Goal: Task Accomplishment & Management: Manage account settings

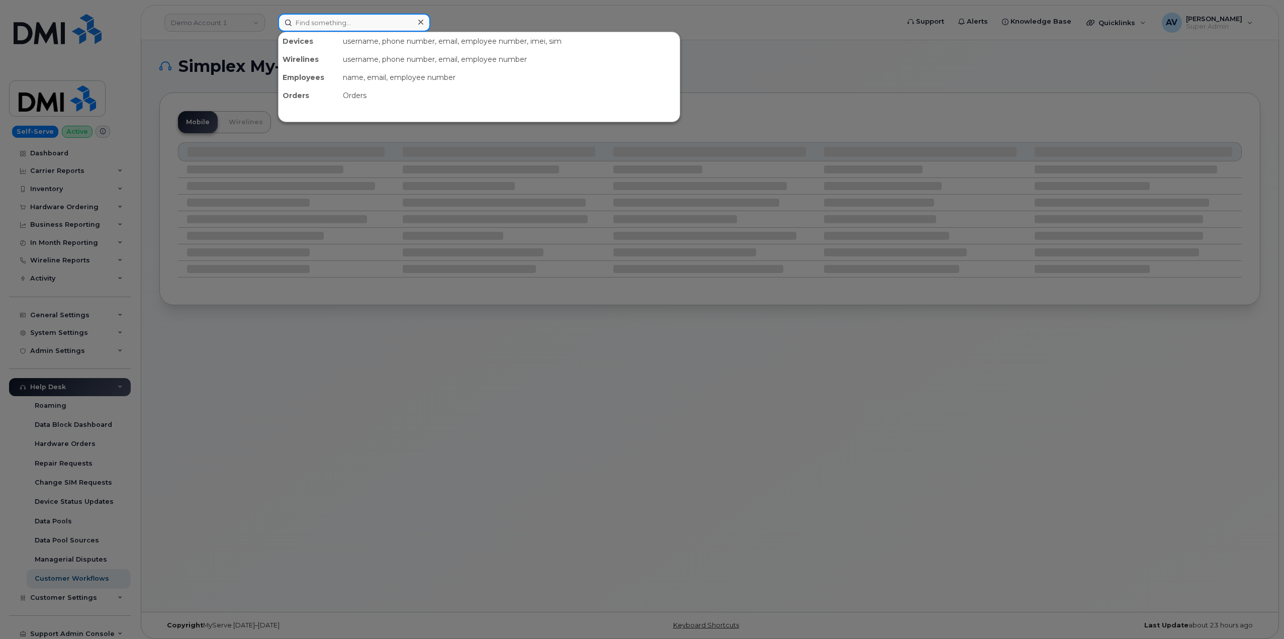
click at [308, 23] on input at bounding box center [354, 23] width 152 height 18
click at [226, 16] on div at bounding box center [642, 319] width 1284 height 639
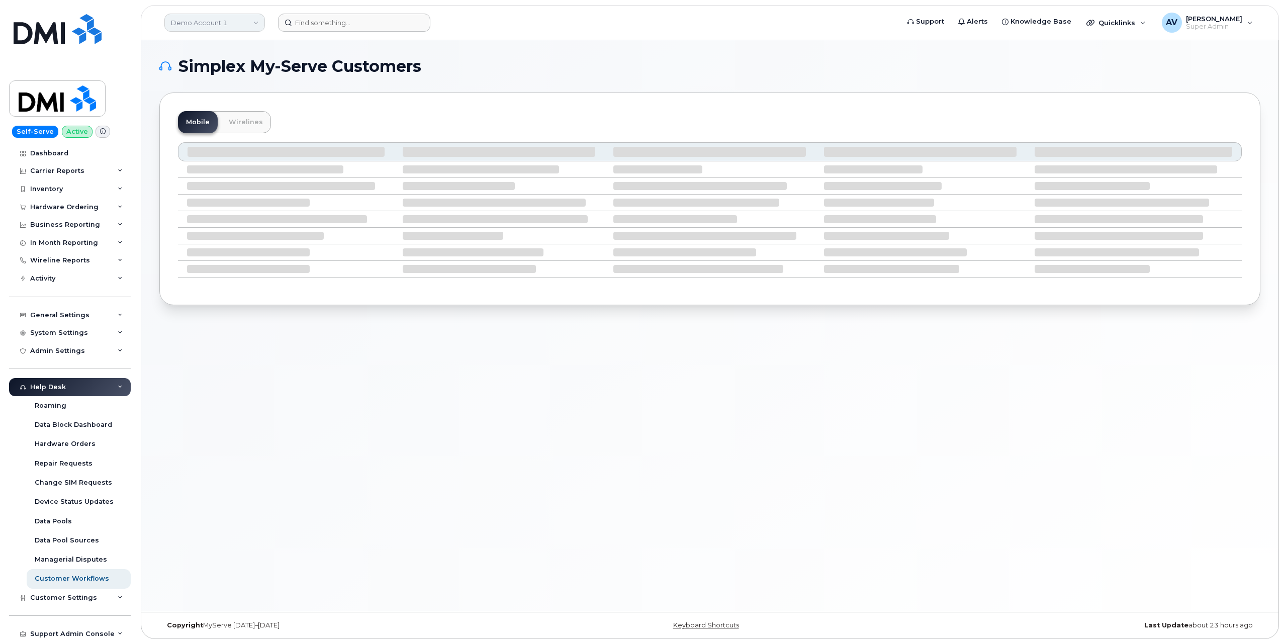
click at [223, 21] on link "Demo Account 1" at bounding box center [214, 23] width 101 height 18
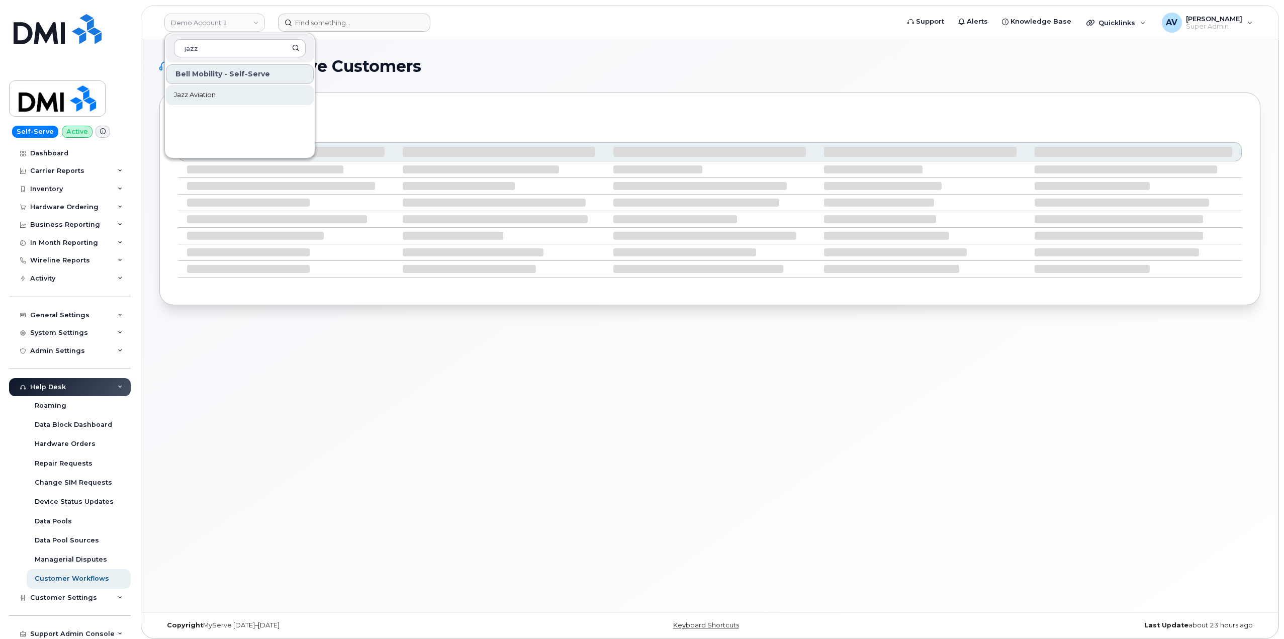
type input "jazz"
click at [230, 94] on link "Jazz Aviation" at bounding box center [240, 95] width 148 height 20
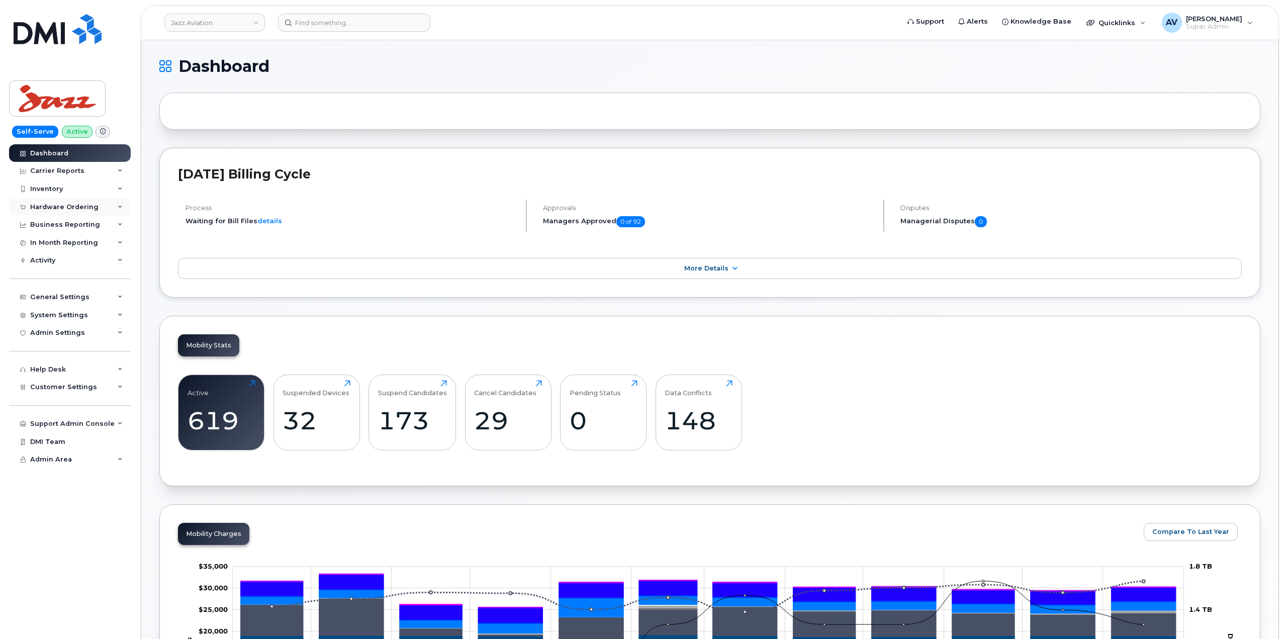
click at [88, 208] on div "Hardware Ordering" at bounding box center [64, 207] width 68 height 8
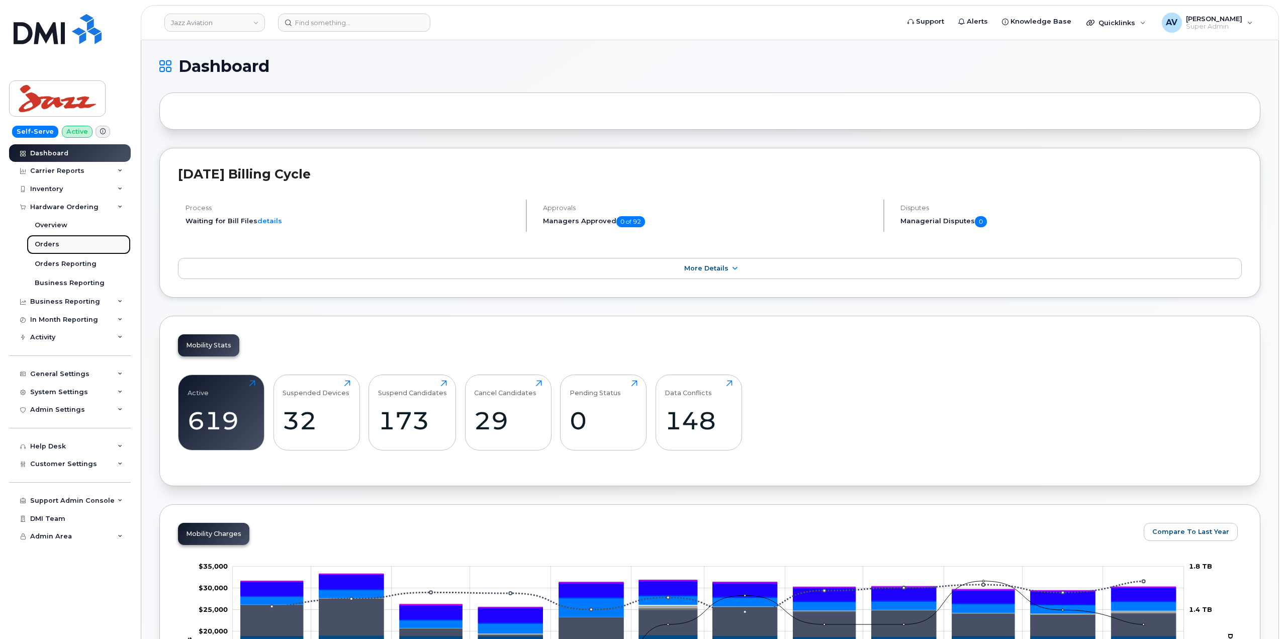
click at [60, 244] on link "Orders" at bounding box center [79, 244] width 104 height 19
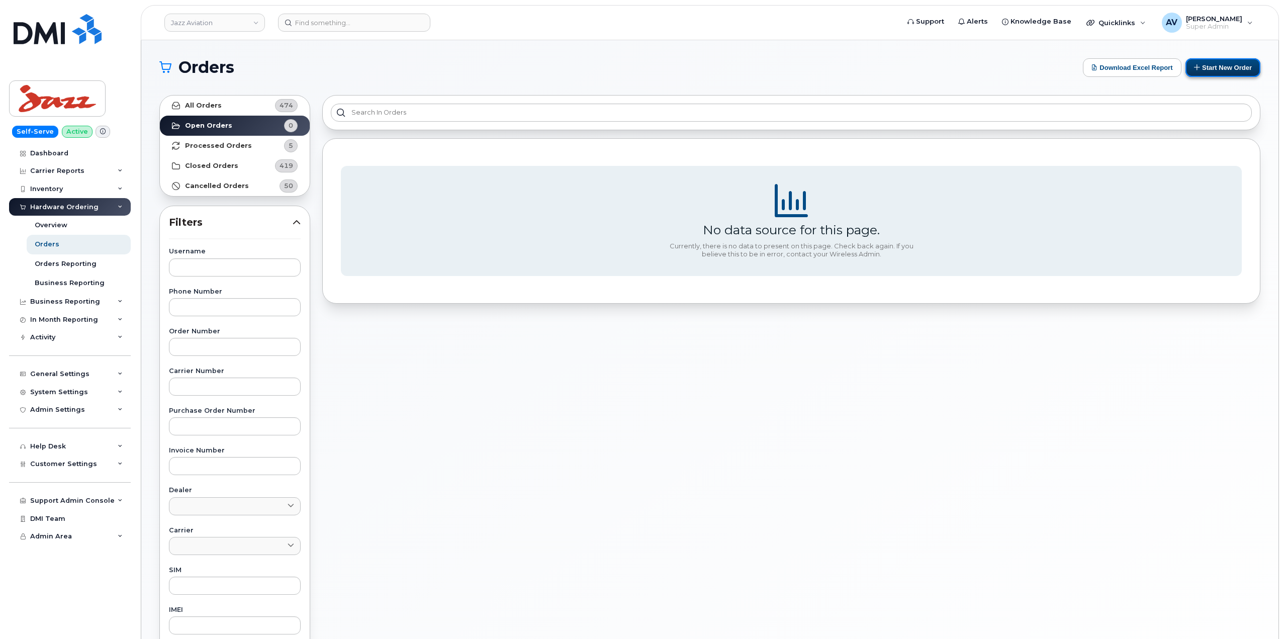
click at [1217, 69] on button "Start New Order" at bounding box center [1222, 67] width 75 height 19
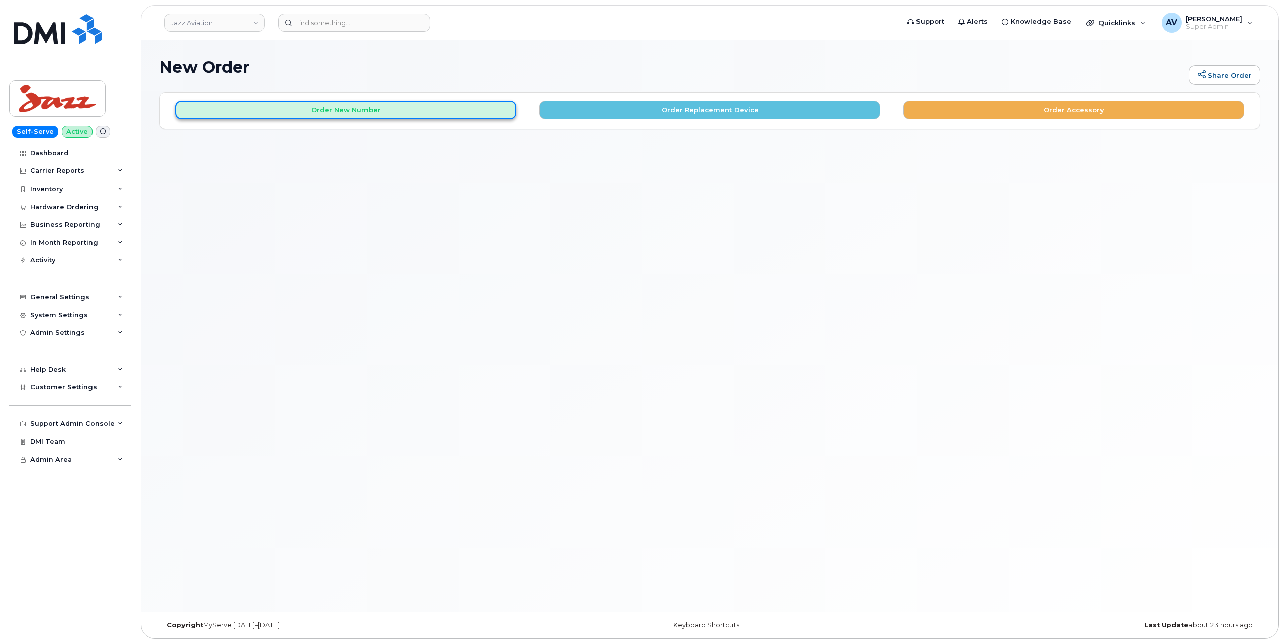
click at [342, 106] on button "Order New Number" at bounding box center [345, 110] width 341 height 19
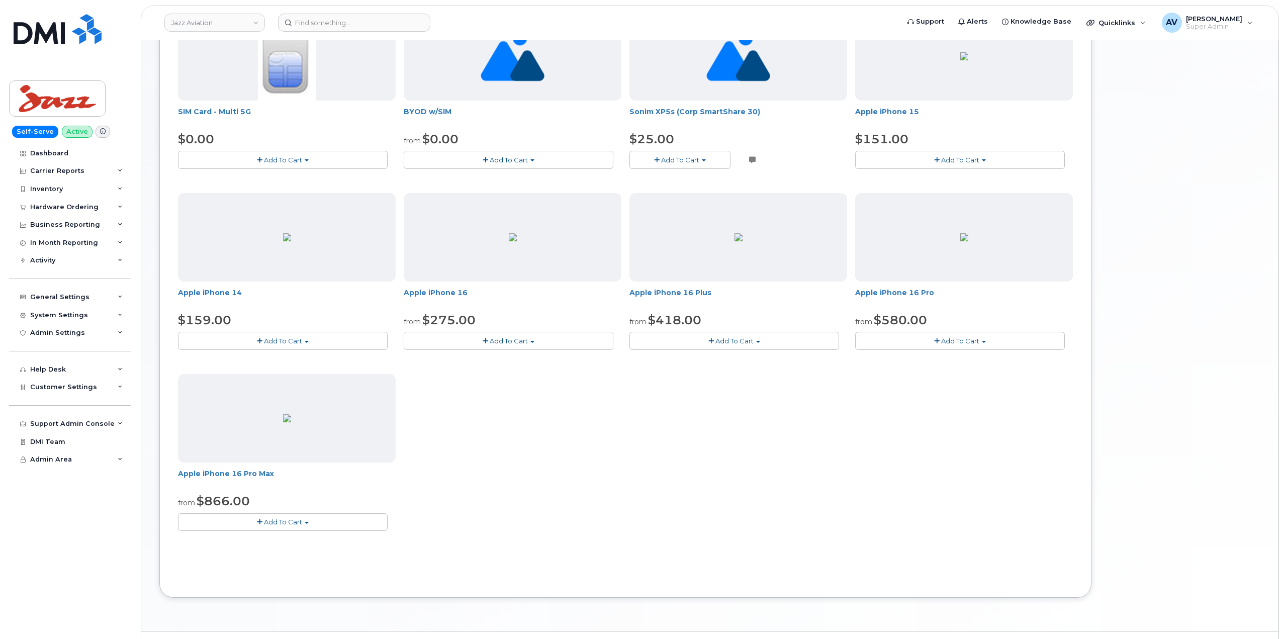
scroll to position [208, 0]
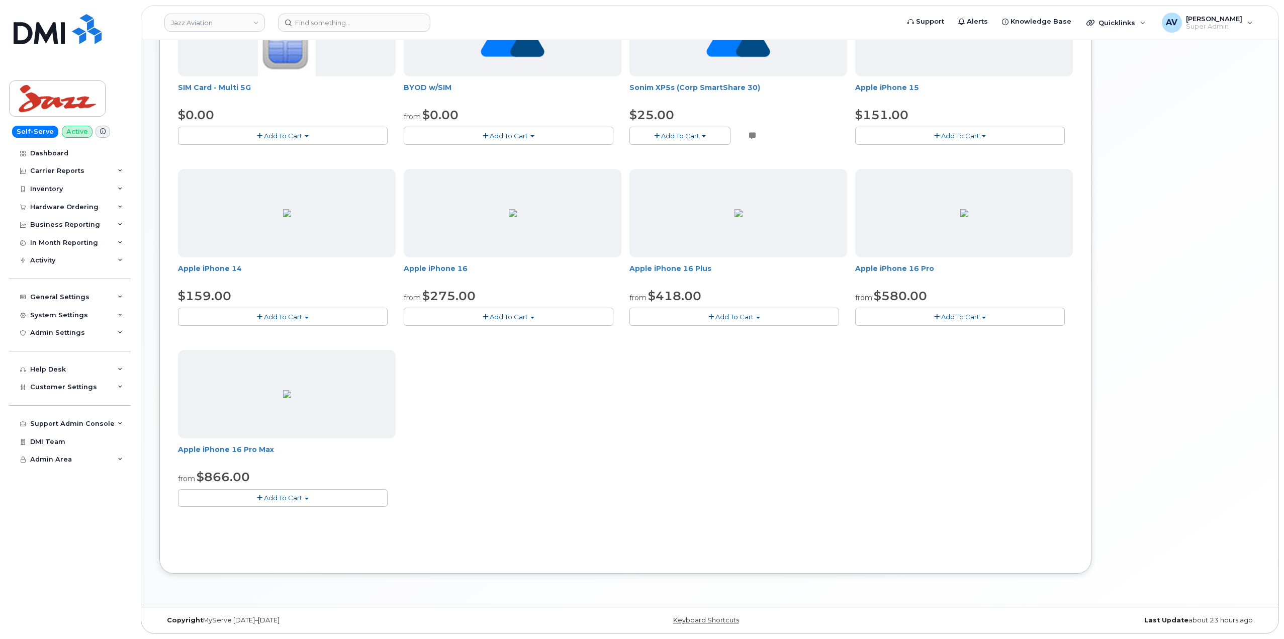
click at [290, 499] on span "Add To Cart" at bounding box center [283, 498] width 38 height 8
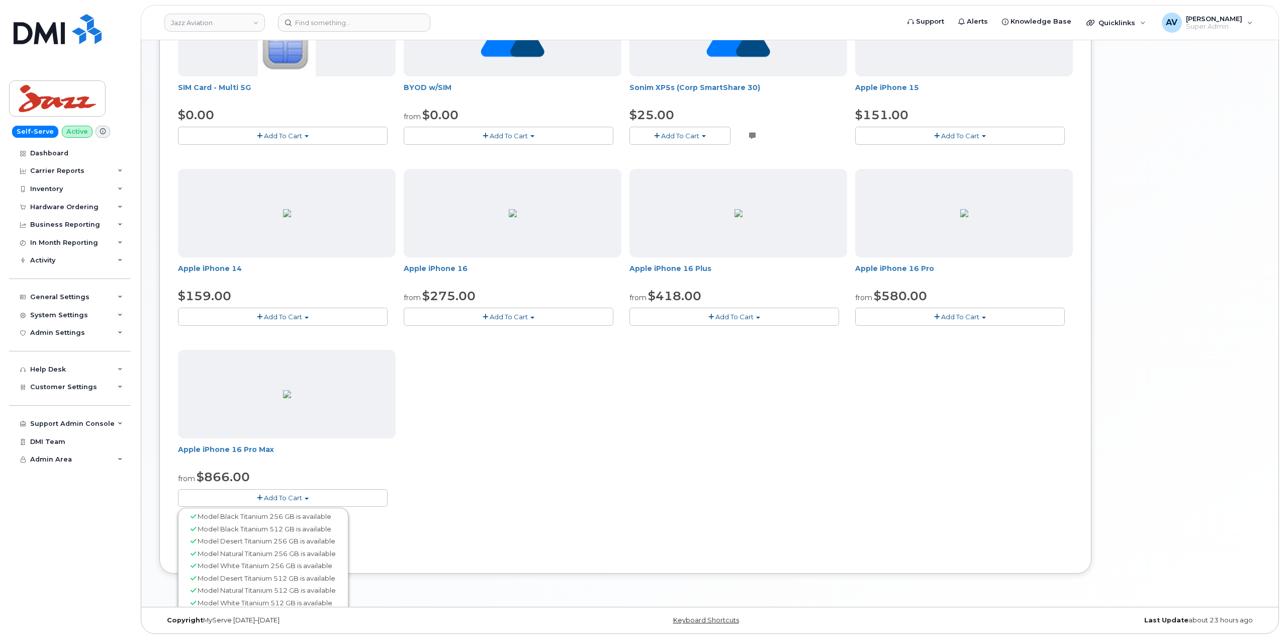
click at [241, 570] on div "Model White Titanium 256 GB is available" at bounding box center [262, 565] width 165 height 13
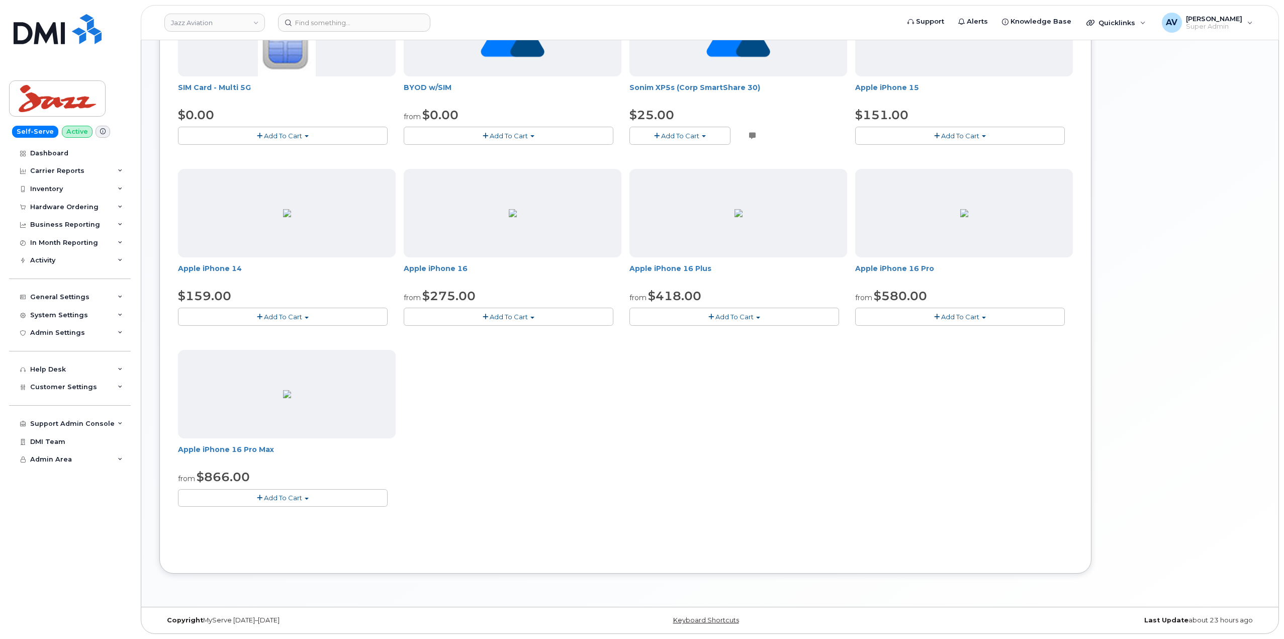
click at [304, 501] on button "Add To Cart" at bounding box center [283, 498] width 210 height 18
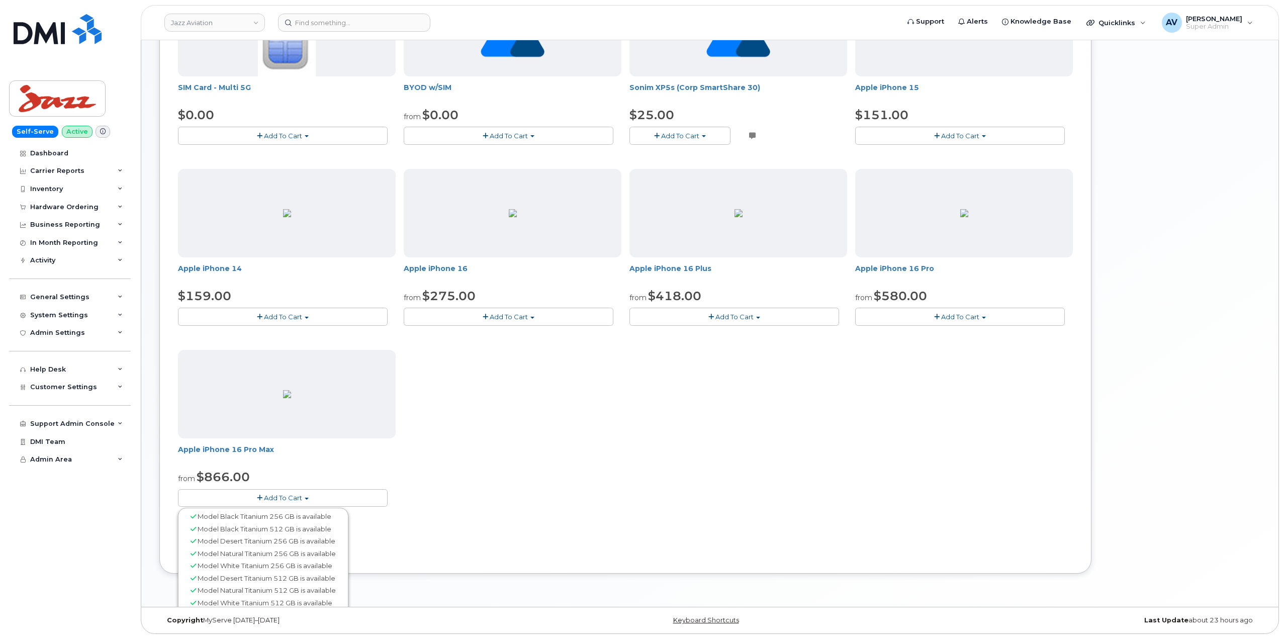
click at [306, 500] on button "Add To Cart" at bounding box center [283, 498] width 210 height 18
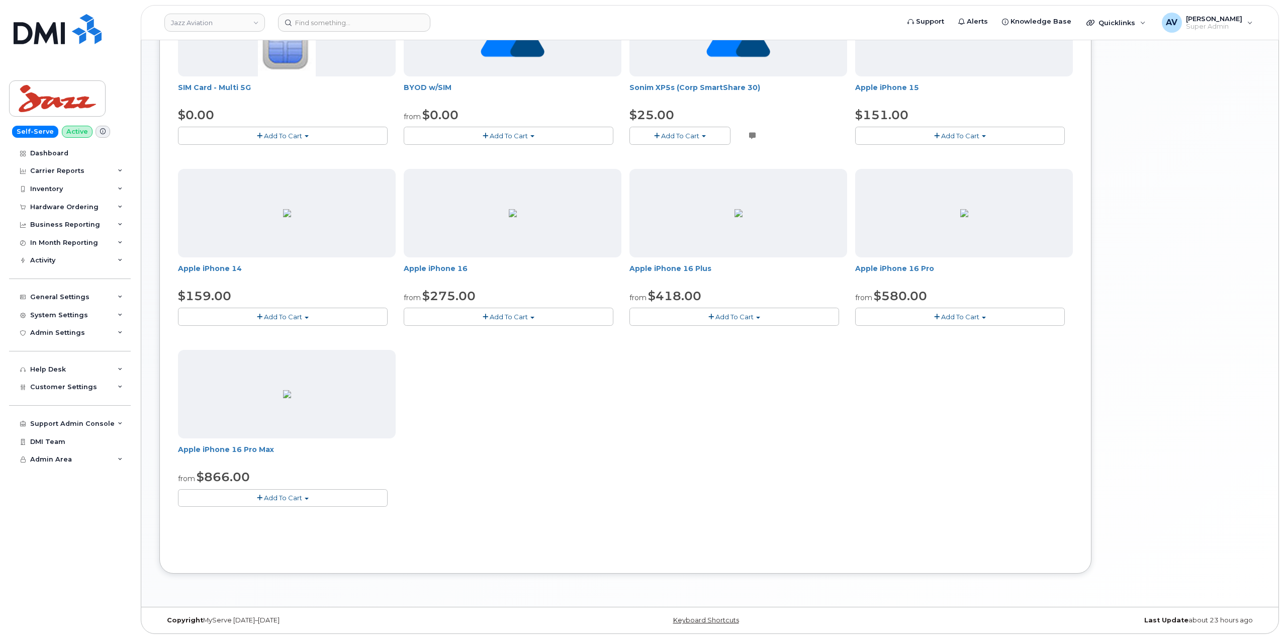
click at [306, 500] on button "Add To Cart" at bounding box center [283, 498] width 210 height 18
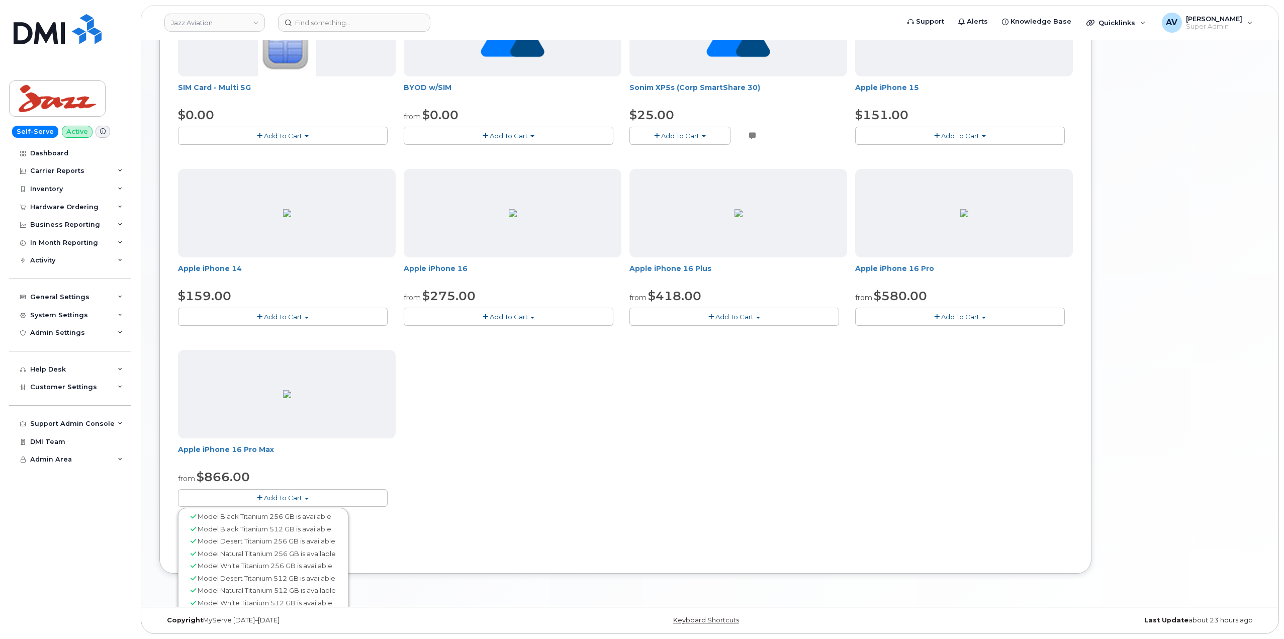
click at [306, 500] on button "Add To Cart" at bounding box center [283, 498] width 210 height 18
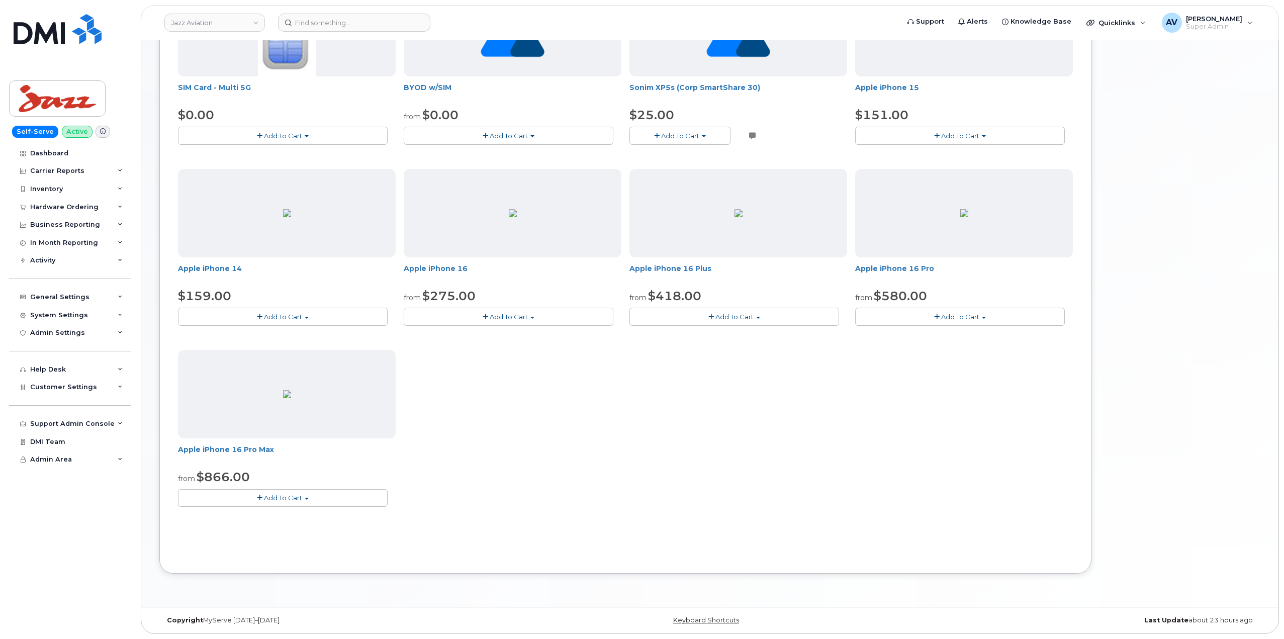
click at [306, 500] on button "Add To Cart" at bounding box center [283, 498] width 210 height 18
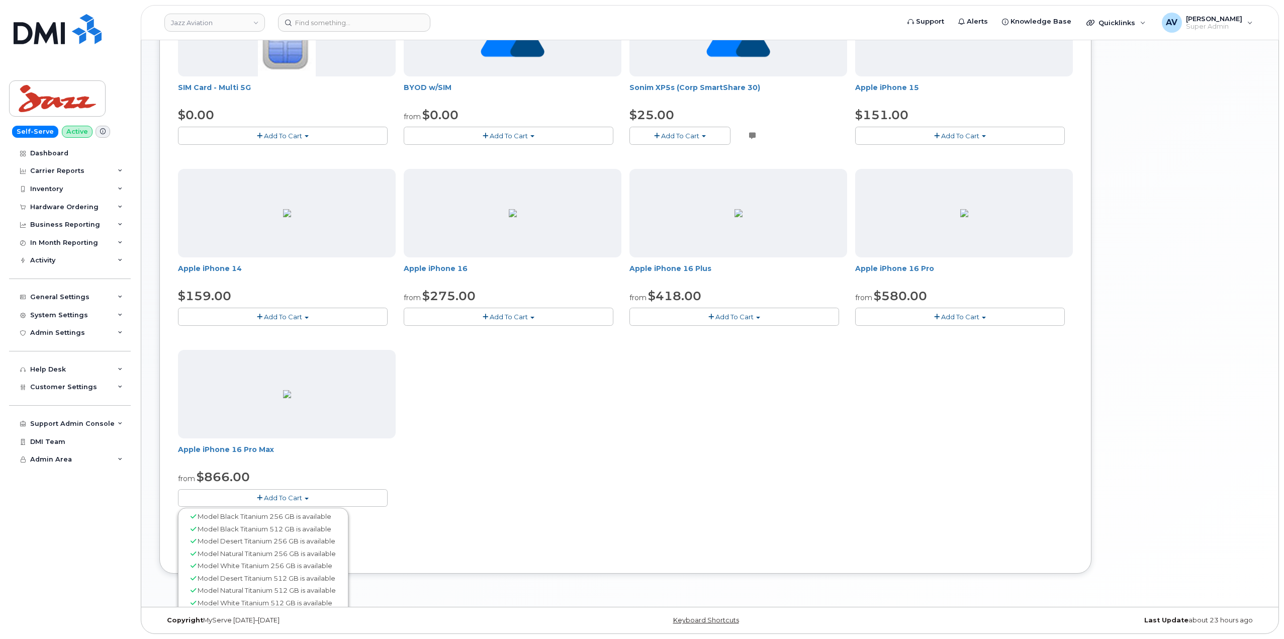
click at [306, 500] on button "Add To Cart" at bounding box center [283, 498] width 210 height 18
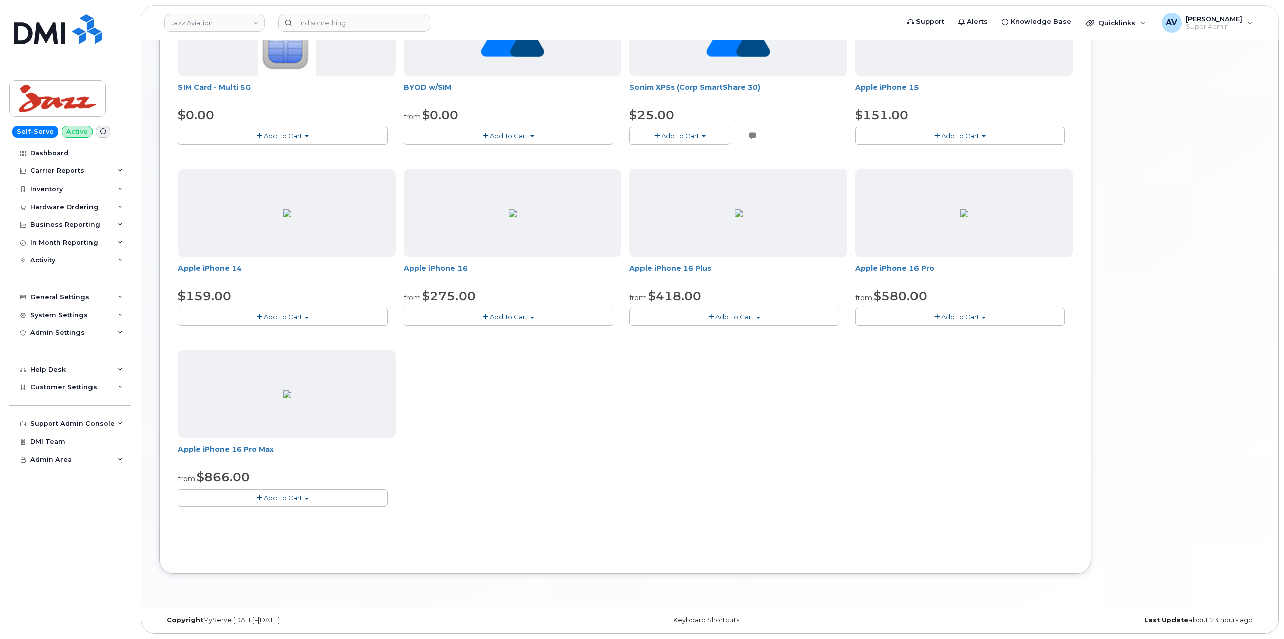
click at [306, 500] on button "Add To Cart" at bounding box center [283, 498] width 210 height 18
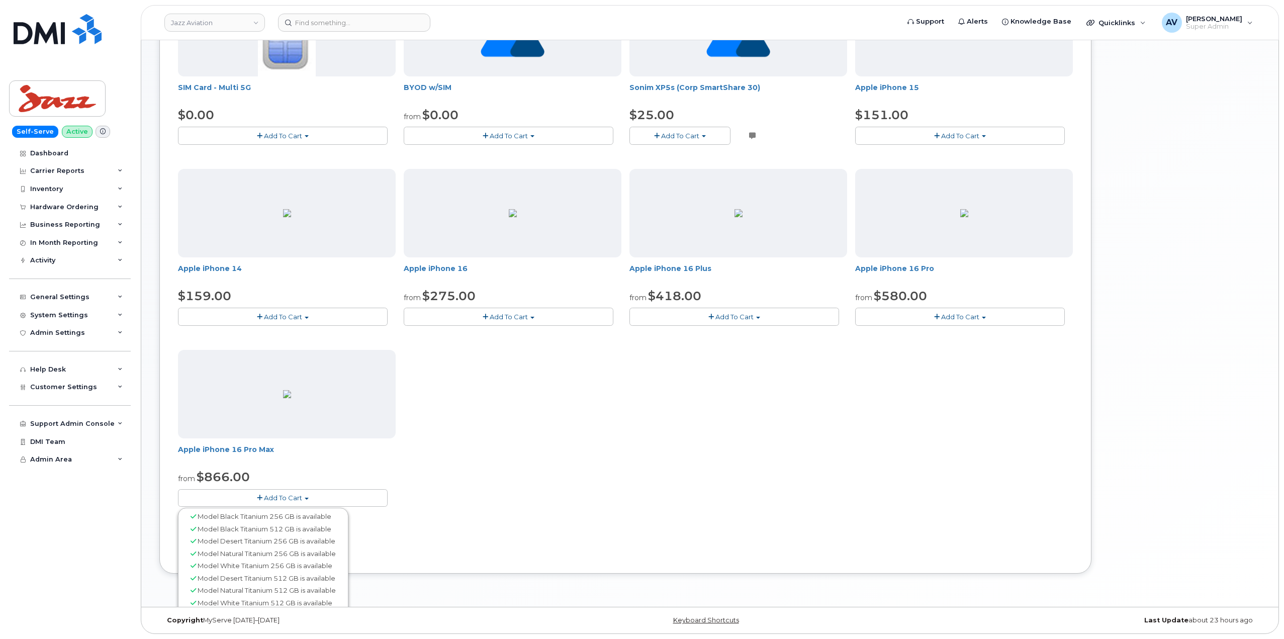
click at [306, 500] on button "Add To Cart" at bounding box center [283, 498] width 210 height 18
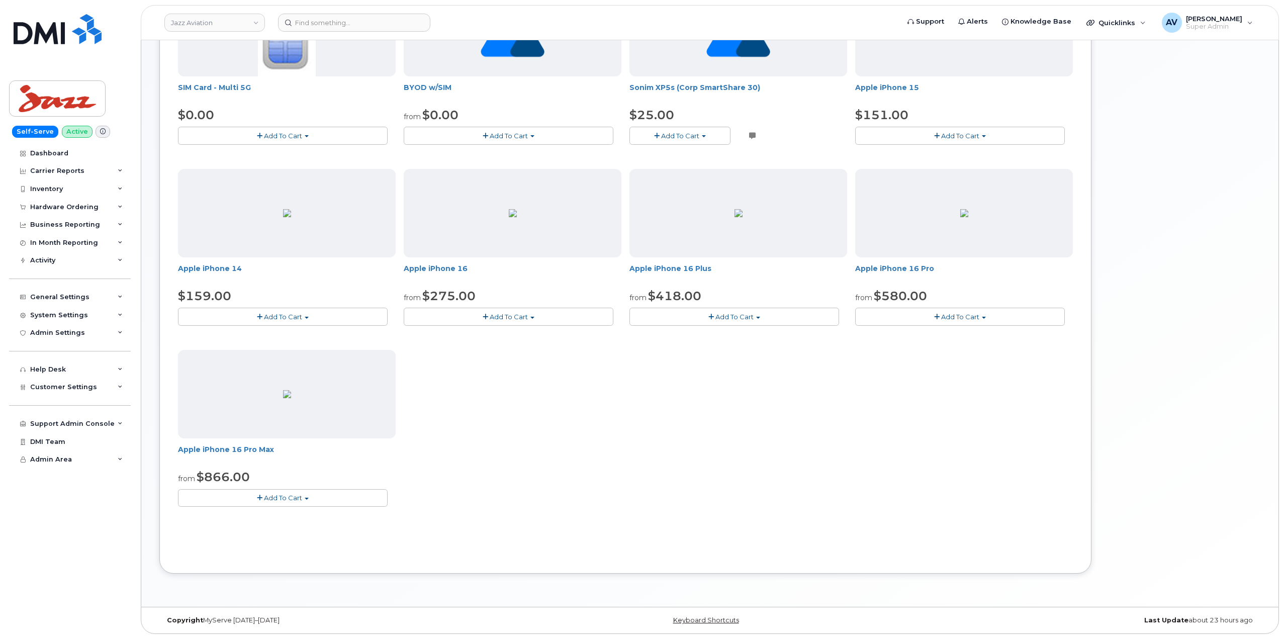
click at [306, 500] on button "Add To Cart" at bounding box center [283, 498] width 210 height 18
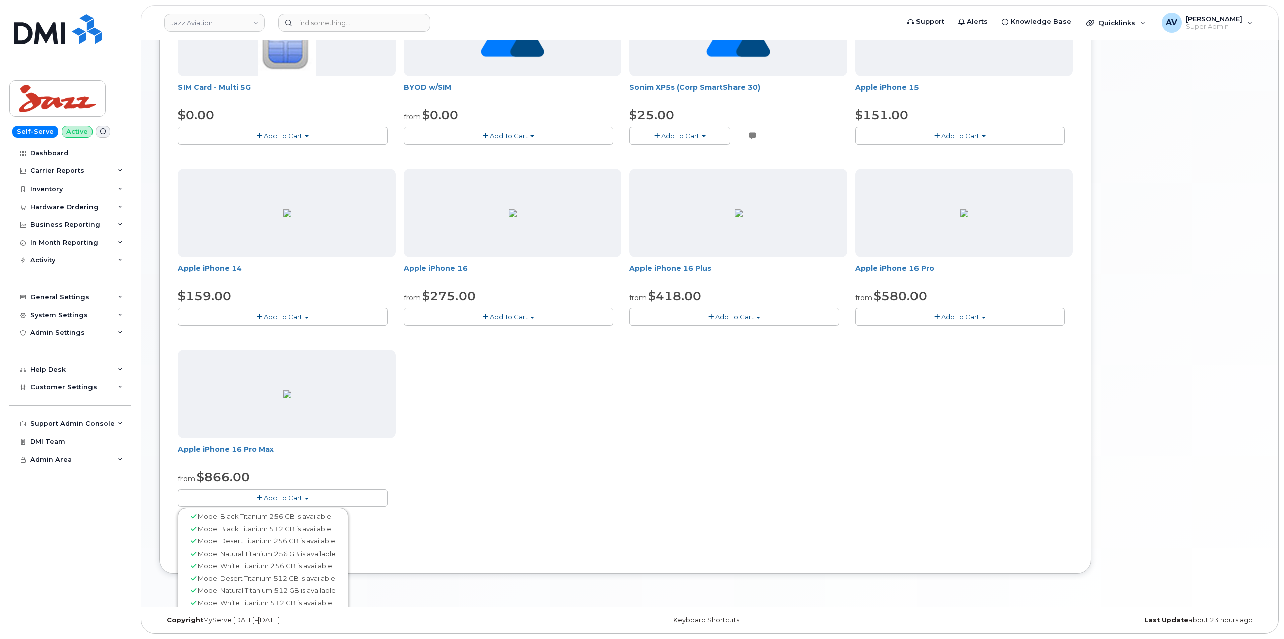
click at [306, 500] on button "Add To Cart" at bounding box center [283, 498] width 210 height 18
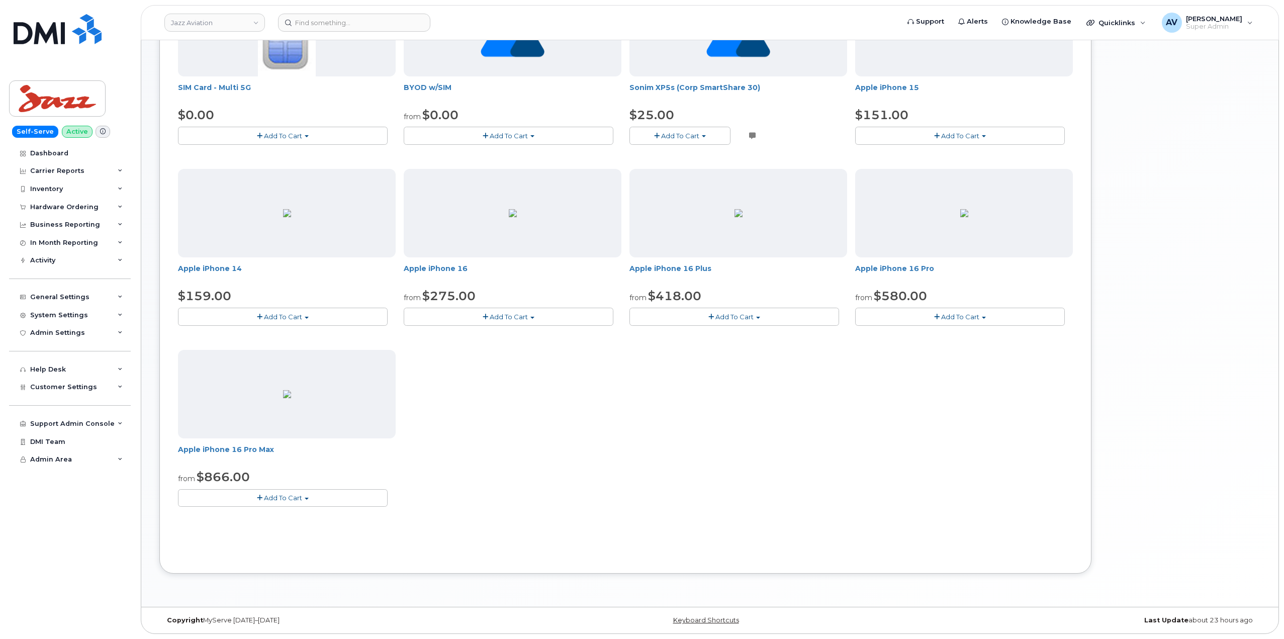
click at [306, 500] on button "Add To Cart" at bounding box center [283, 498] width 210 height 18
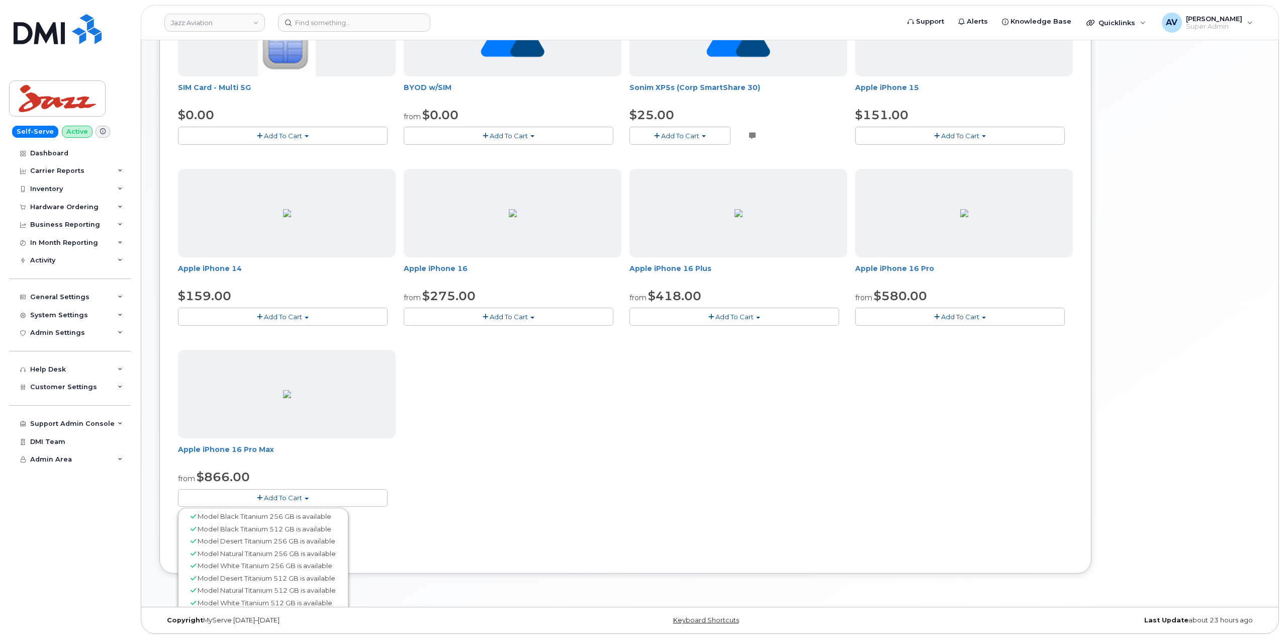
click at [306, 500] on button "Add To Cart" at bounding box center [283, 498] width 210 height 18
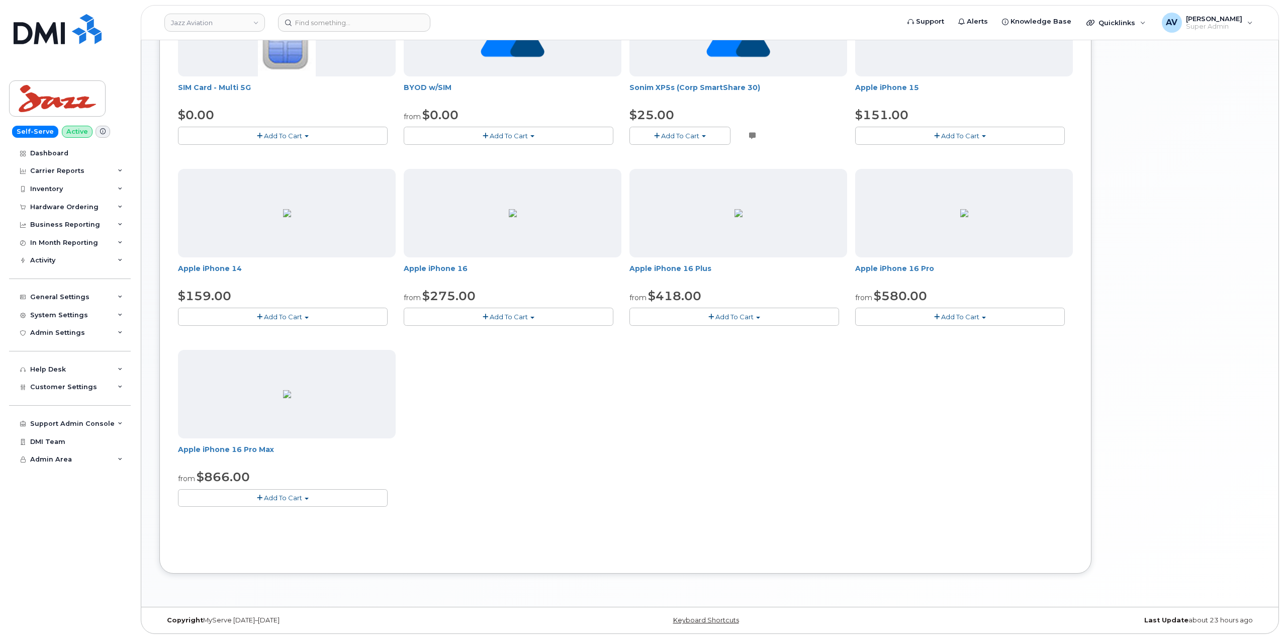
click at [306, 500] on button "Add To Cart" at bounding box center [283, 498] width 210 height 18
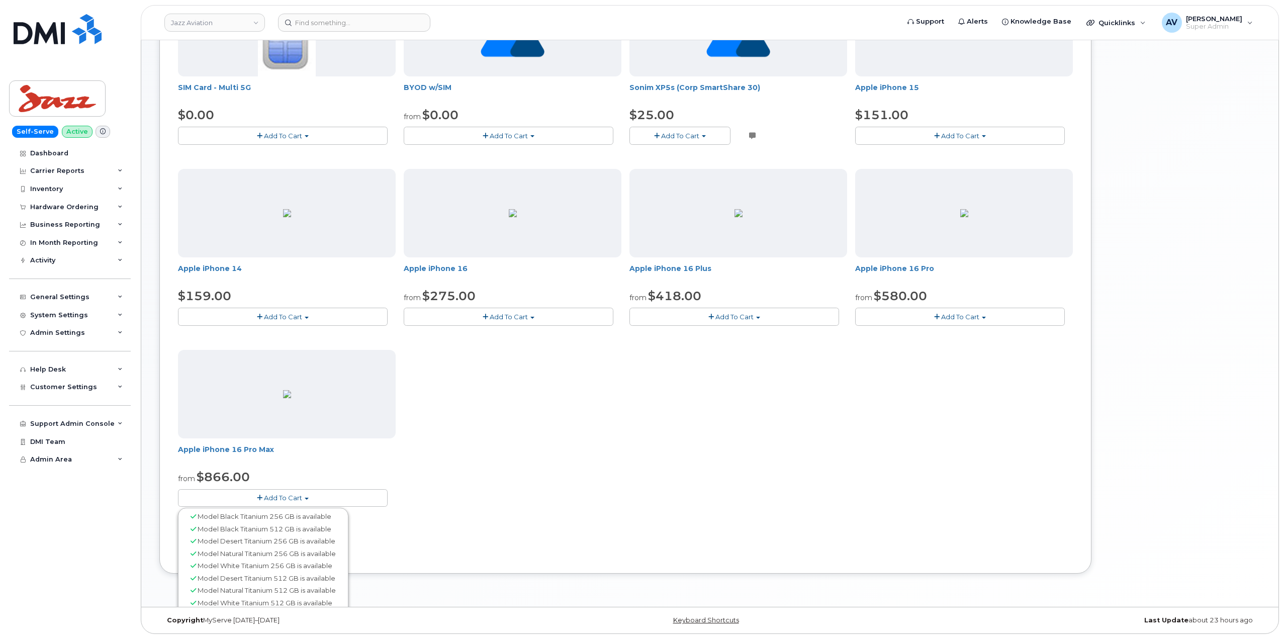
click at [306, 500] on button "Add To Cart" at bounding box center [283, 498] width 210 height 18
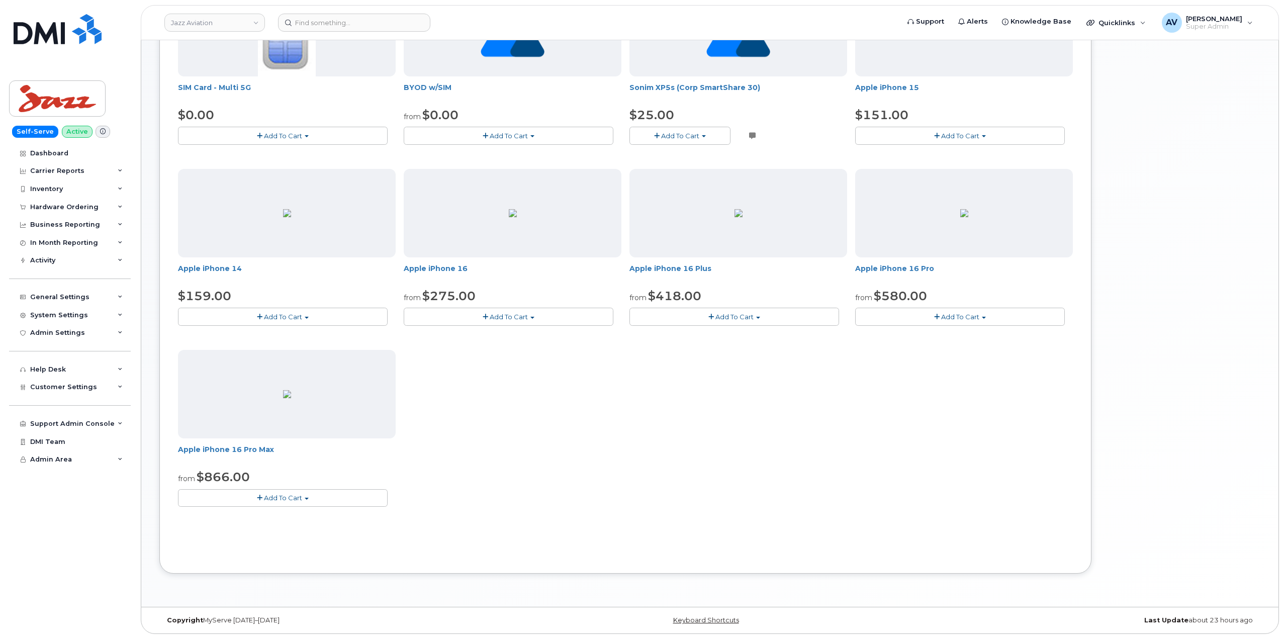
click at [306, 500] on button "Add To Cart" at bounding box center [283, 498] width 210 height 18
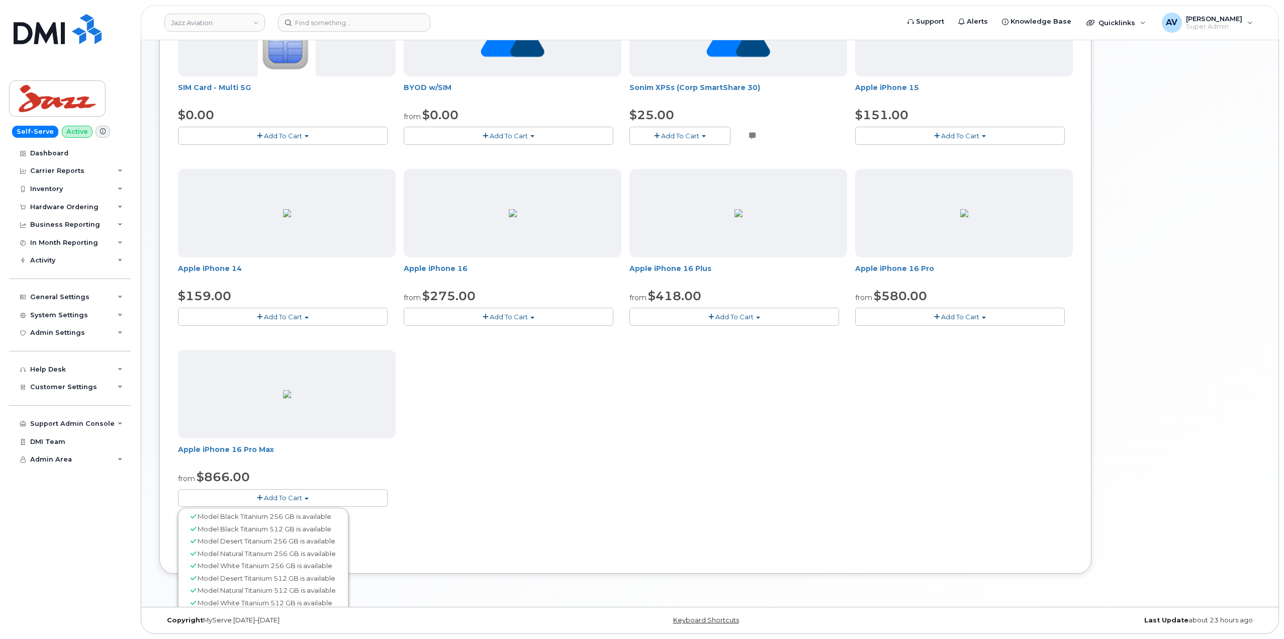
click at [306, 500] on button "Add To Cart" at bounding box center [283, 498] width 210 height 18
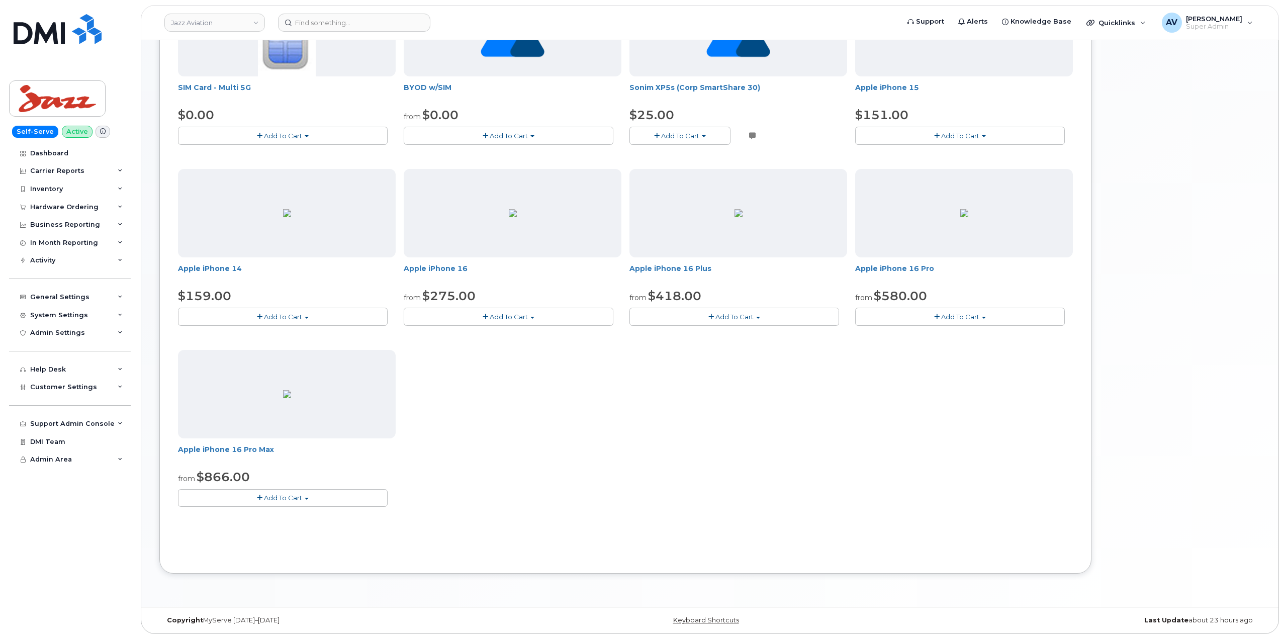
click at [306, 500] on button "Add To Cart" at bounding box center [283, 498] width 210 height 18
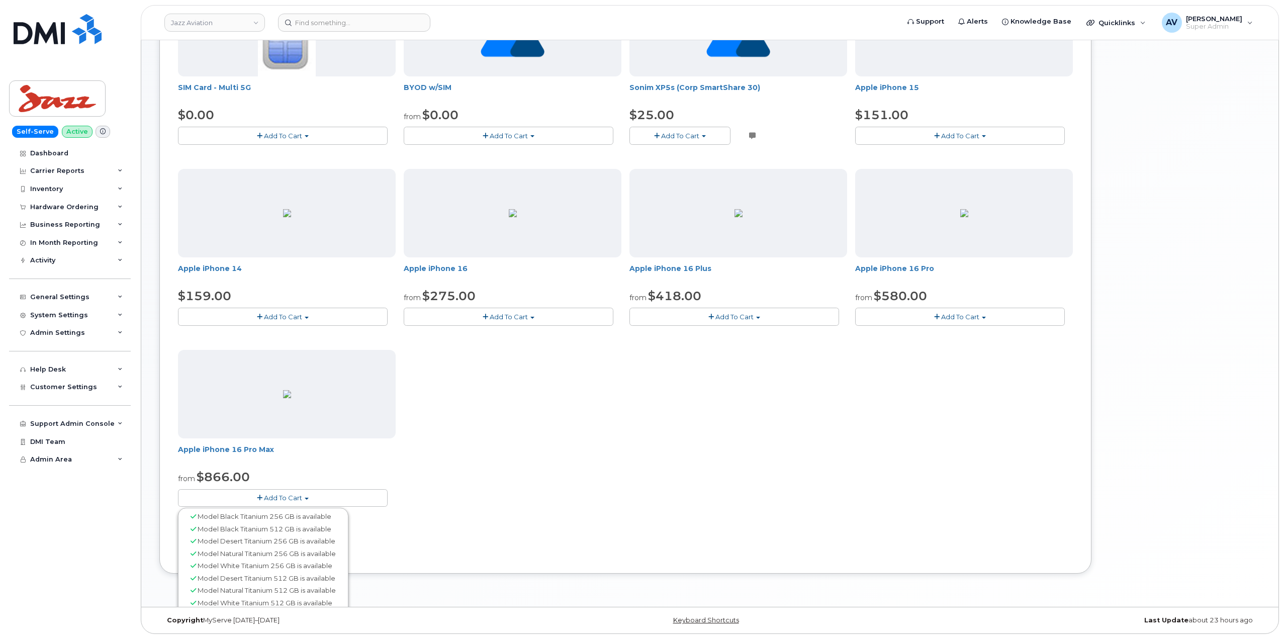
click at [306, 500] on button "Add To Cart" at bounding box center [283, 498] width 210 height 18
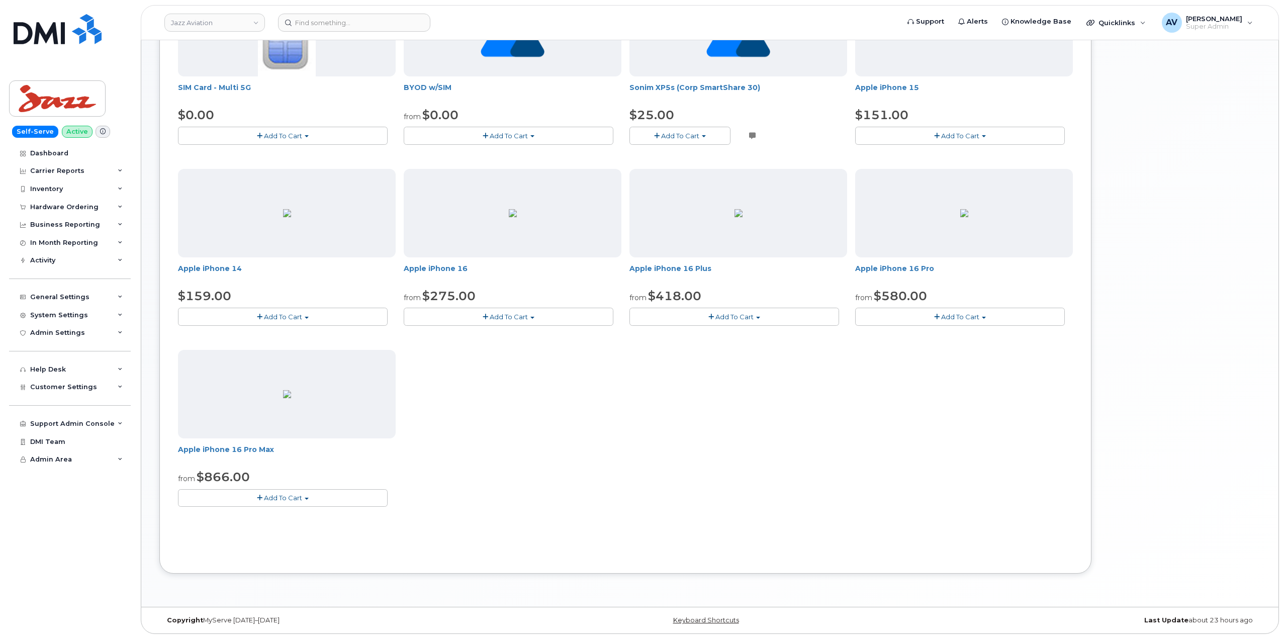
click at [306, 500] on button "Add To Cart" at bounding box center [283, 498] width 210 height 18
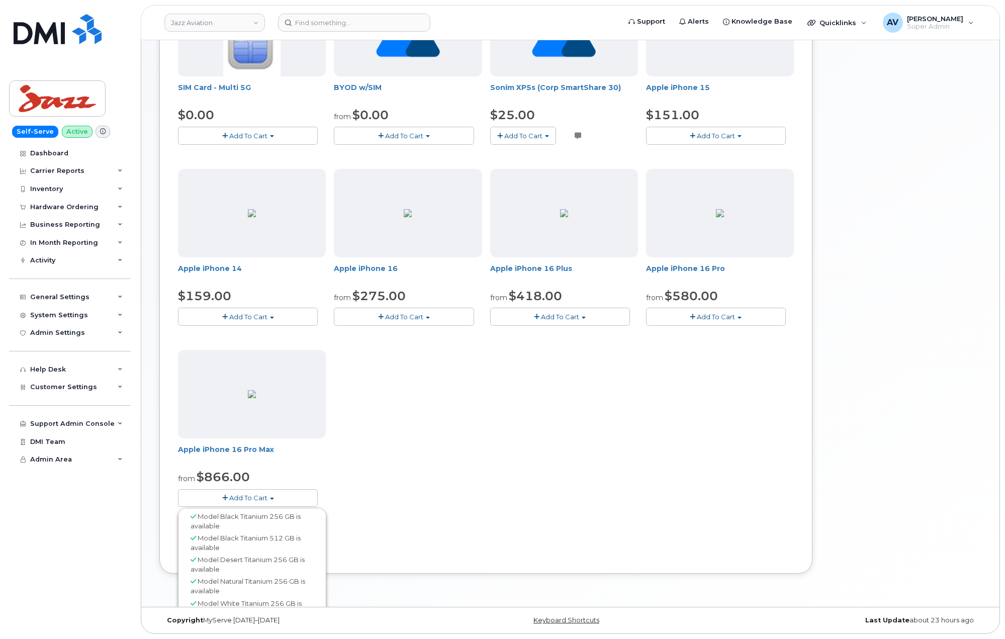
click at [933, 293] on div "Your Cart is Empty! Choose product from the left side and you will see the new …" at bounding box center [900, 236] width 161 height 705
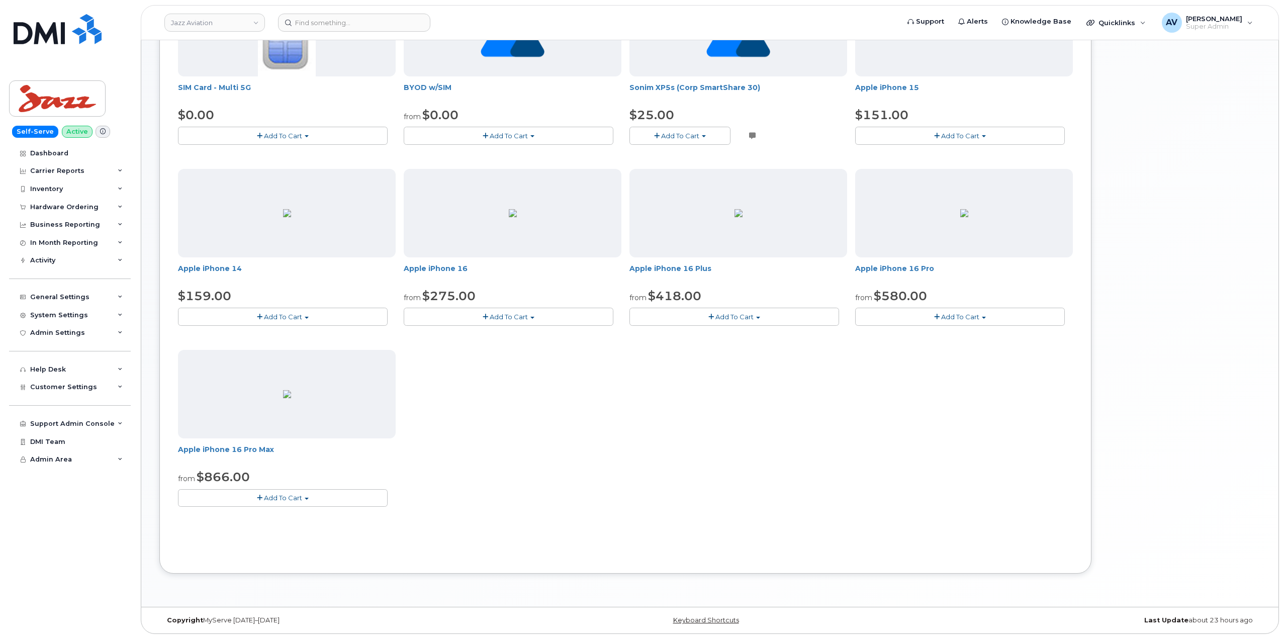
click at [287, 501] on span "Add To Cart" at bounding box center [283, 498] width 38 height 8
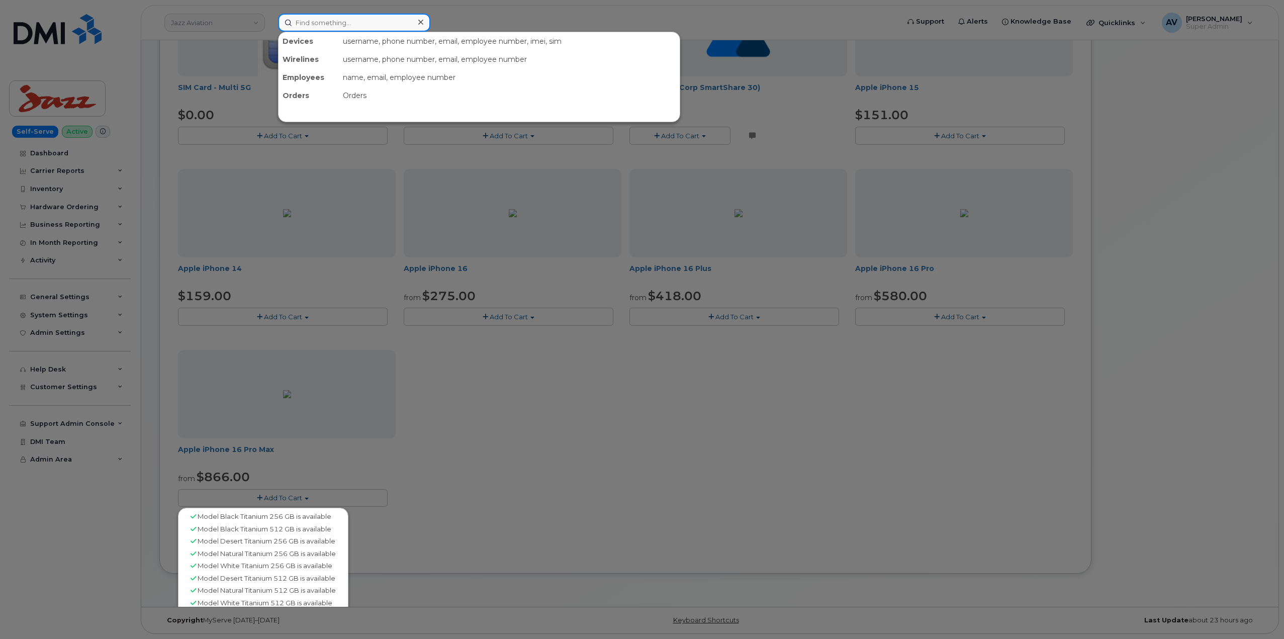
click at [338, 15] on input at bounding box center [354, 23] width 152 height 18
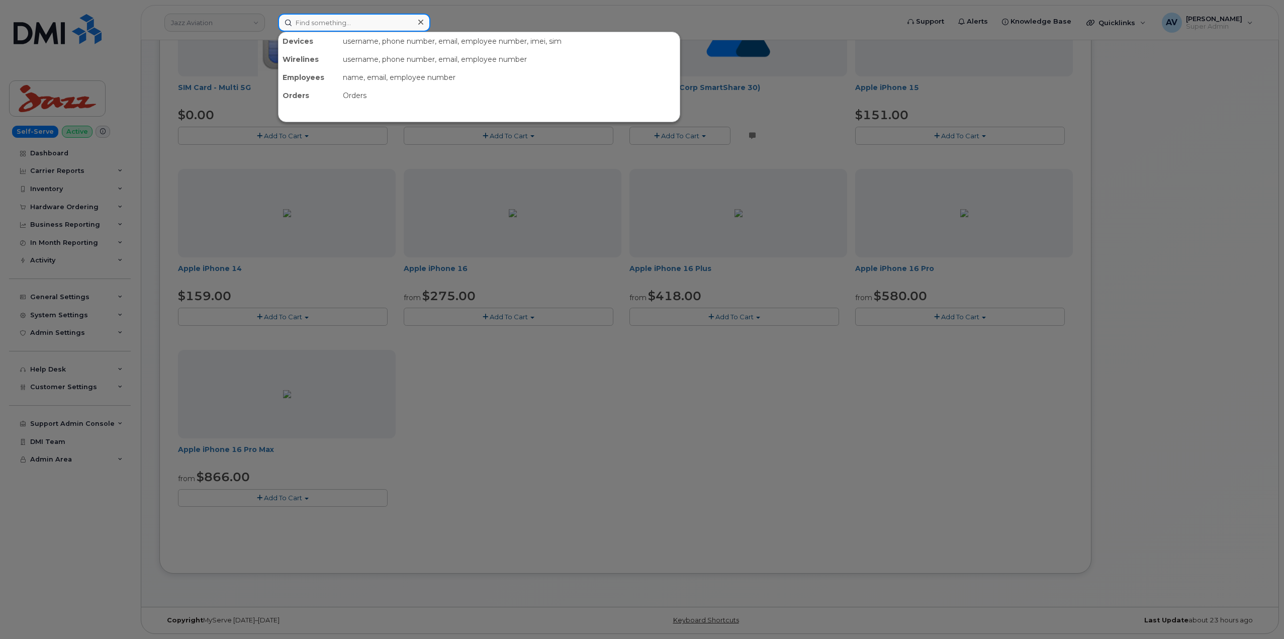
paste input "Nick Livingston"
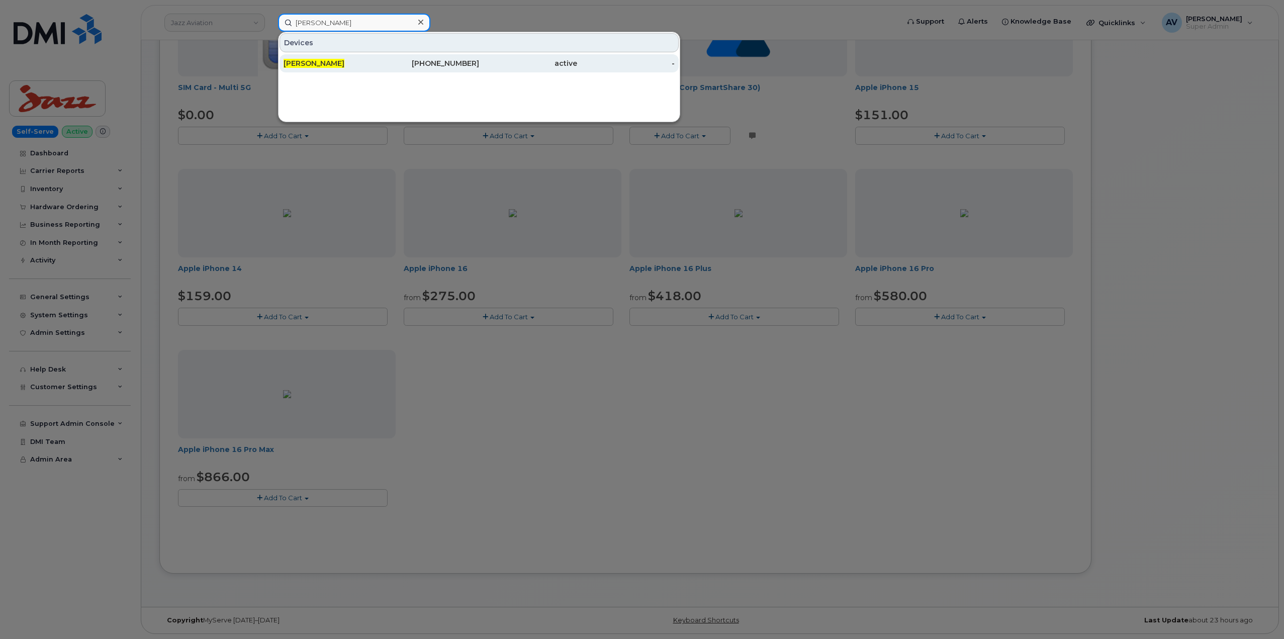
type input "Nick Livingston"
click at [365, 62] on div "[PERSON_NAME]" at bounding box center [332, 63] width 98 height 10
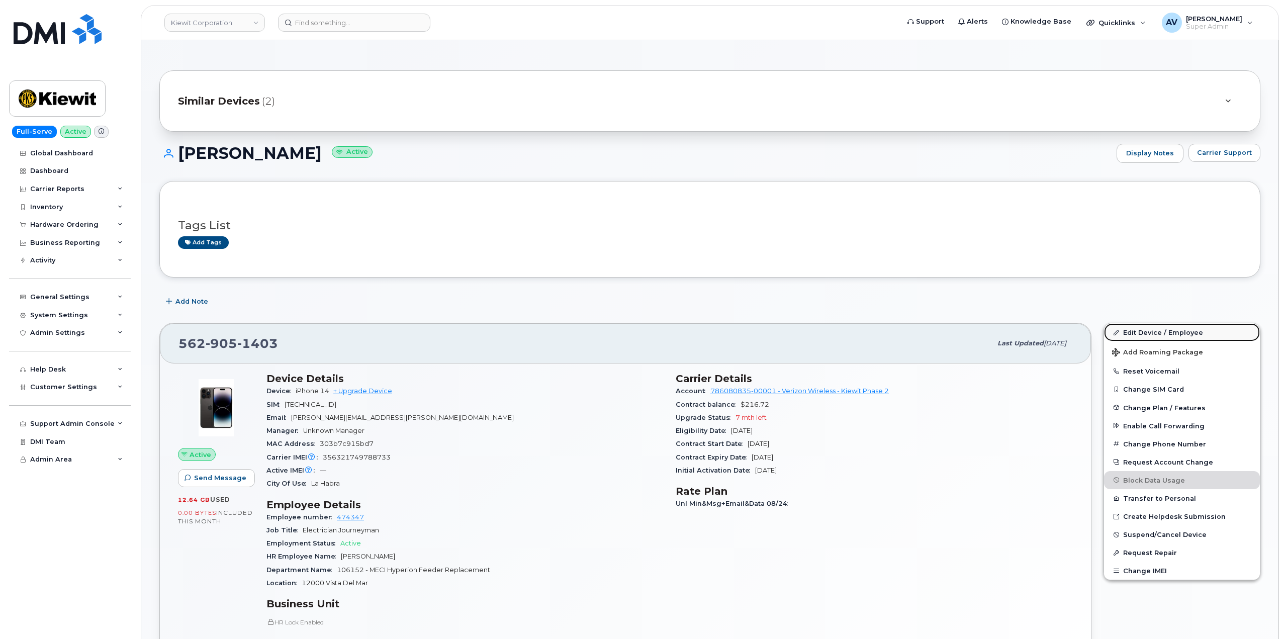
click at [1141, 332] on link "Edit Device / Employee" at bounding box center [1182, 332] width 156 height 18
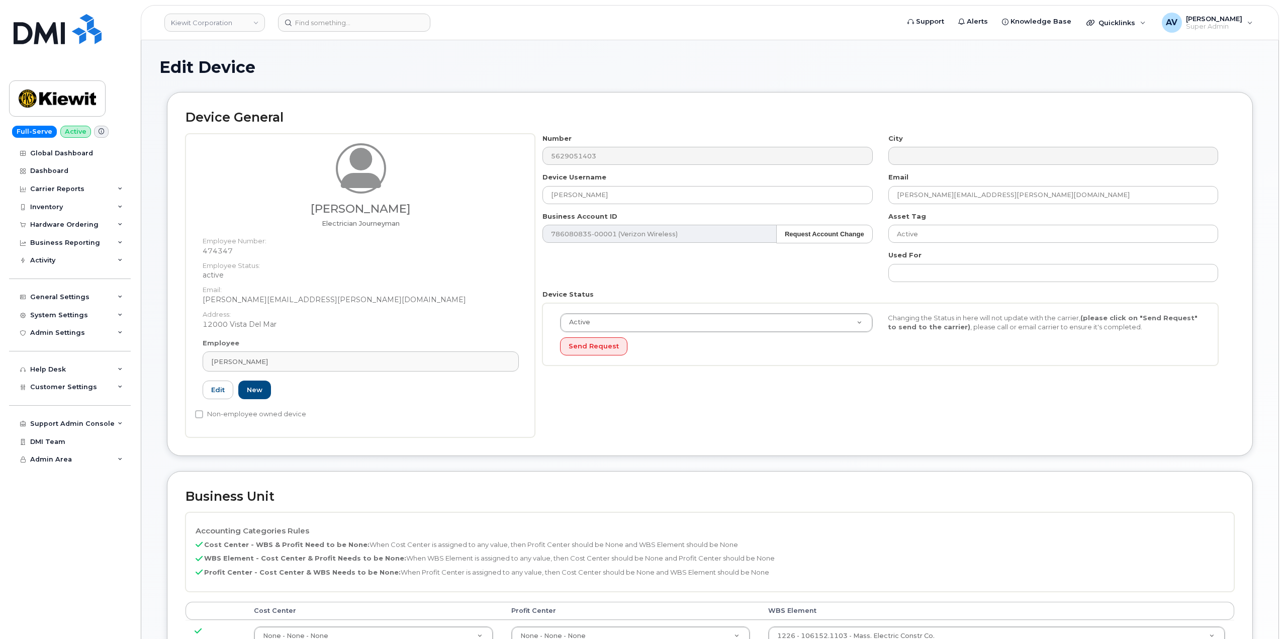
scroll to position [251, 0]
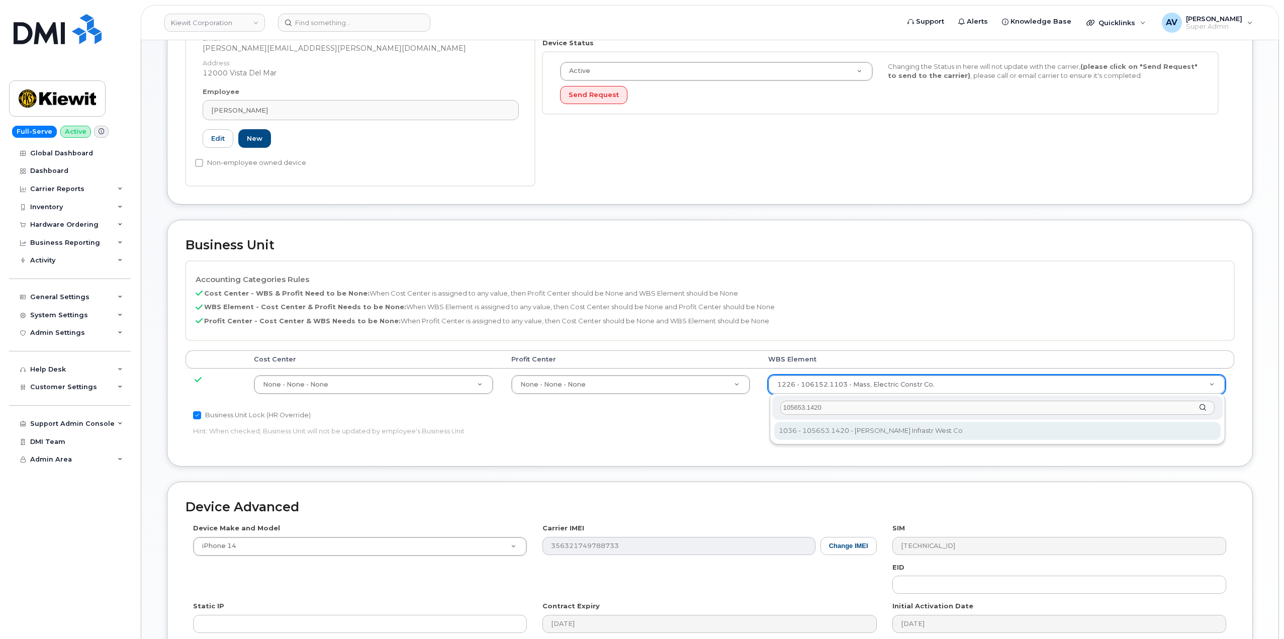
type input "105653.1420"
type input "29888091"
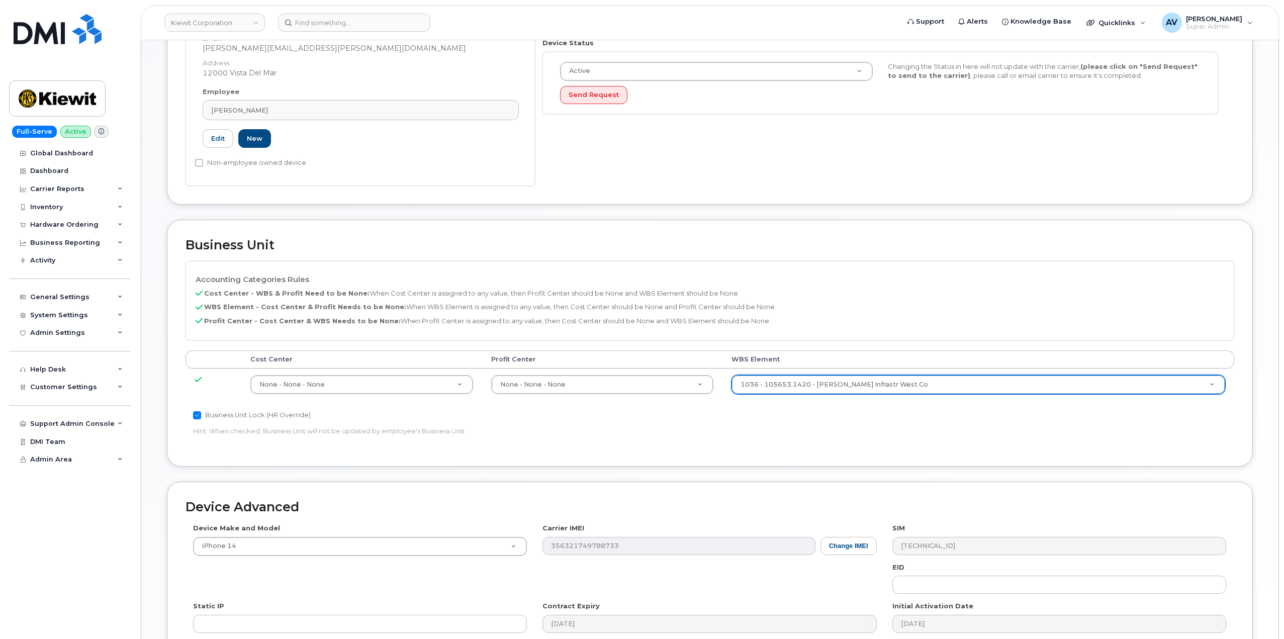
scroll to position [394, 0]
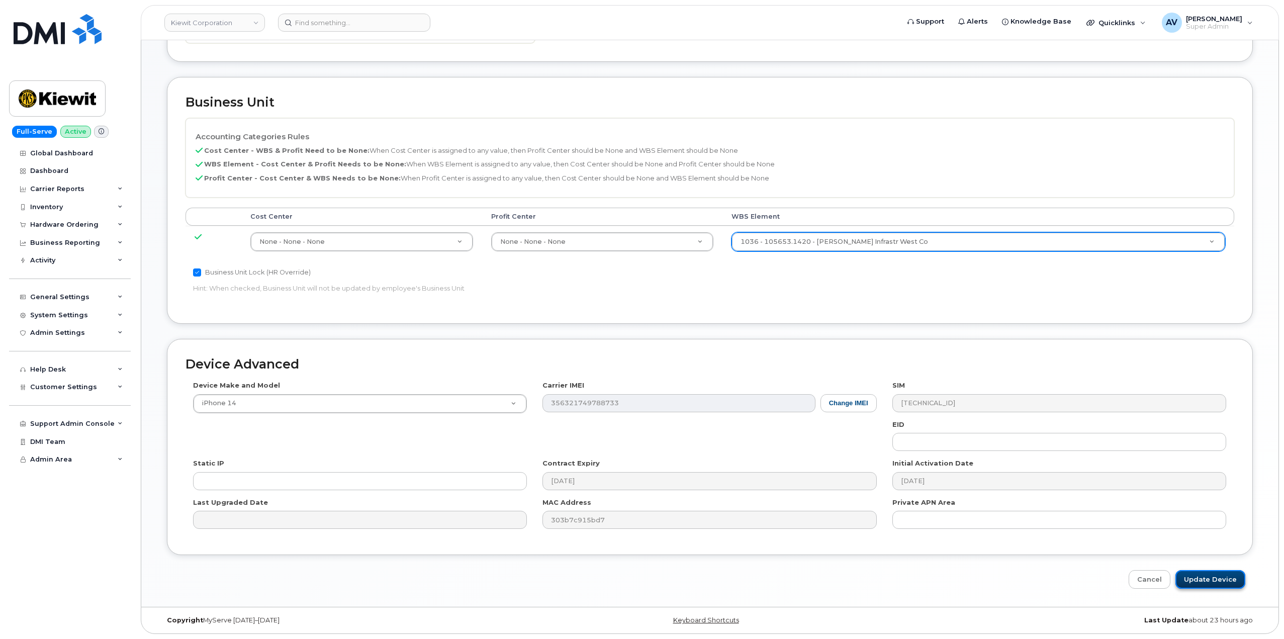
click at [1206, 580] on input "Update Device" at bounding box center [1210, 579] width 70 height 19
type input "Saving..."
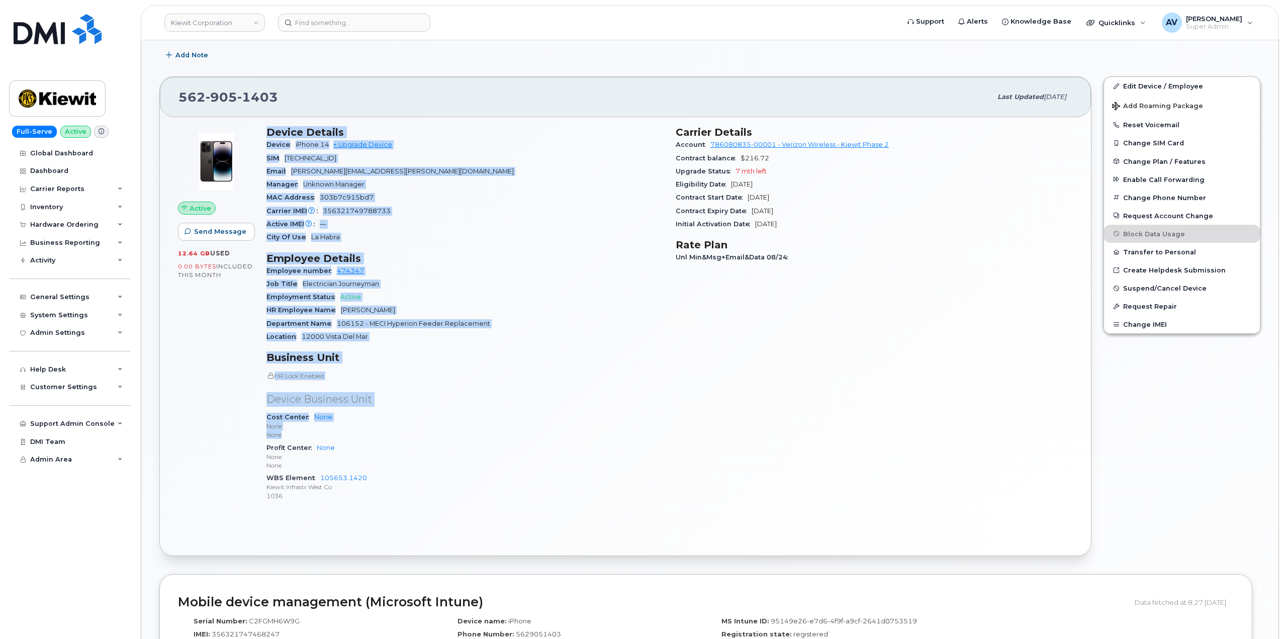
scroll to position [251, 0]
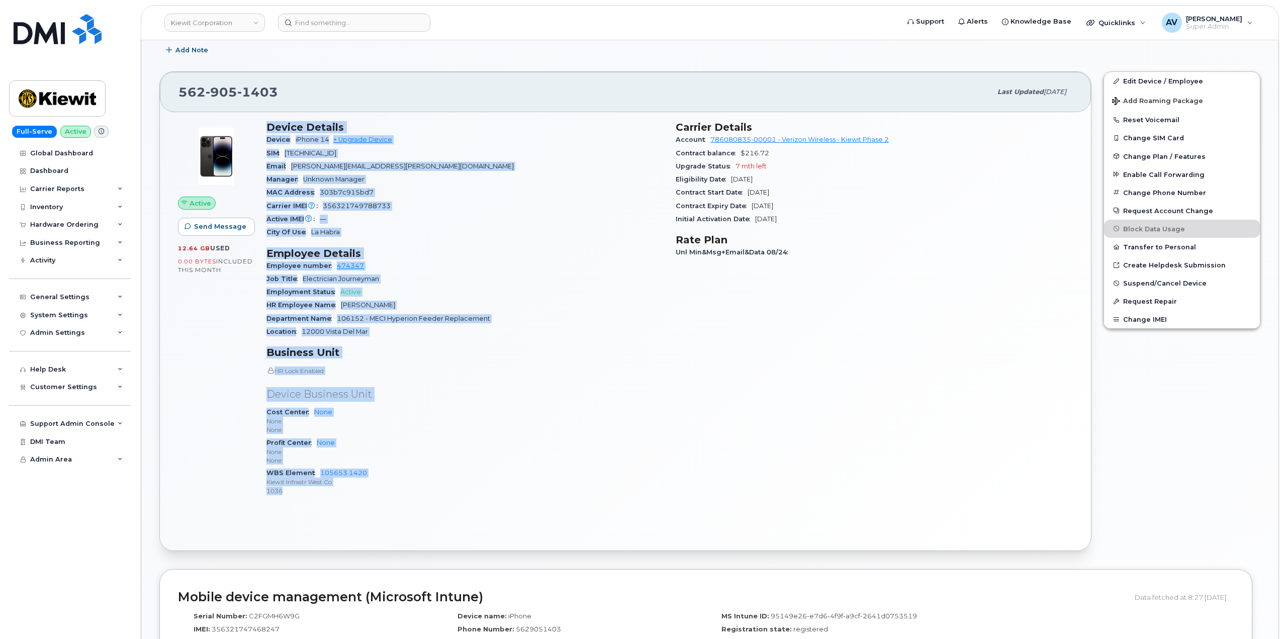
drag, startPoint x: 265, startPoint y: 280, endPoint x: 391, endPoint y: 492, distance: 246.5
click at [391, 492] on div "Device Details Device iPhone 14 + Upgrade Device SIM [TECHNICAL_ID] Email [PERS…" at bounding box center [464, 313] width 409 height 396
copy div "Device Details Device iPhone 14 + Upgrade Device SIM [TECHNICAL_ID] Email [PERS…"
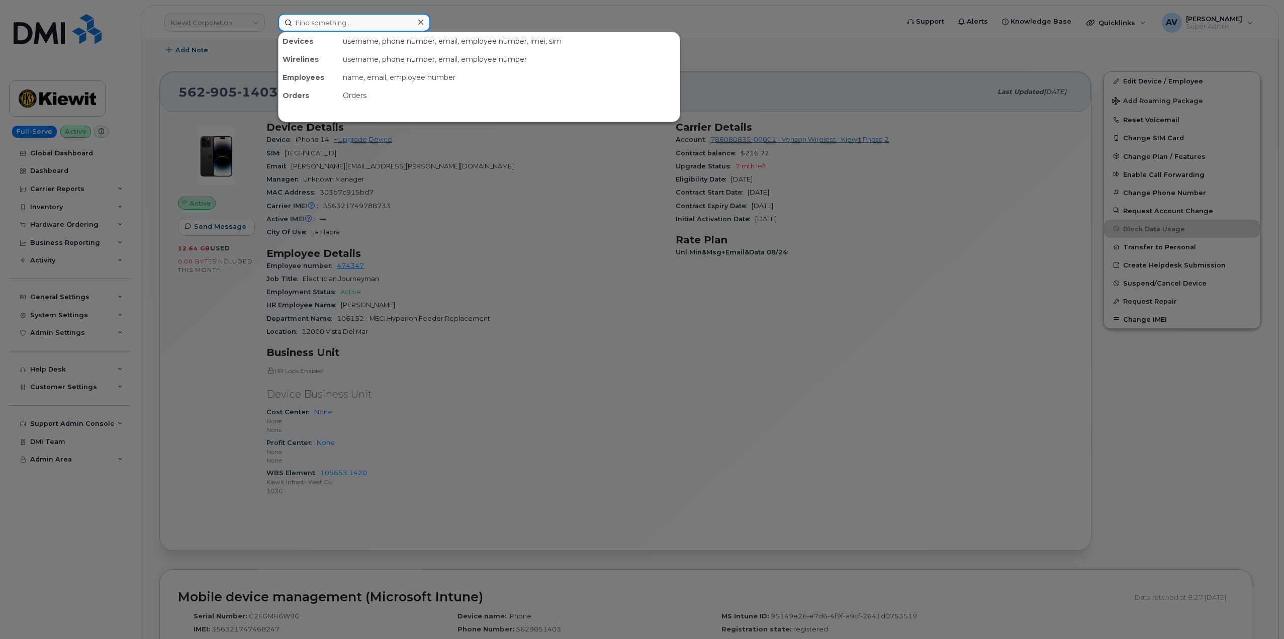
click at [401, 22] on input at bounding box center [354, 23] width 152 height 18
paste input "300272"
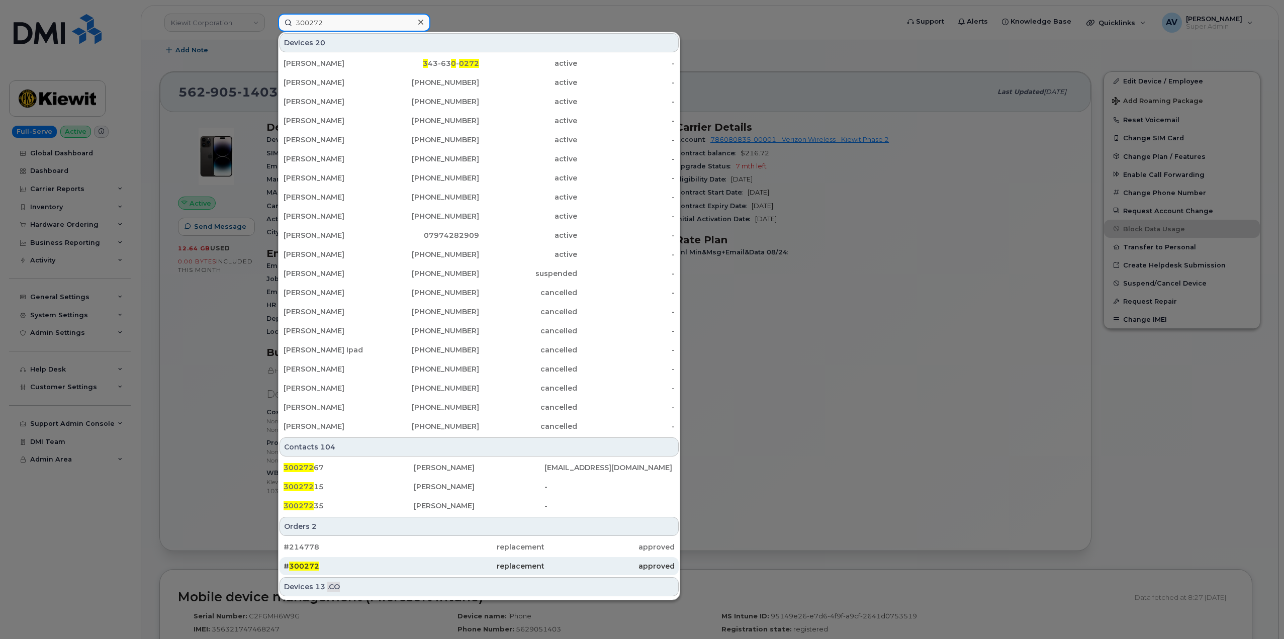
type input "300272"
click at [393, 567] on div "# 300272" at bounding box center [348, 566] width 130 height 10
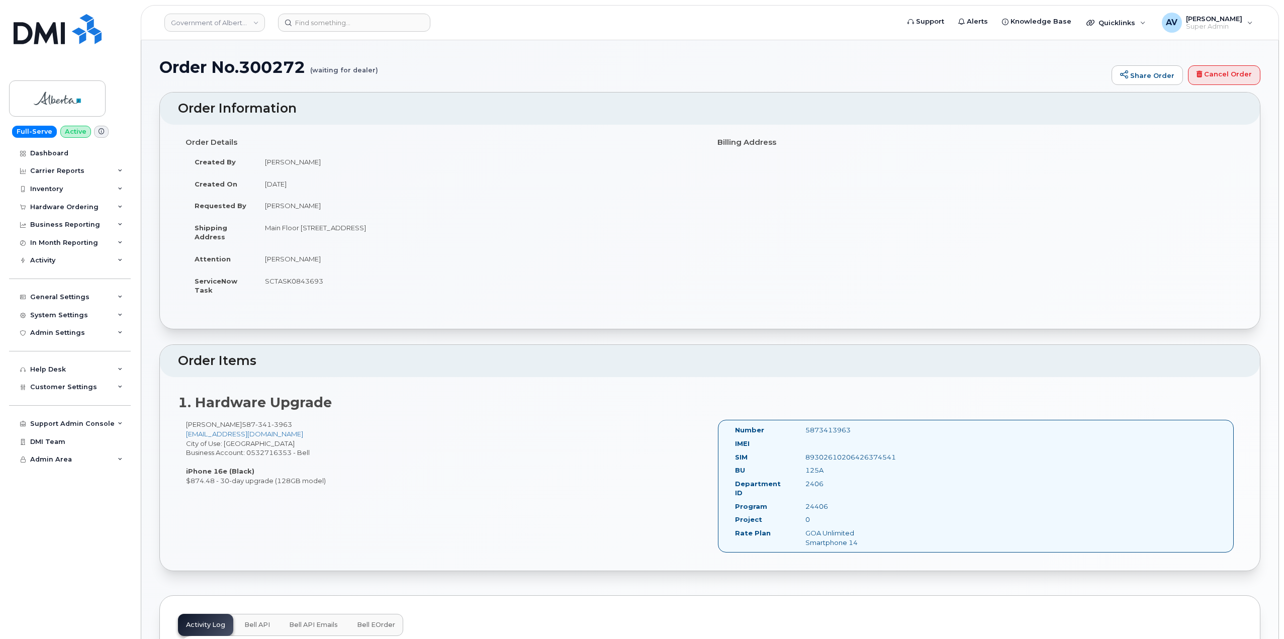
drag, startPoint x: 172, startPoint y: 111, endPoint x: 861, endPoint y: 435, distance: 761.9
copy div "Order Information Order Details Created By Yen Vong Created On September 9, 202…"
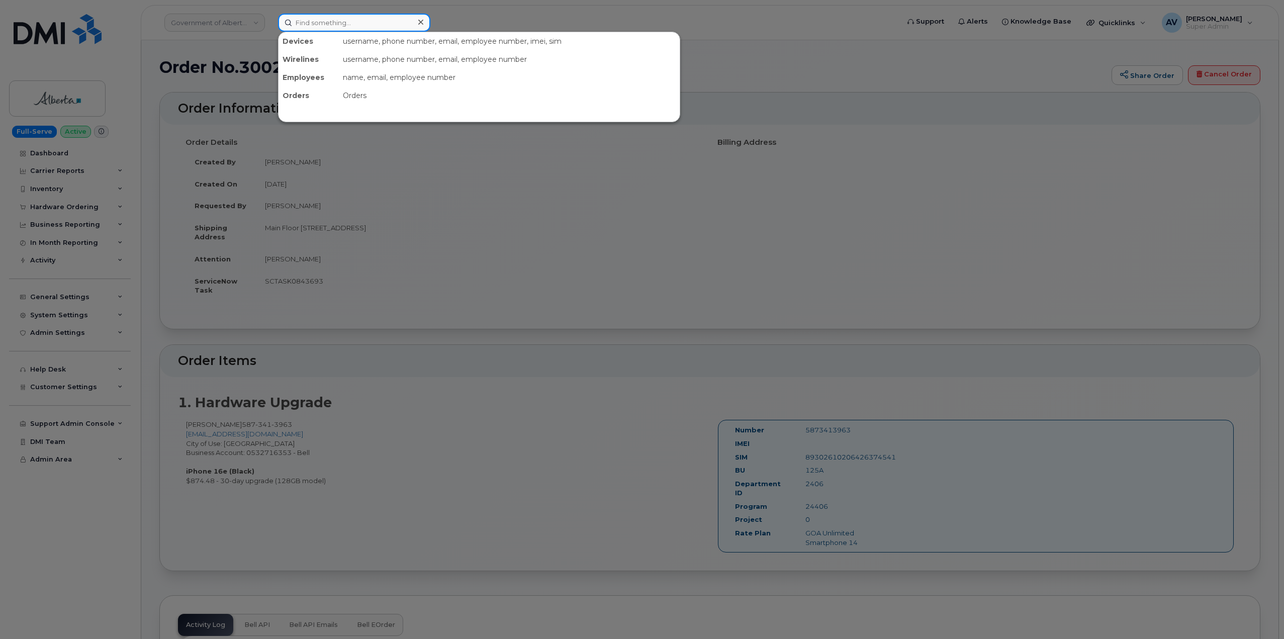
click at [375, 22] on input at bounding box center [354, 23] width 152 height 18
paste input "299993"
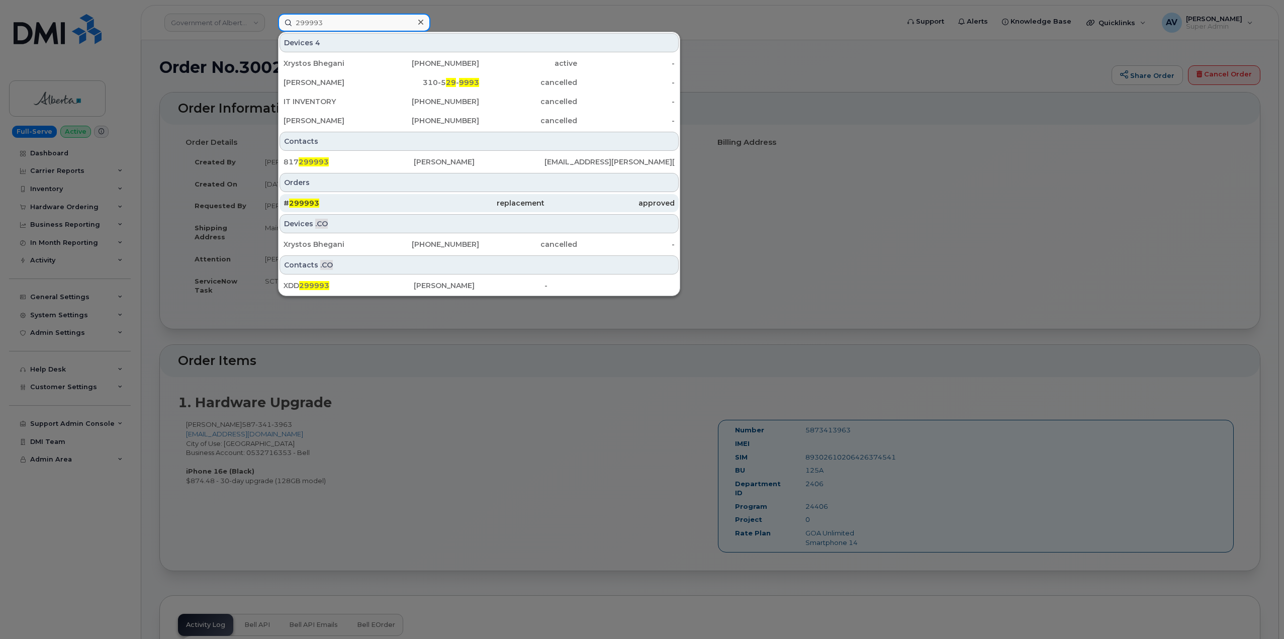
type input "299993"
click at [381, 204] on div "# 299993" at bounding box center [348, 203] width 130 height 10
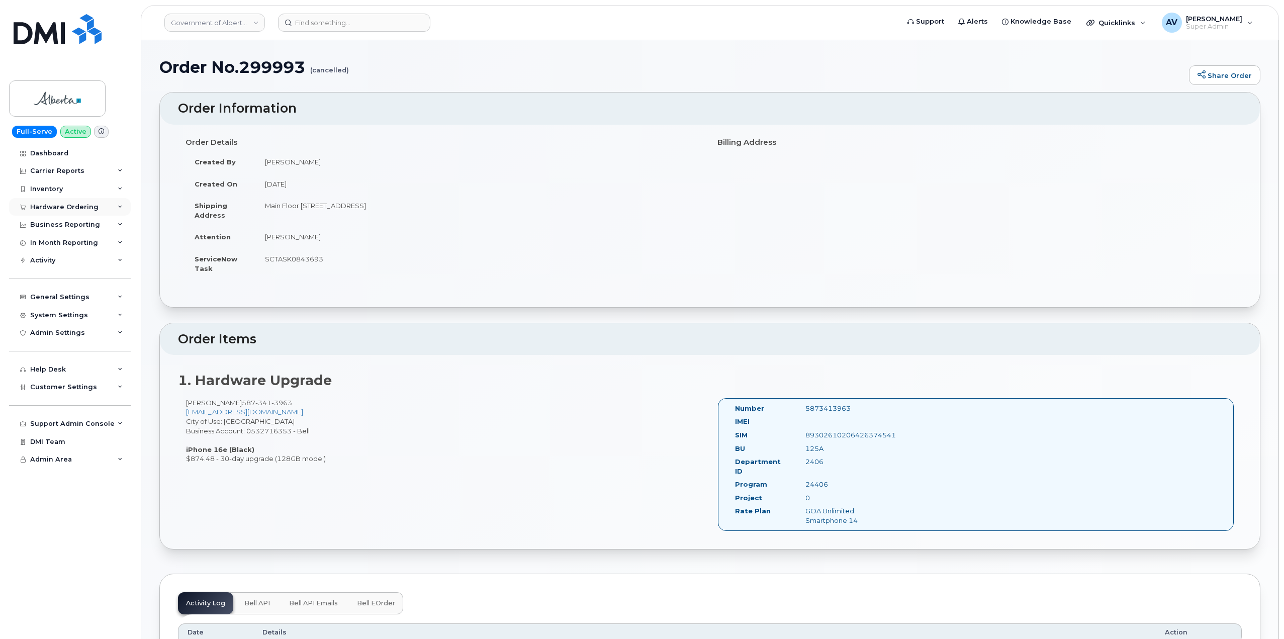
click at [69, 205] on div "Hardware Ordering" at bounding box center [64, 207] width 68 height 8
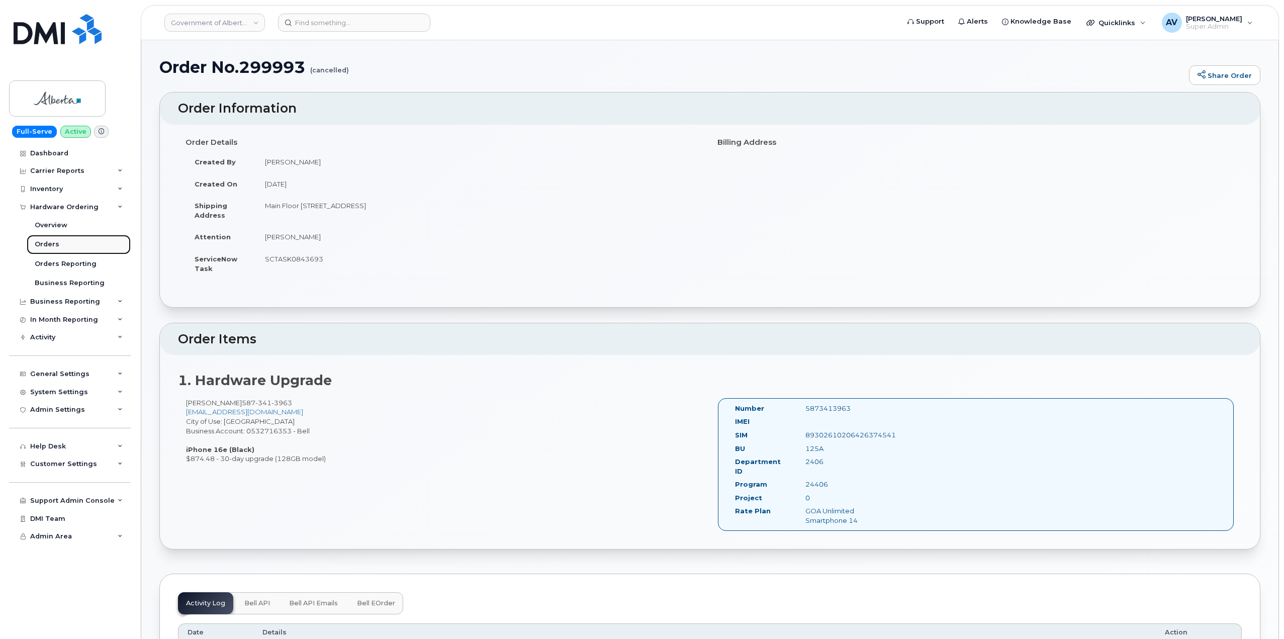
click at [53, 245] on div "Orders" at bounding box center [47, 244] width 25 height 9
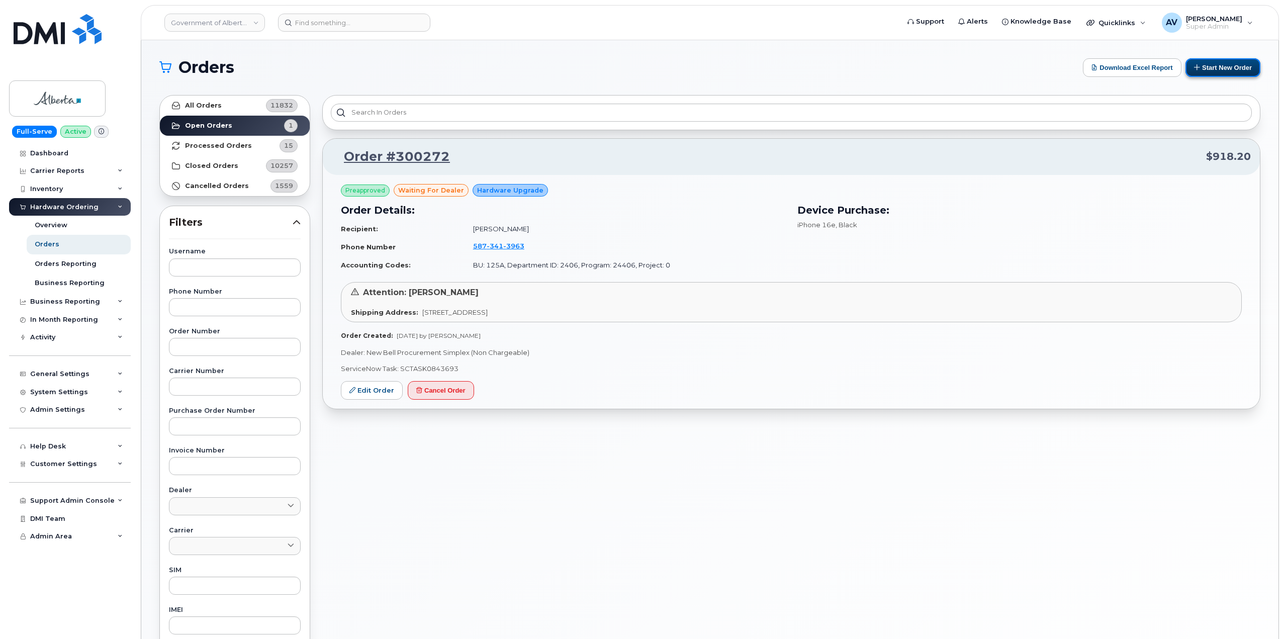
click at [1220, 64] on button "Start New Order" at bounding box center [1222, 67] width 75 height 19
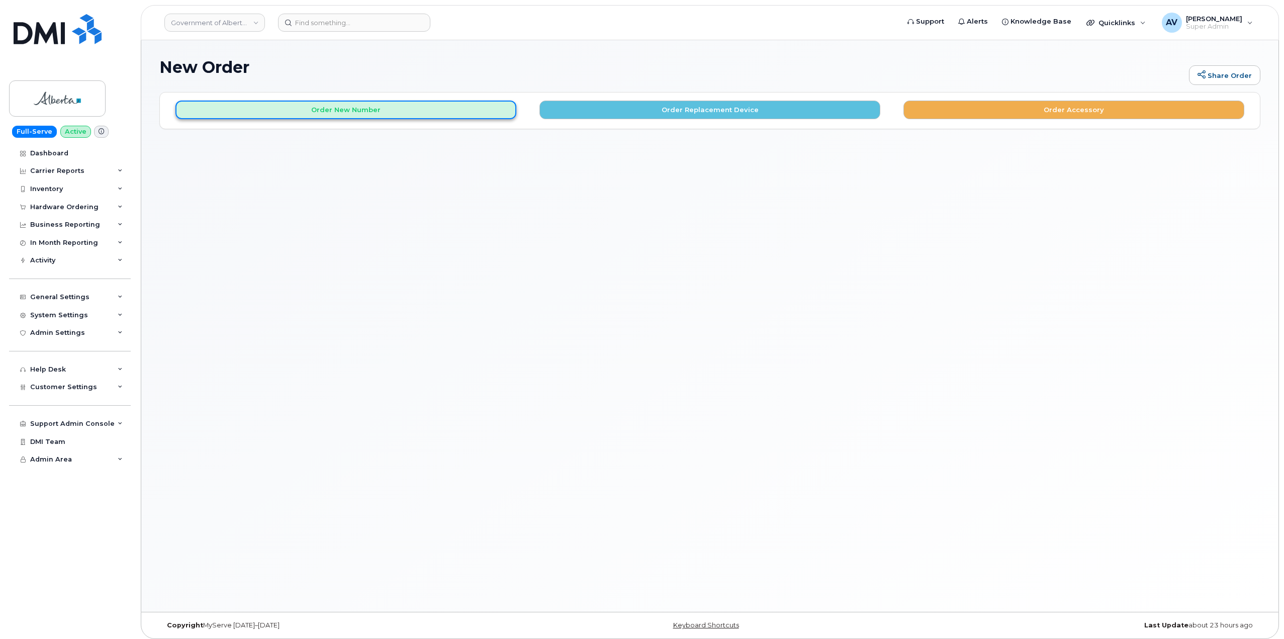
click at [338, 111] on button "Order New Number" at bounding box center [345, 110] width 341 height 19
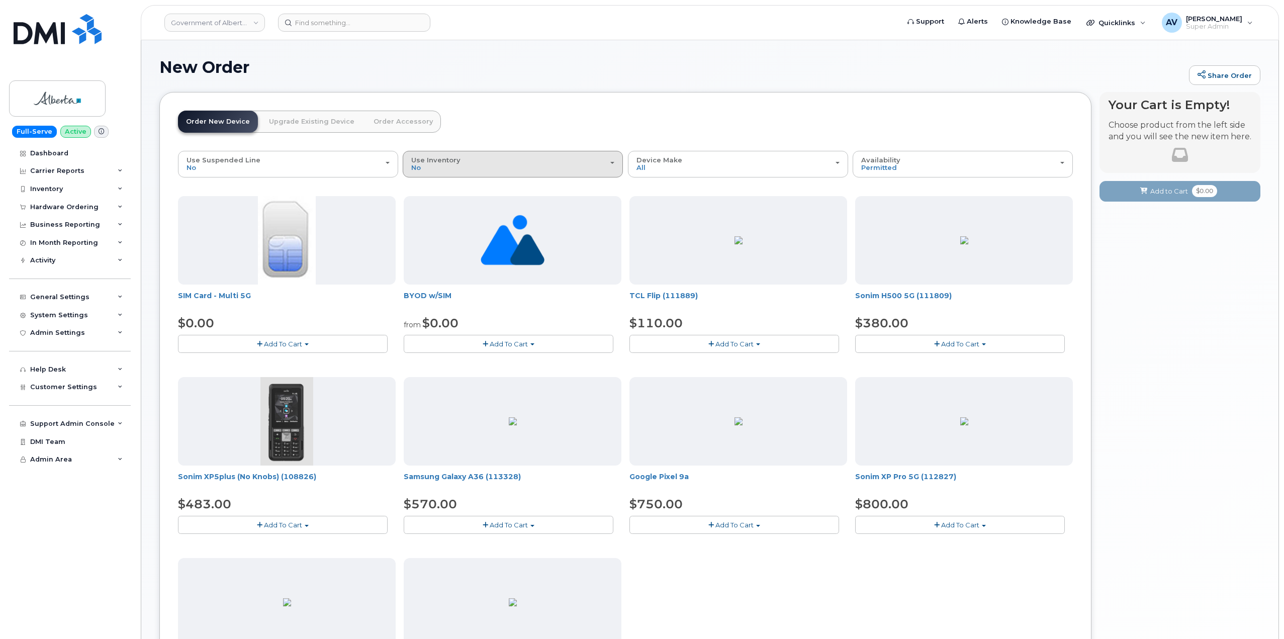
click at [527, 168] on div "Use Inventory No" at bounding box center [512, 164] width 203 height 16
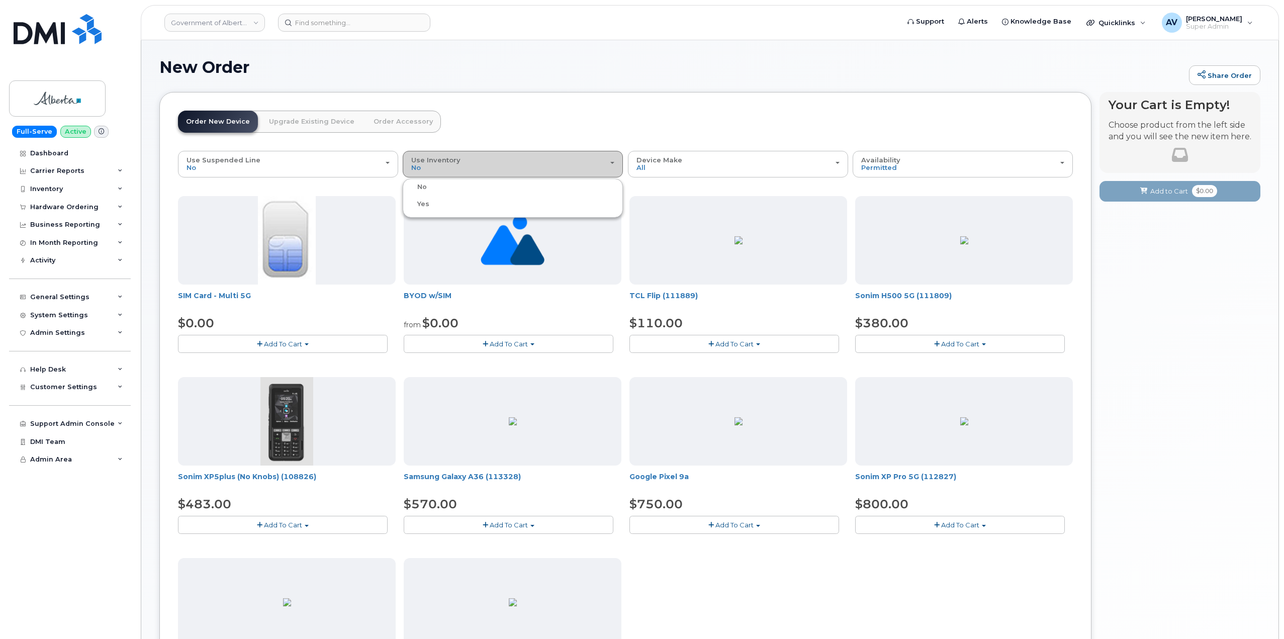
click at [517, 153] on button "Use Inventory No" at bounding box center [513, 164] width 220 height 26
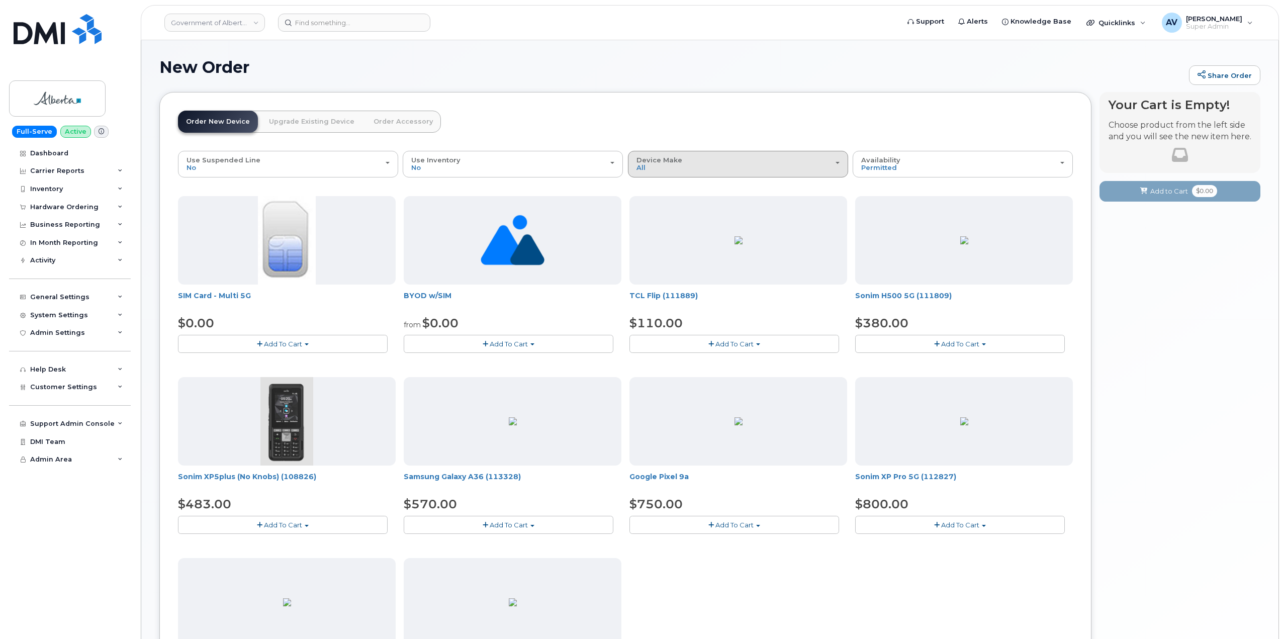
click at [720, 151] on button "Device Make All Aircard Android Cell Phone iPhone Unknown" at bounding box center [738, 164] width 220 height 26
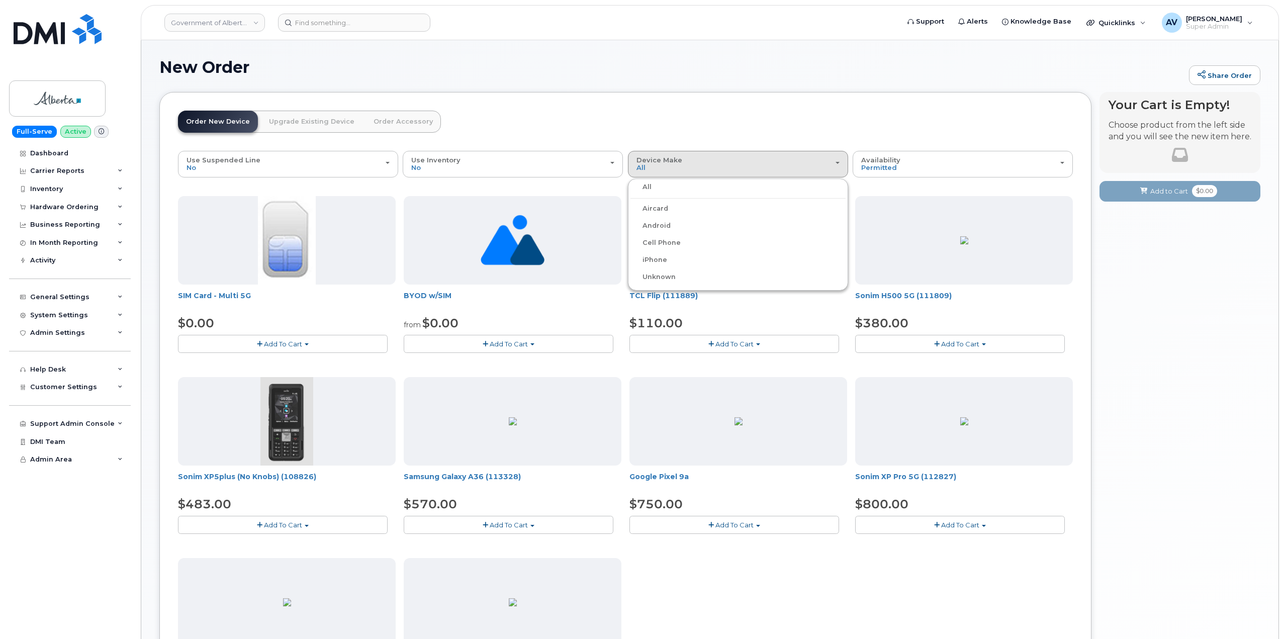
click at [666, 227] on label "Android" at bounding box center [650, 226] width 40 height 12
click at [0, 0] on input "Android" at bounding box center [0, 0] width 0 height 0
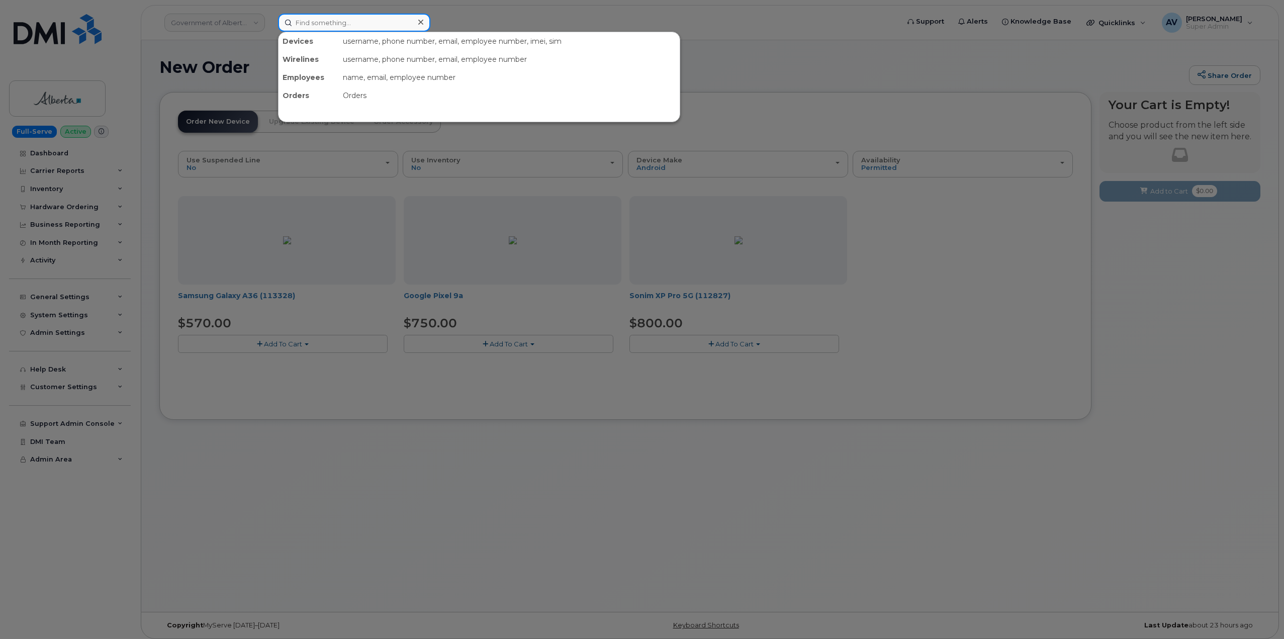
click at [314, 27] on input at bounding box center [354, 23] width 152 height 18
paste input "[PERSON_NAME]"
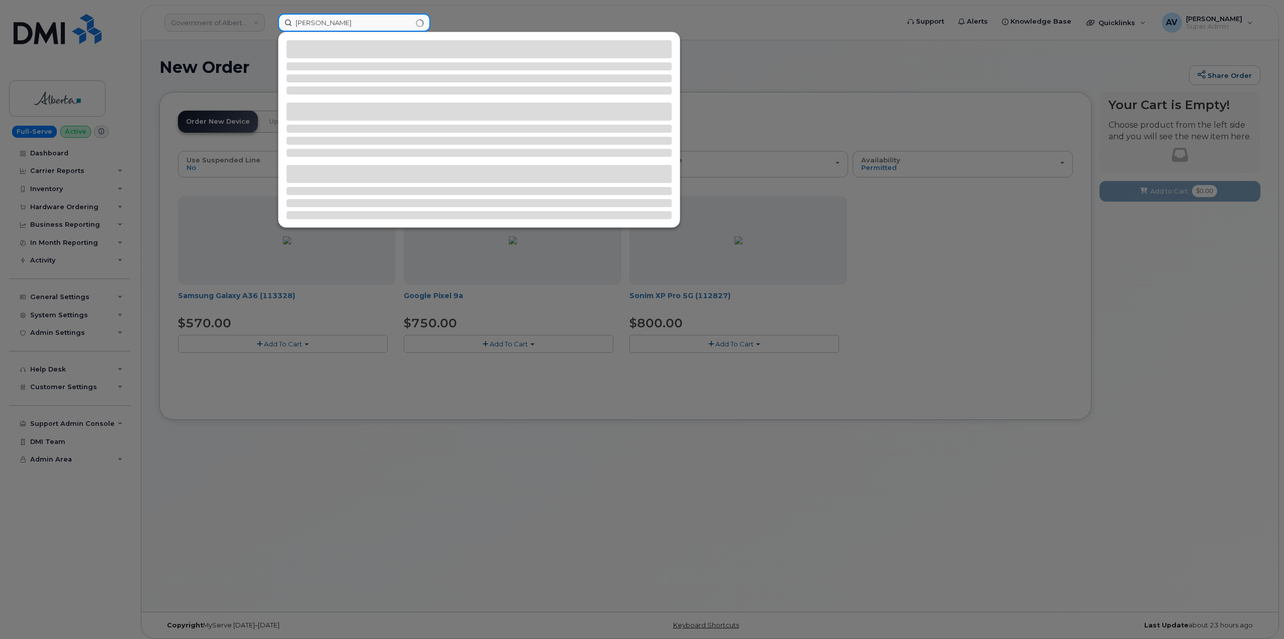
type input "[PERSON_NAME]"
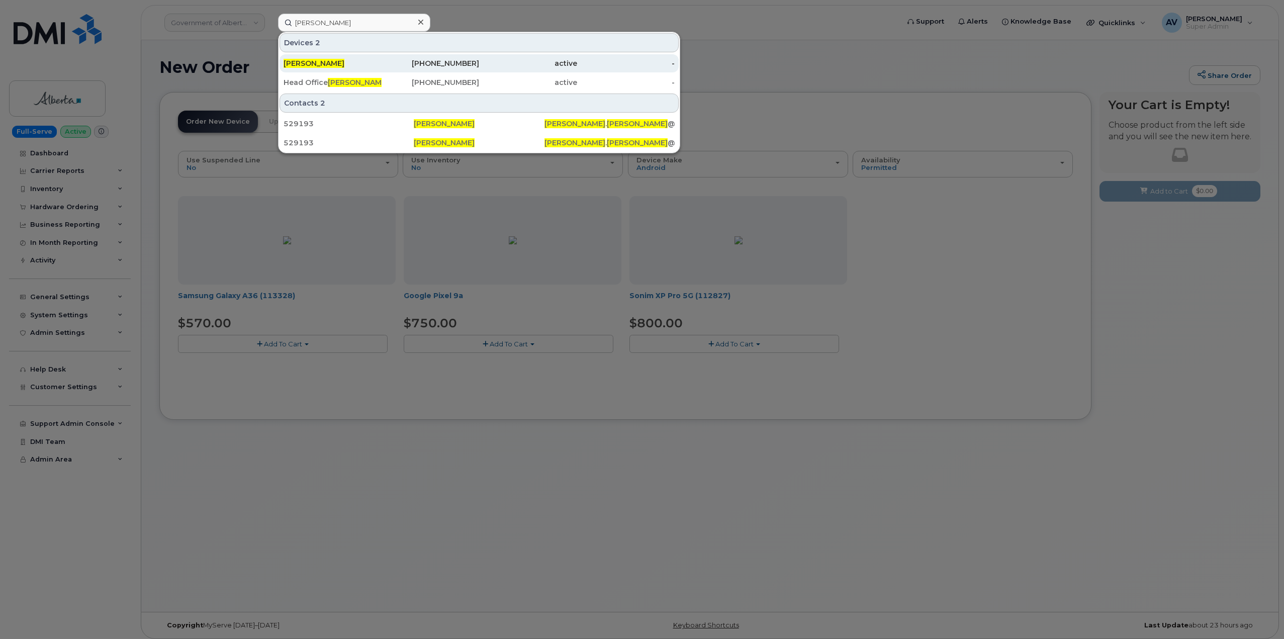
click at [382, 64] on div "951-953-2915" at bounding box center [430, 63] width 98 height 10
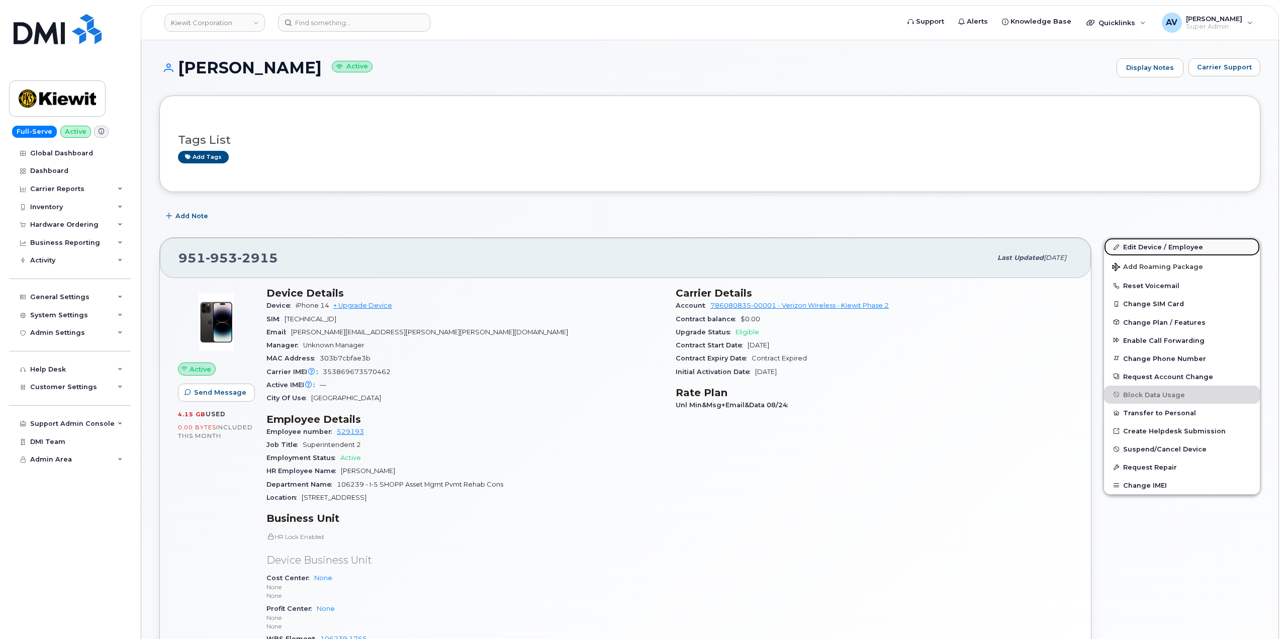
click at [1151, 245] on link "Edit Device / Employee" at bounding box center [1182, 247] width 156 height 18
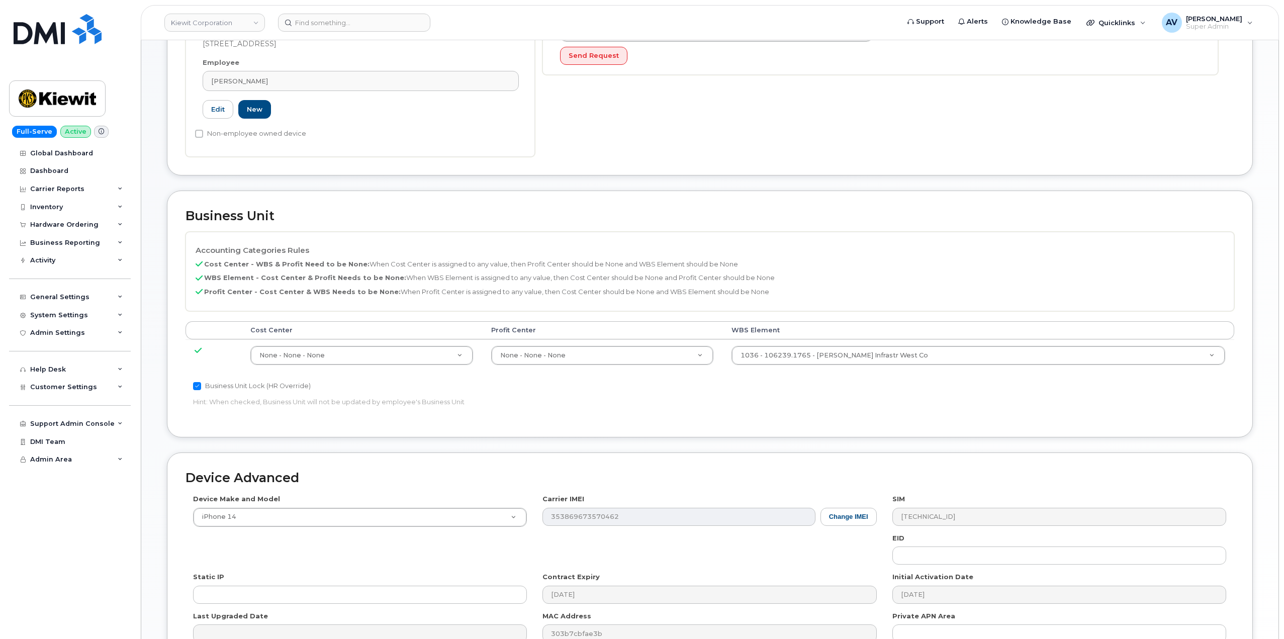
scroll to position [302, 0]
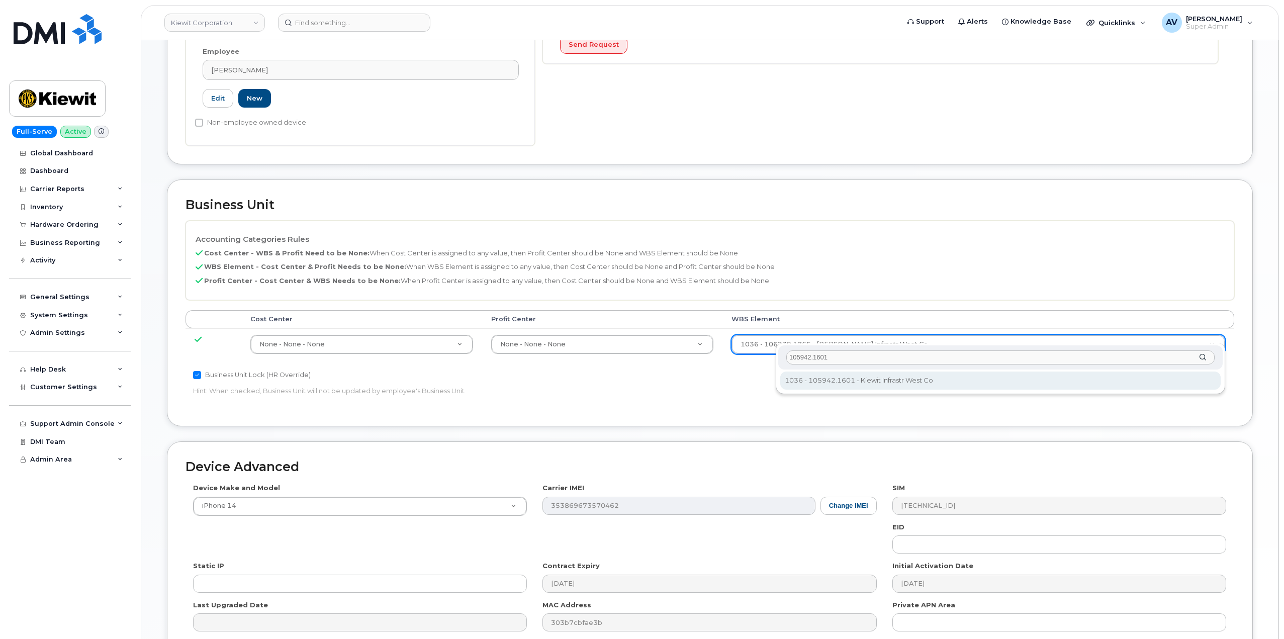
type input "105942.1601"
type input "29943617"
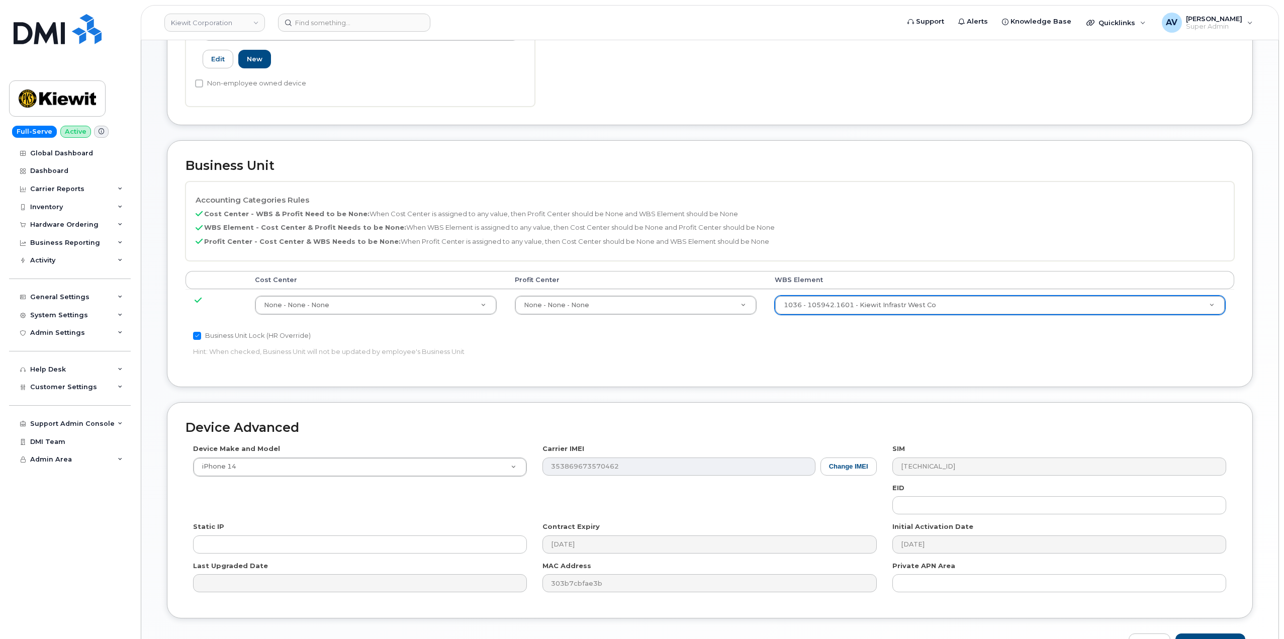
scroll to position [394, 0]
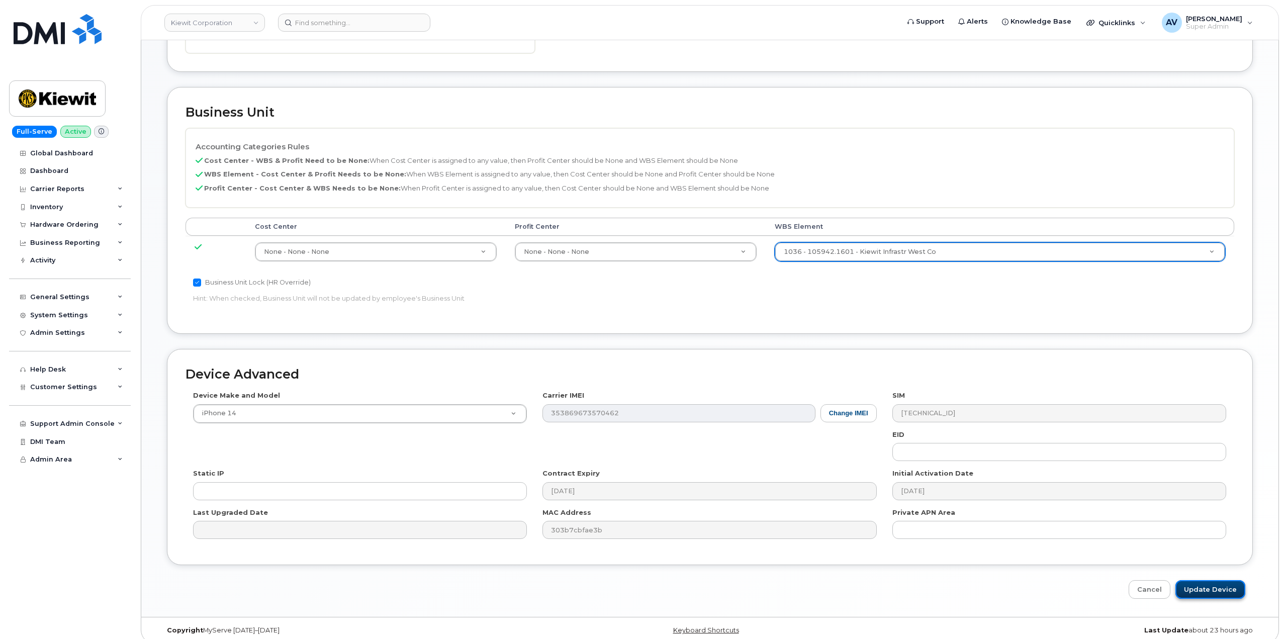
click at [1226, 580] on input "Update Device" at bounding box center [1210, 589] width 70 height 19
type input "Saving..."
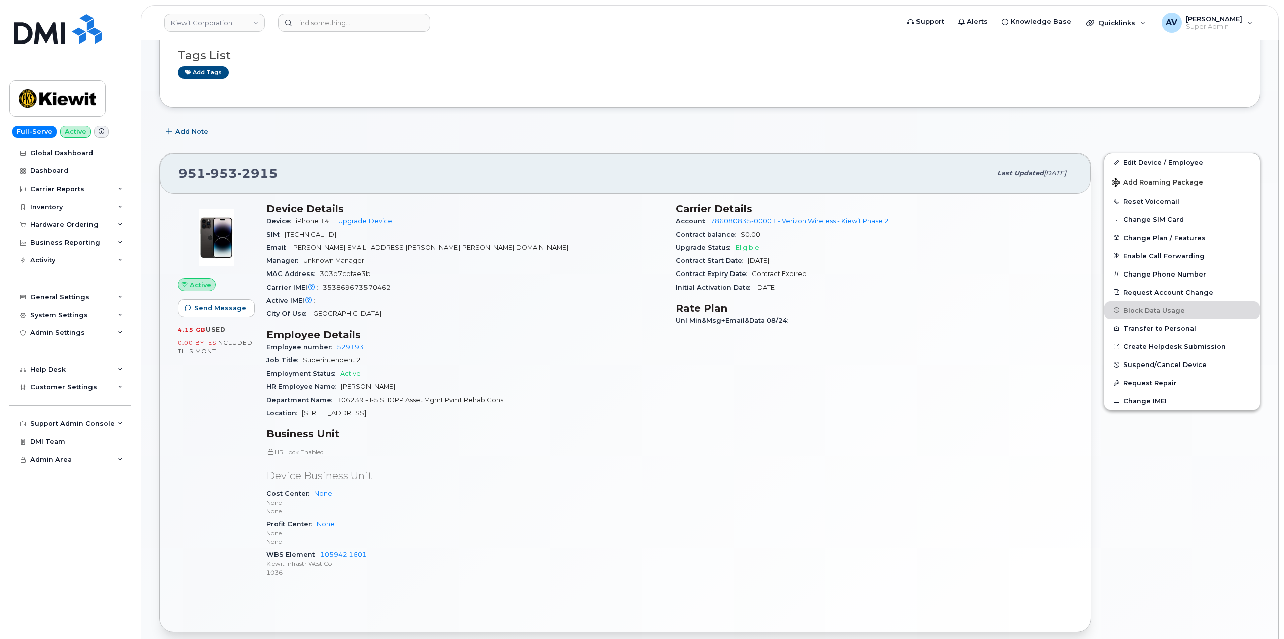
scroll to position [101, 0]
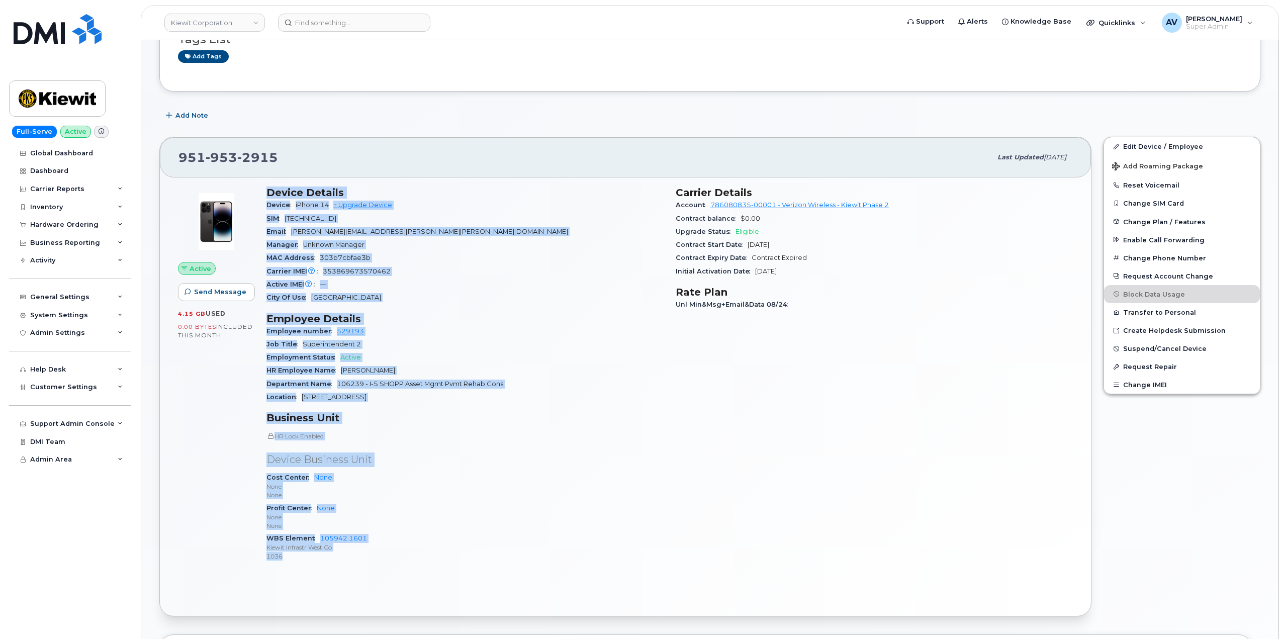
drag, startPoint x: 262, startPoint y: 290, endPoint x: 405, endPoint y: 554, distance: 299.8
click at [405, 554] on div "Device Details Device iPhone 14 + Upgrade Device SIM 89148000011052094966 Email…" at bounding box center [464, 378] width 409 height 396
copy div "Device Details Device iPhone 14 + Upgrade Device SIM 89148000011052094966 Email…"
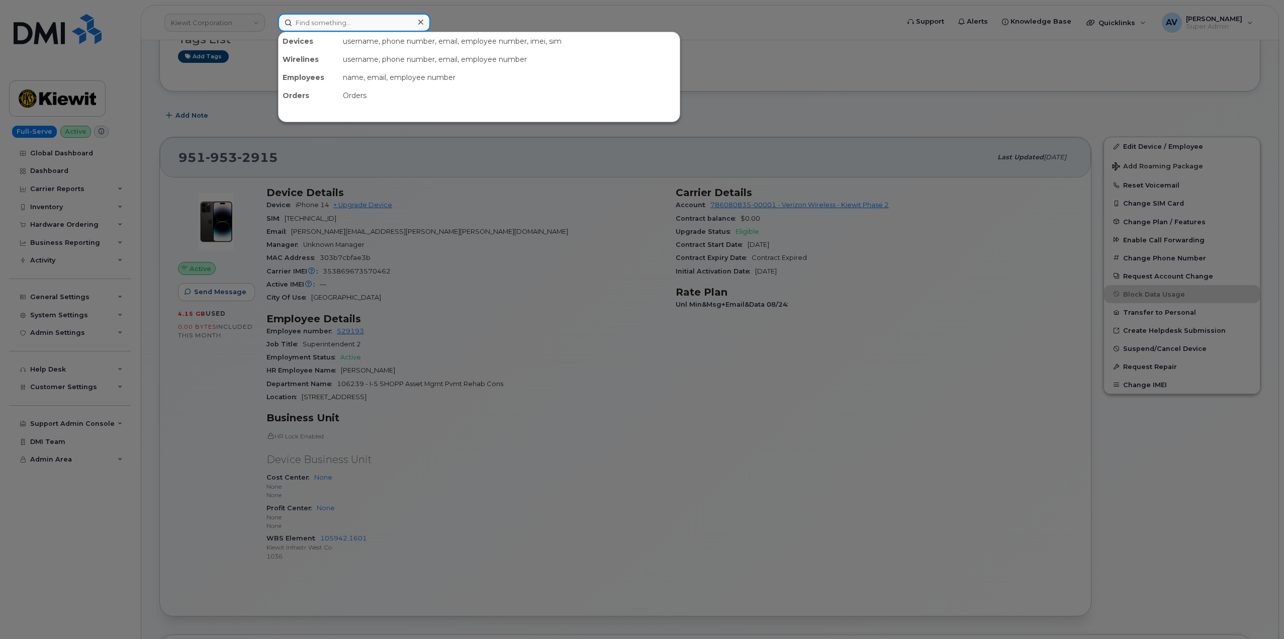
click at [331, 22] on input at bounding box center [354, 23] width 152 height 18
paste input "Carrie.Lenentine"
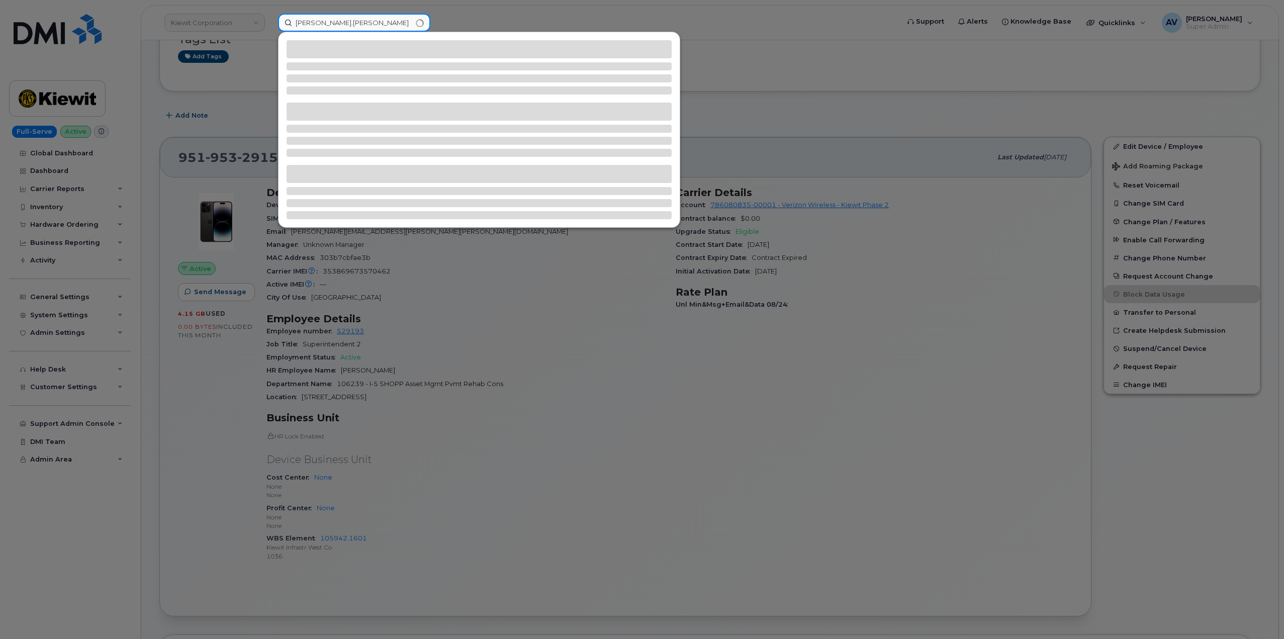
type input "Carrie.Lenentine"
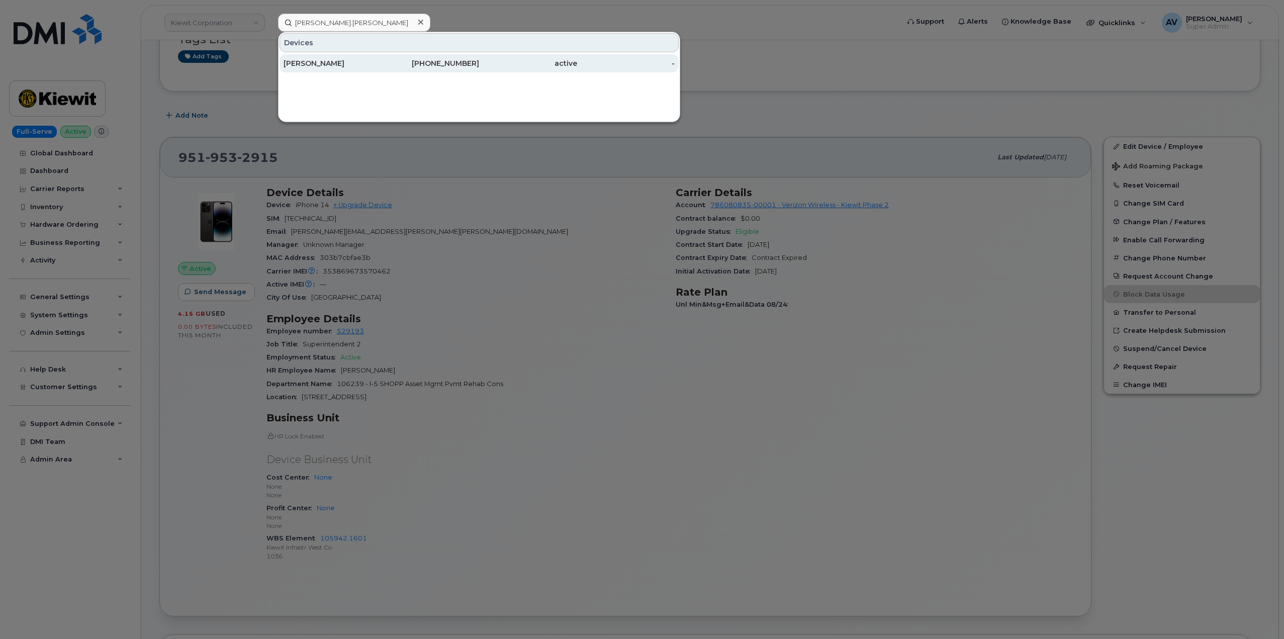
click at [357, 62] on div "CARRIE LENENTINE" at bounding box center [332, 63] width 98 height 10
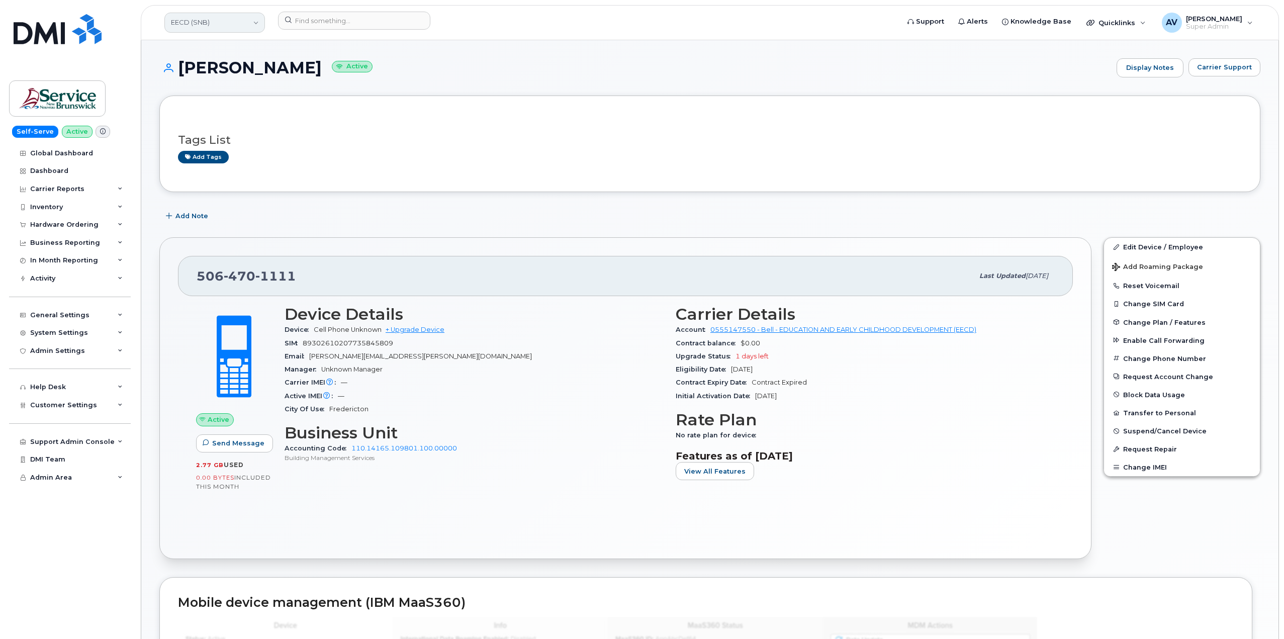
click at [234, 21] on link "EECD (SNB)" at bounding box center [214, 23] width 101 height 20
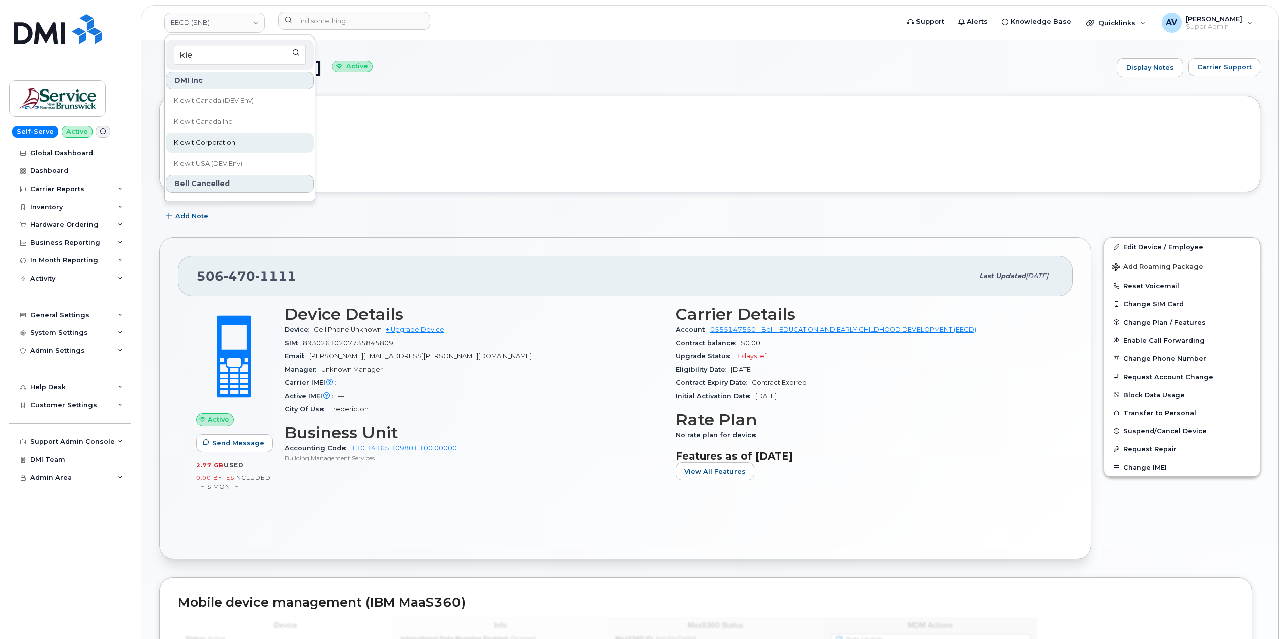
type input "kie"
click at [237, 142] on link "Kiewit Corporation" at bounding box center [240, 143] width 148 height 20
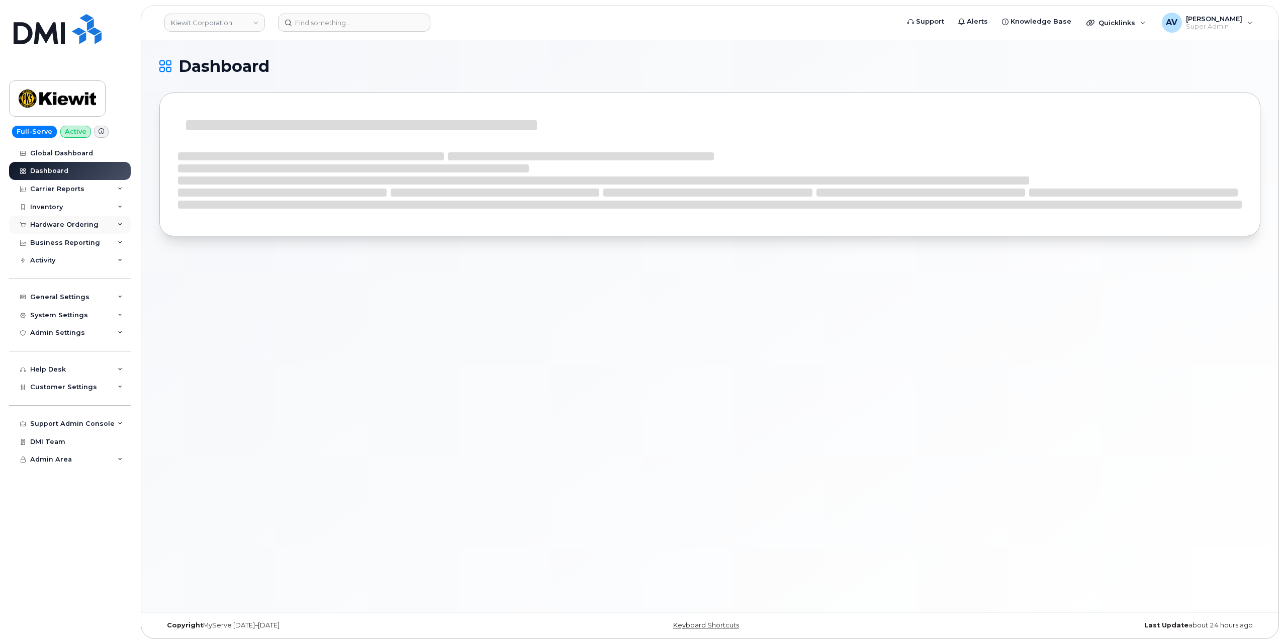
click at [81, 221] on div "Hardware Ordering" at bounding box center [64, 225] width 68 height 8
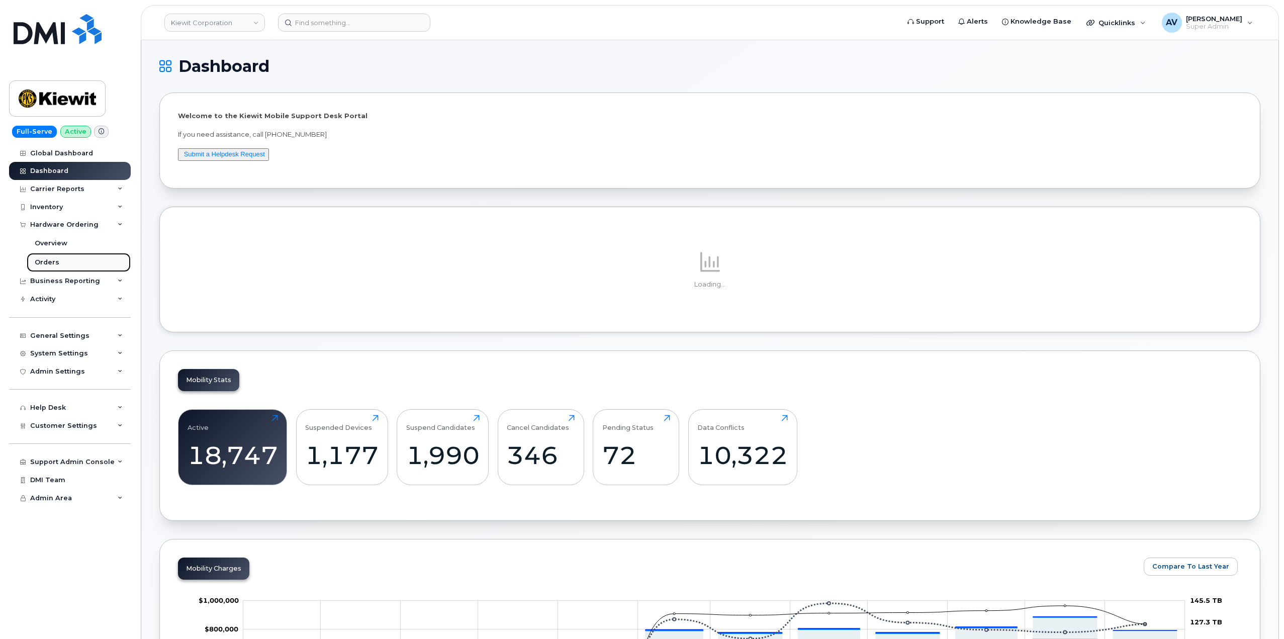
click at [61, 261] on link "Orders" at bounding box center [79, 262] width 104 height 19
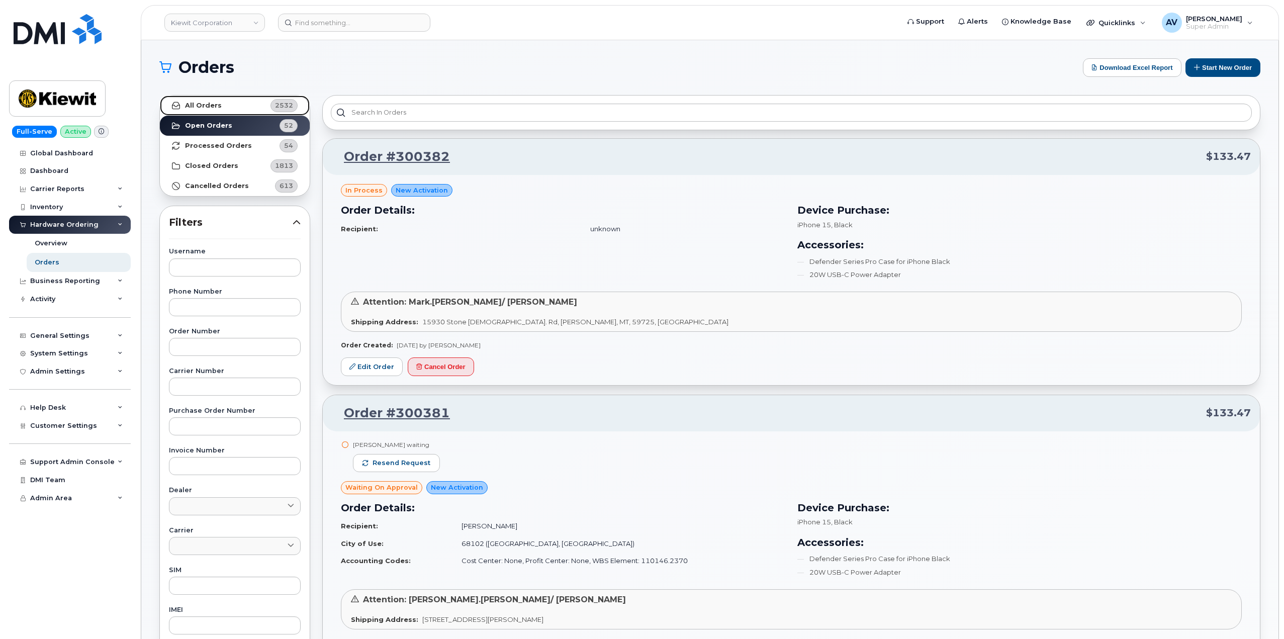
click at [237, 105] on link "All Orders 2532" at bounding box center [235, 105] width 150 height 20
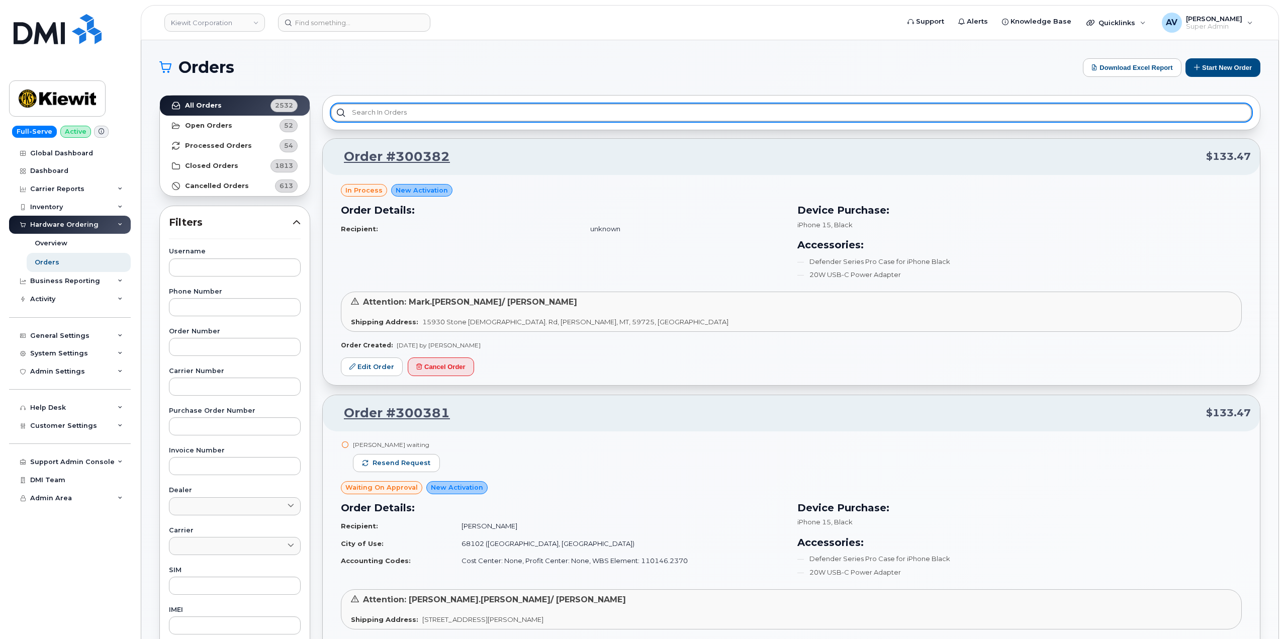
click at [402, 110] on input "text" at bounding box center [791, 113] width 921 height 18
paste input "[PERSON_NAME]"
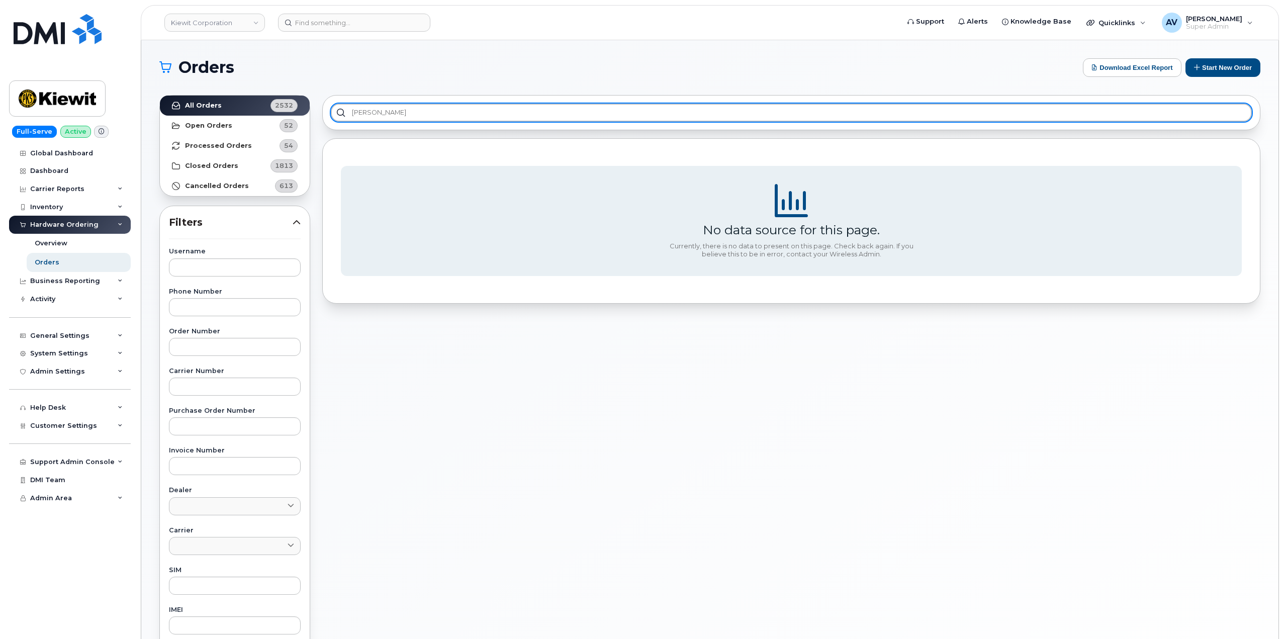
type input "[PERSON_NAME]"
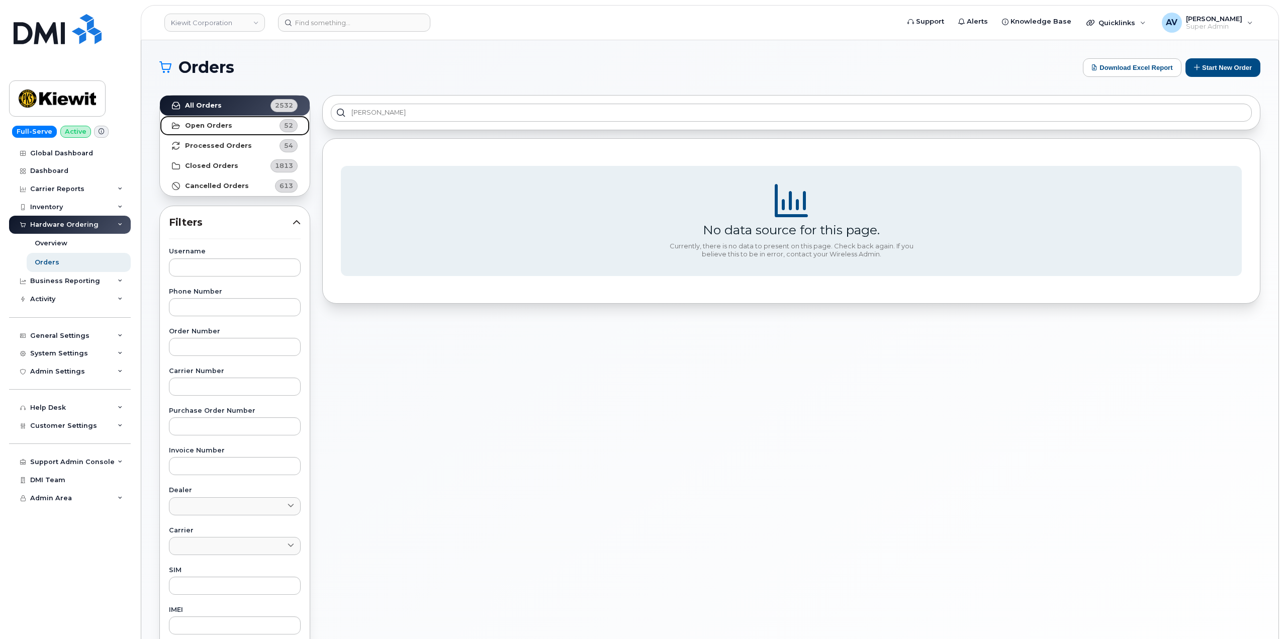
click at [228, 126] on strong "Open Orders" at bounding box center [208, 126] width 47 height 8
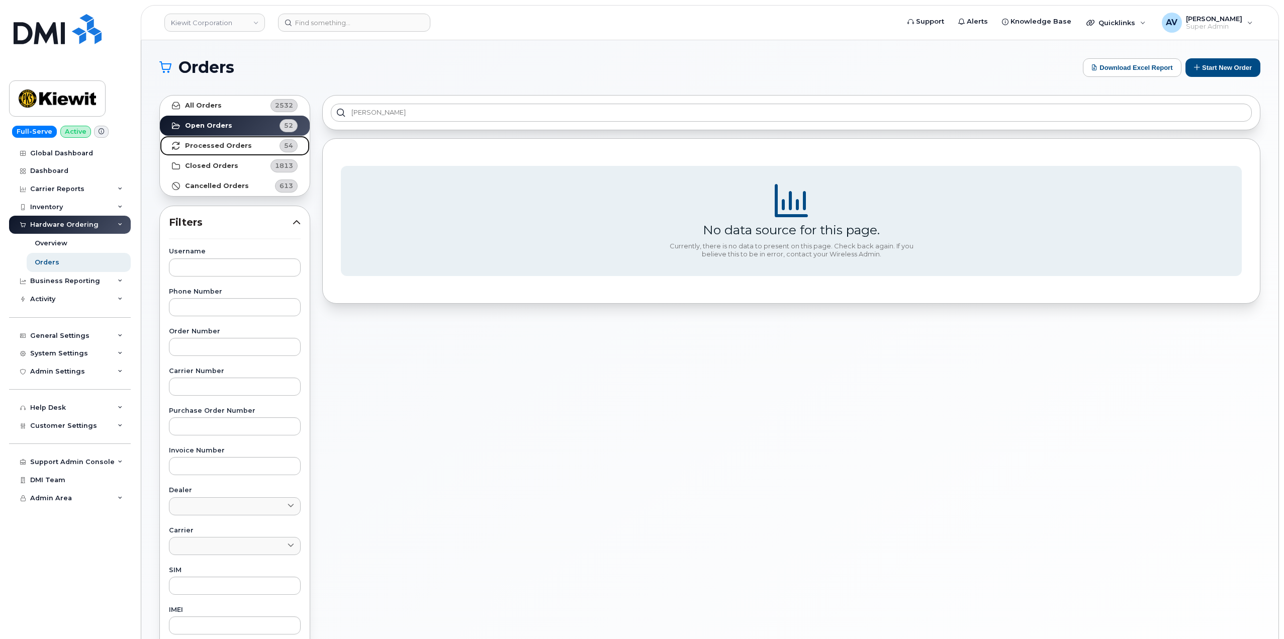
click at [251, 146] on link "Processed Orders 54" at bounding box center [235, 146] width 150 height 20
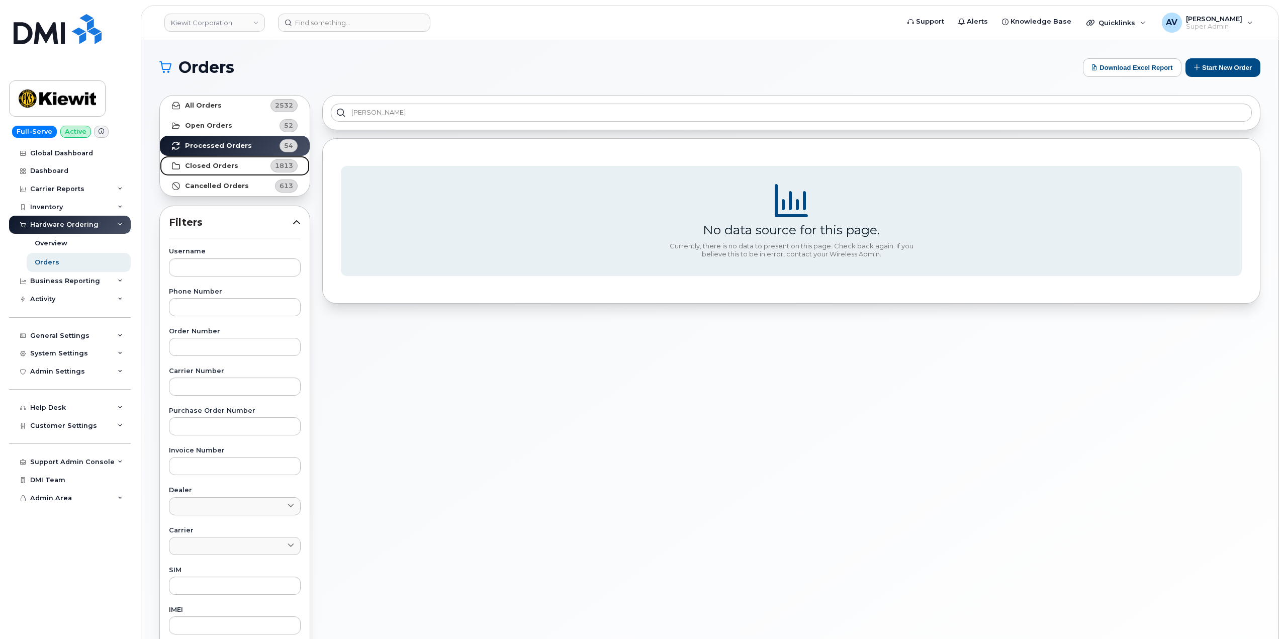
click at [253, 165] on link "Closed Orders 1813" at bounding box center [235, 166] width 150 height 20
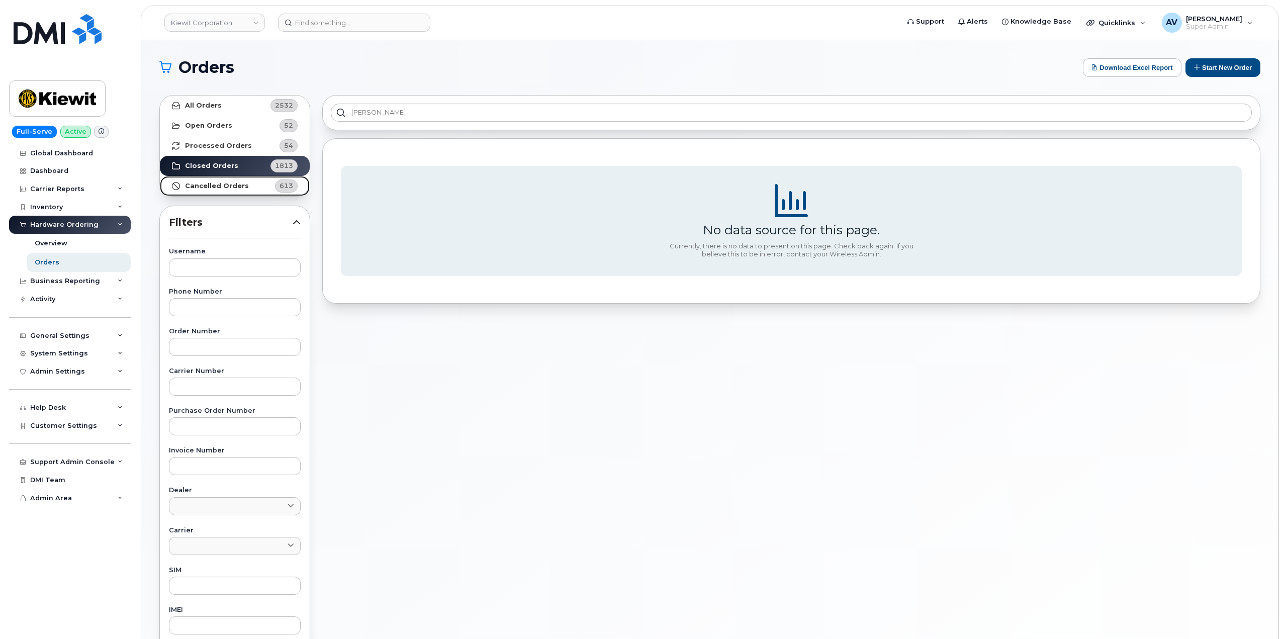
click at [252, 185] on link "Cancelled Orders 613" at bounding box center [235, 186] width 150 height 20
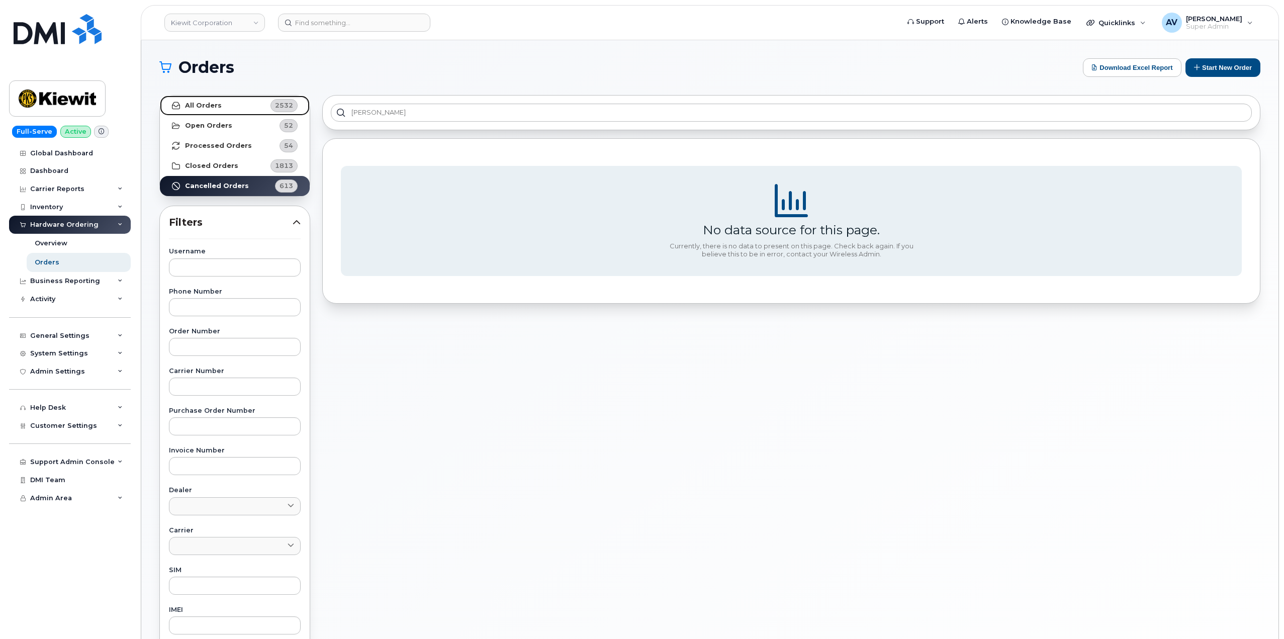
click at [229, 108] on link "All Orders 2532" at bounding box center [235, 105] width 150 height 20
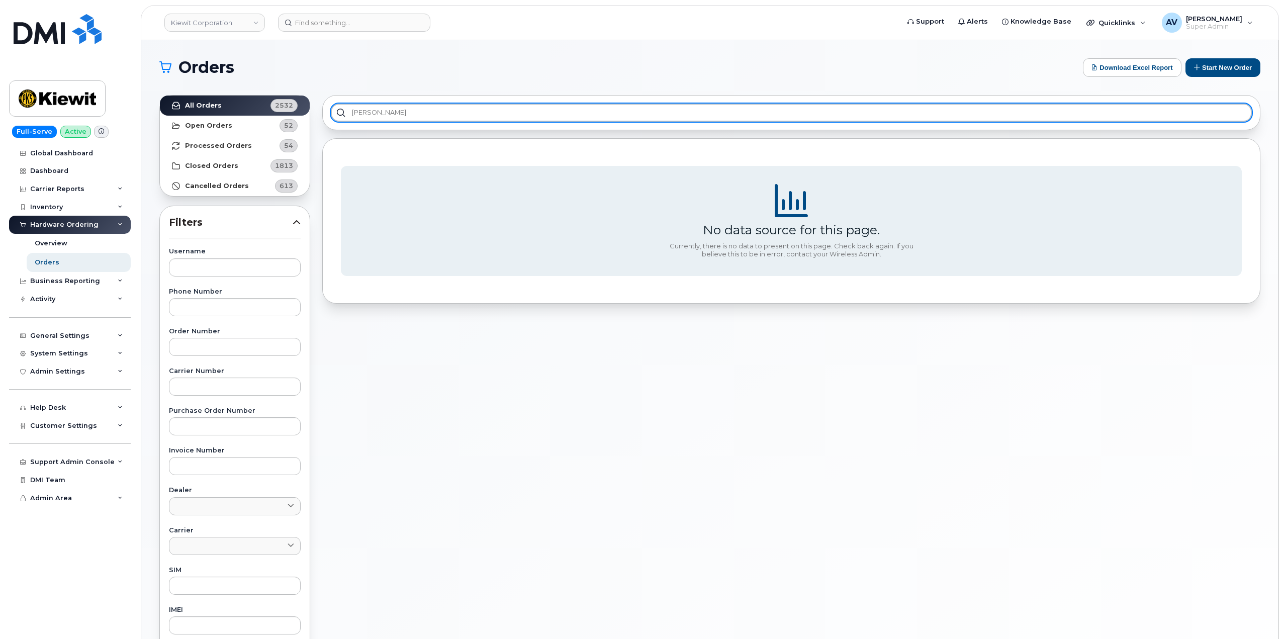
drag, startPoint x: 414, startPoint y: 112, endPoint x: 341, endPoint y: 105, distance: 73.3
click at [341, 105] on input "[PERSON_NAME]" at bounding box center [791, 113] width 921 height 18
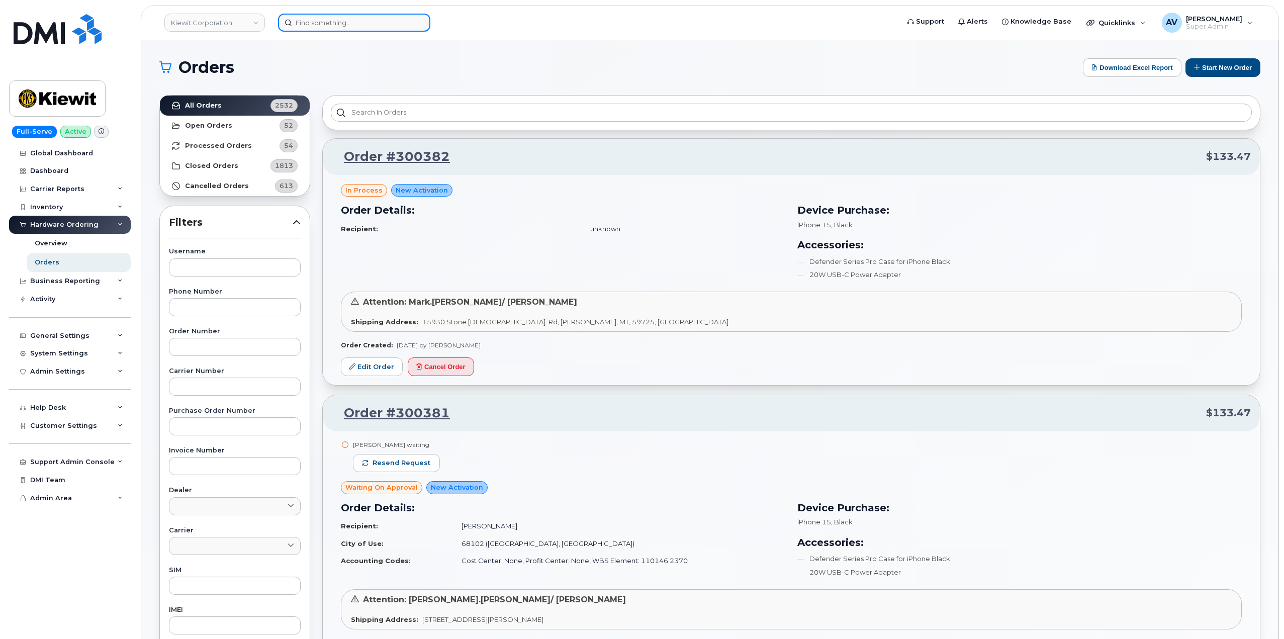
click at [361, 19] on input at bounding box center [354, 23] width 152 height 18
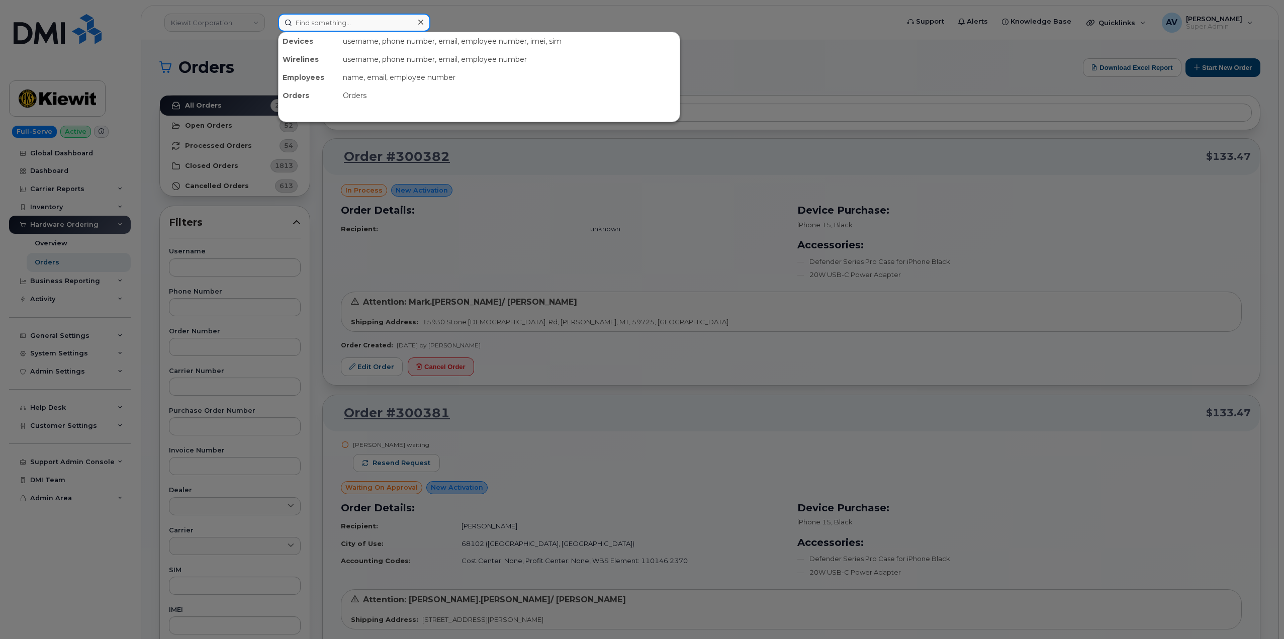
paste input "[PERSON_NAME]"
type input "[PERSON_NAME]"
drag, startPoint x: 362, startPoint y: 22, endPoint x: 273, endPoint y: 20, distance: 89.5
click at [273, 20] on div "[PERSON_NAME] No results" at bounding box center [585, 23] width 630 height 18
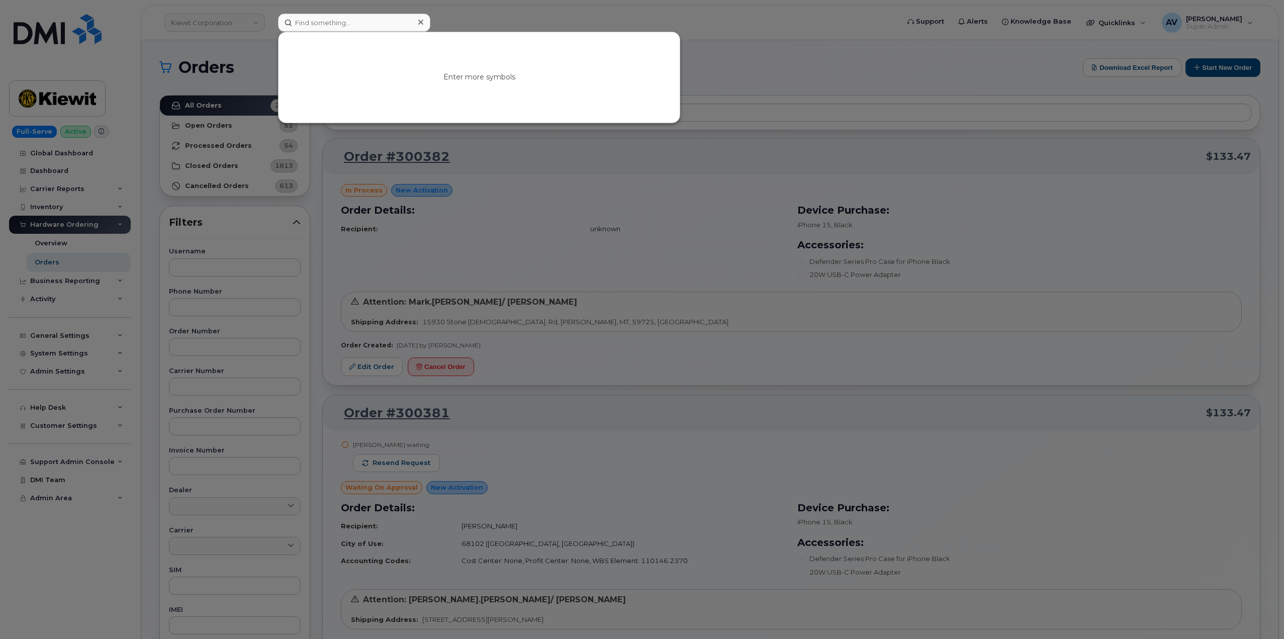
click at [757, 61] on div at bounding box center [642, 319] width 1284 height 639
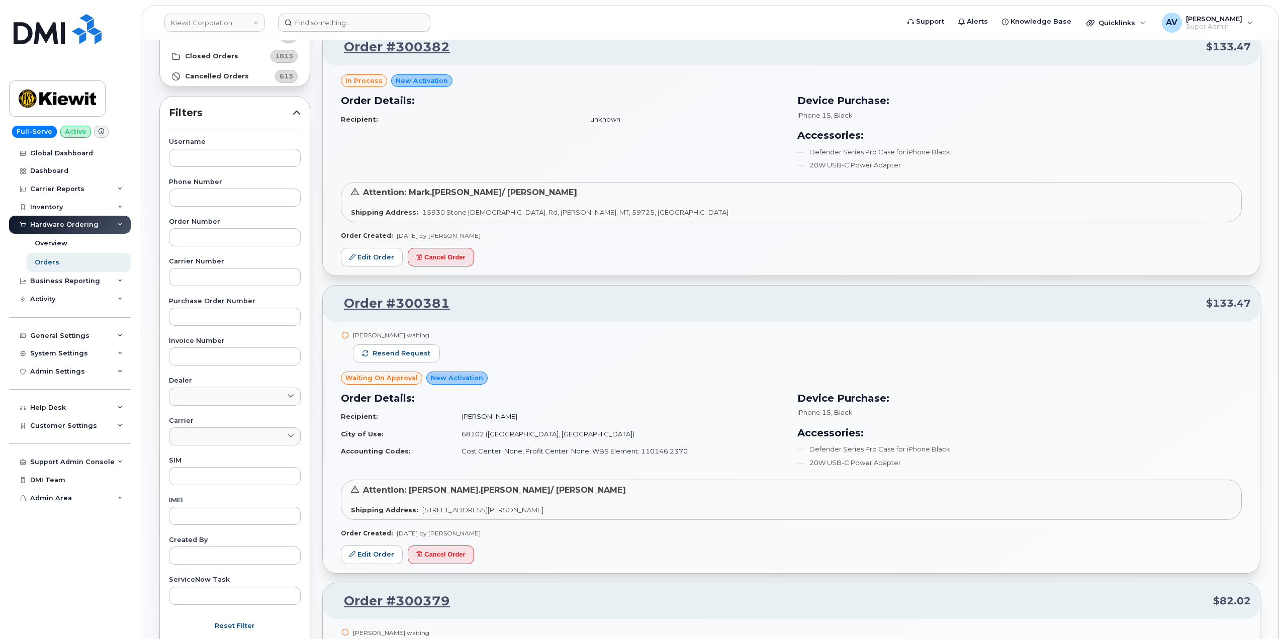
scroll to position [101, 0]
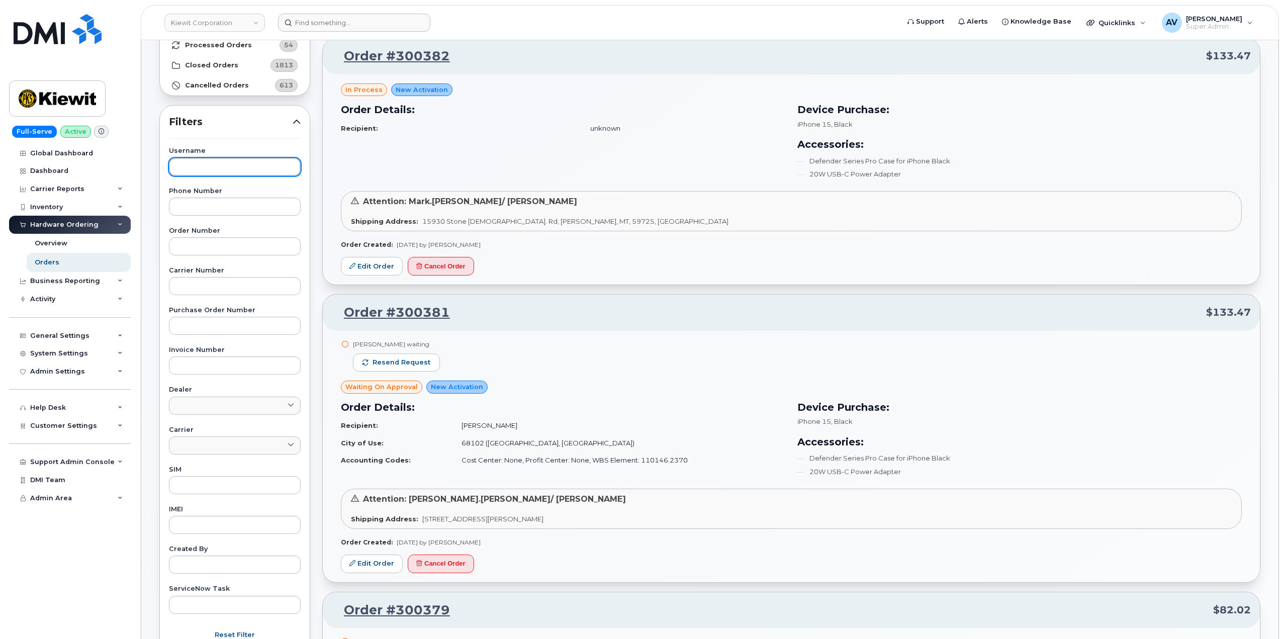
click at [234, 167] on input "text" at bounding box center [235, 167] width 132 height 18
paste input "[PERSON_NAME]"
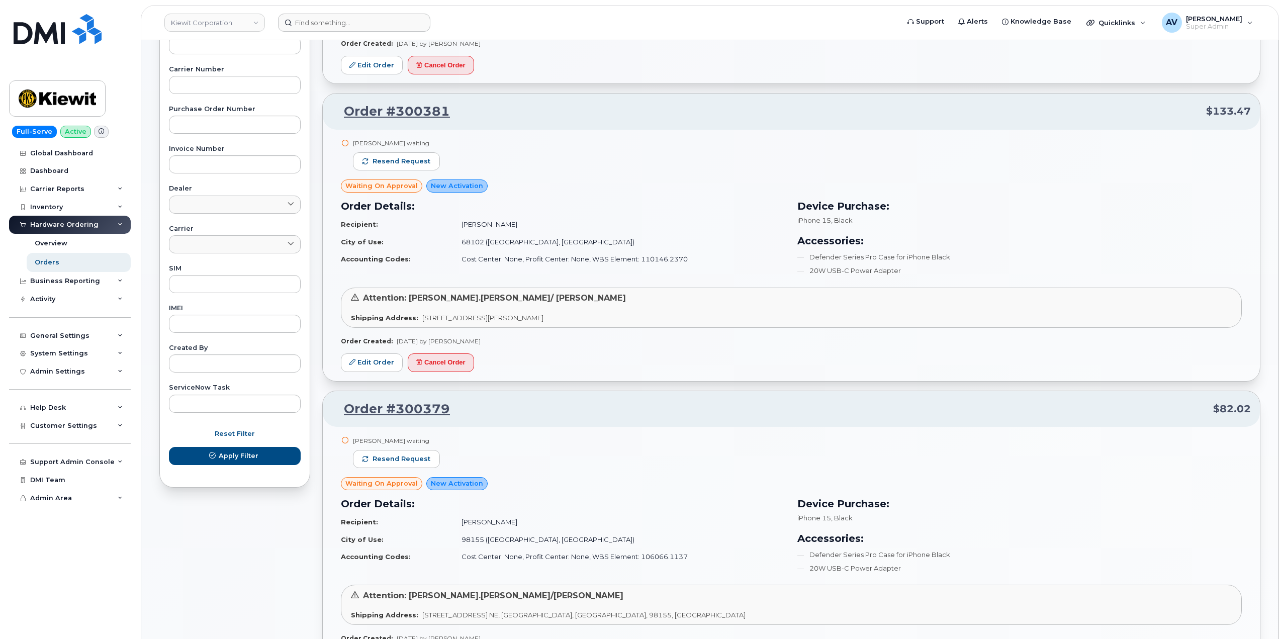
scroll to position [503, 0]
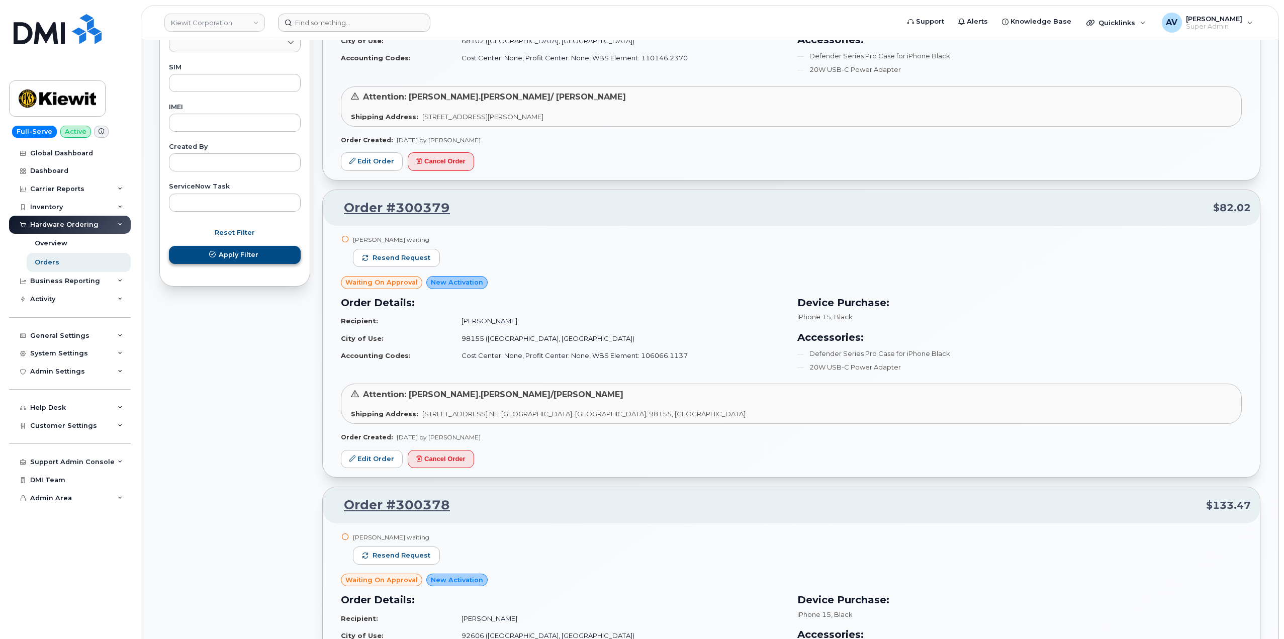
type input "[PERSON_NAME]"
click at [278, 253] on button "Apply Filter" at bounding box center [235, 255] width 132 height 18
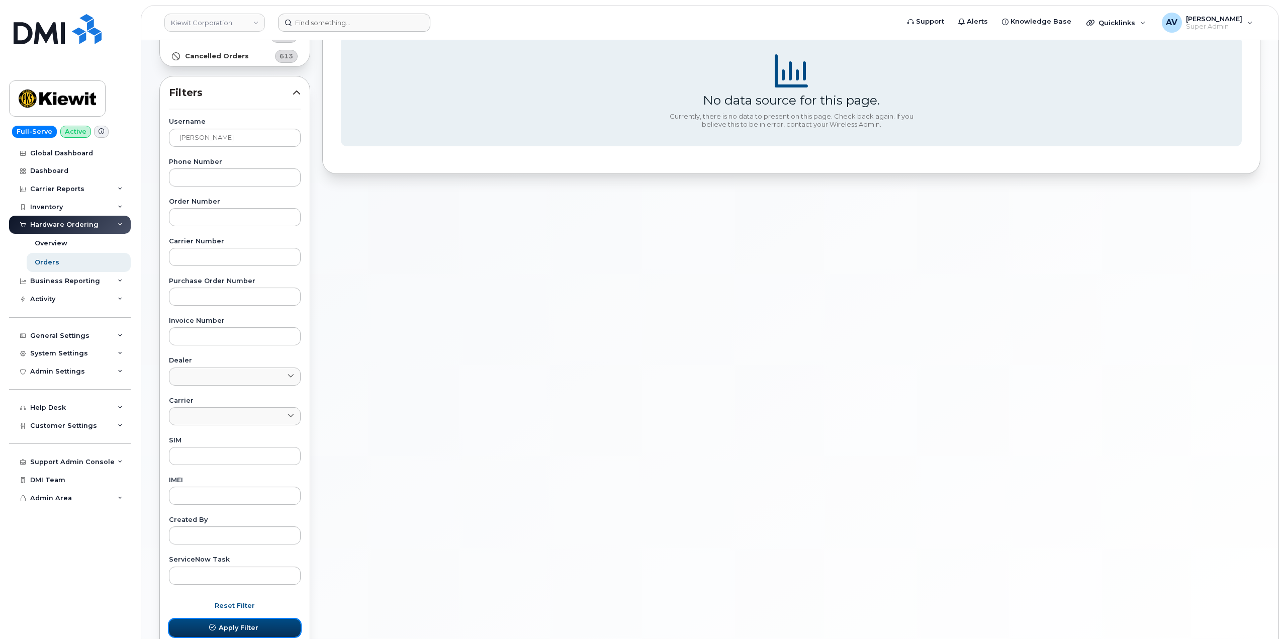
scroll to position [0, 0]
